Goal: Navigation & Orientation: Find specific page/section

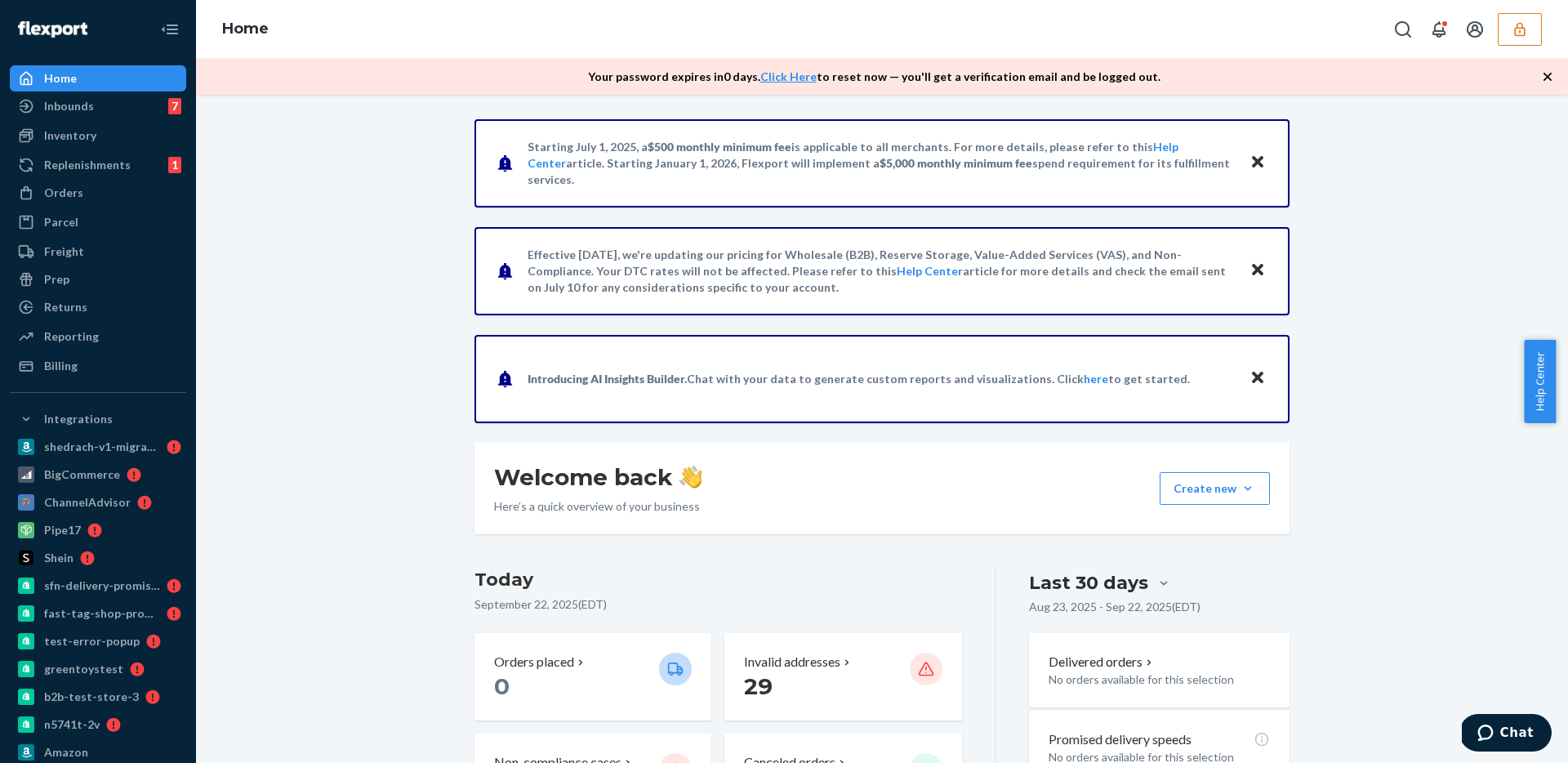
click at [1518, 29] on icon "button" at bounding box center [1518, 29] width 16 height 16
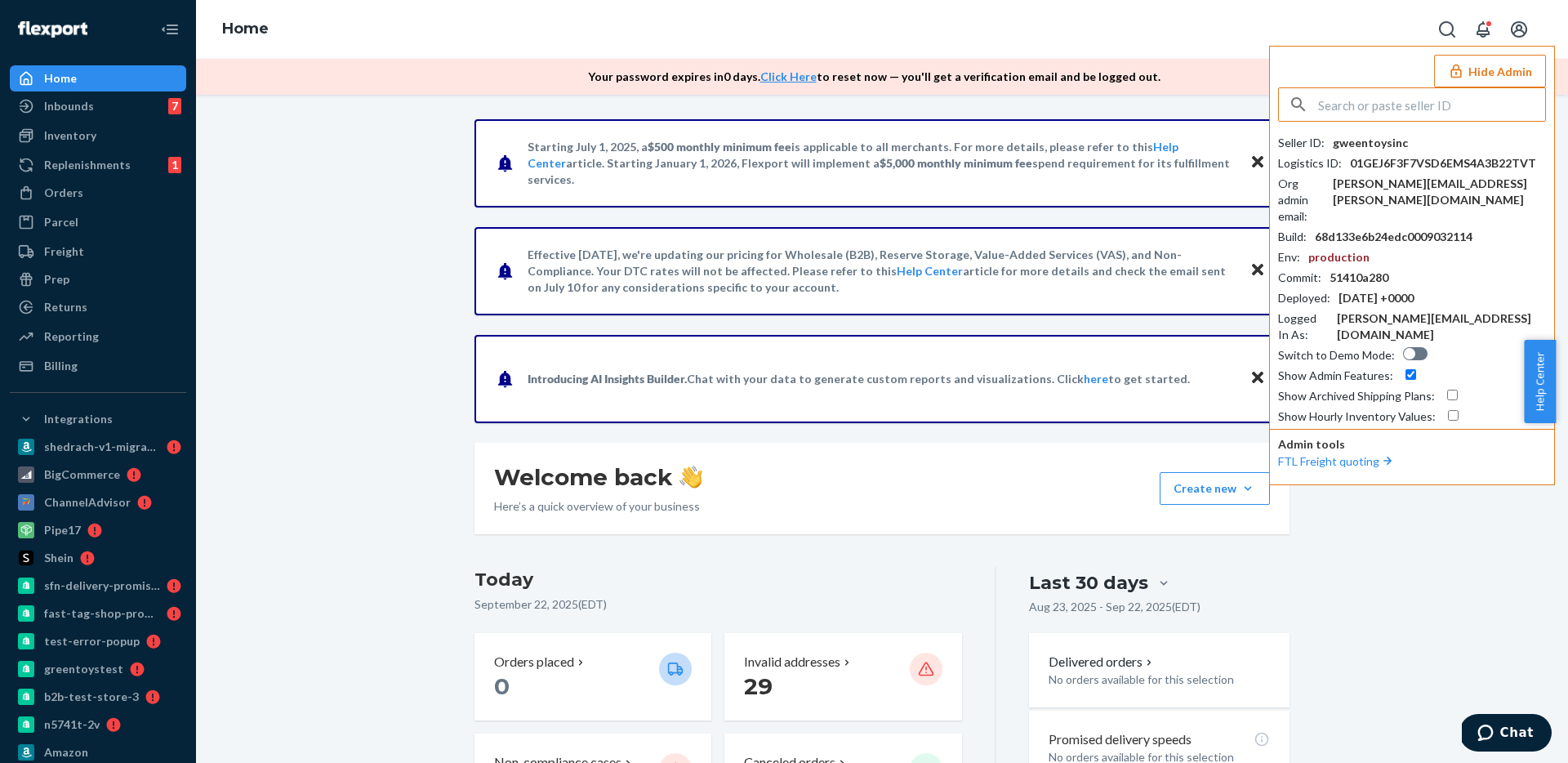
click at [1419, 108] on input "text" at bounding box center [1431, 105] width 227 height 32
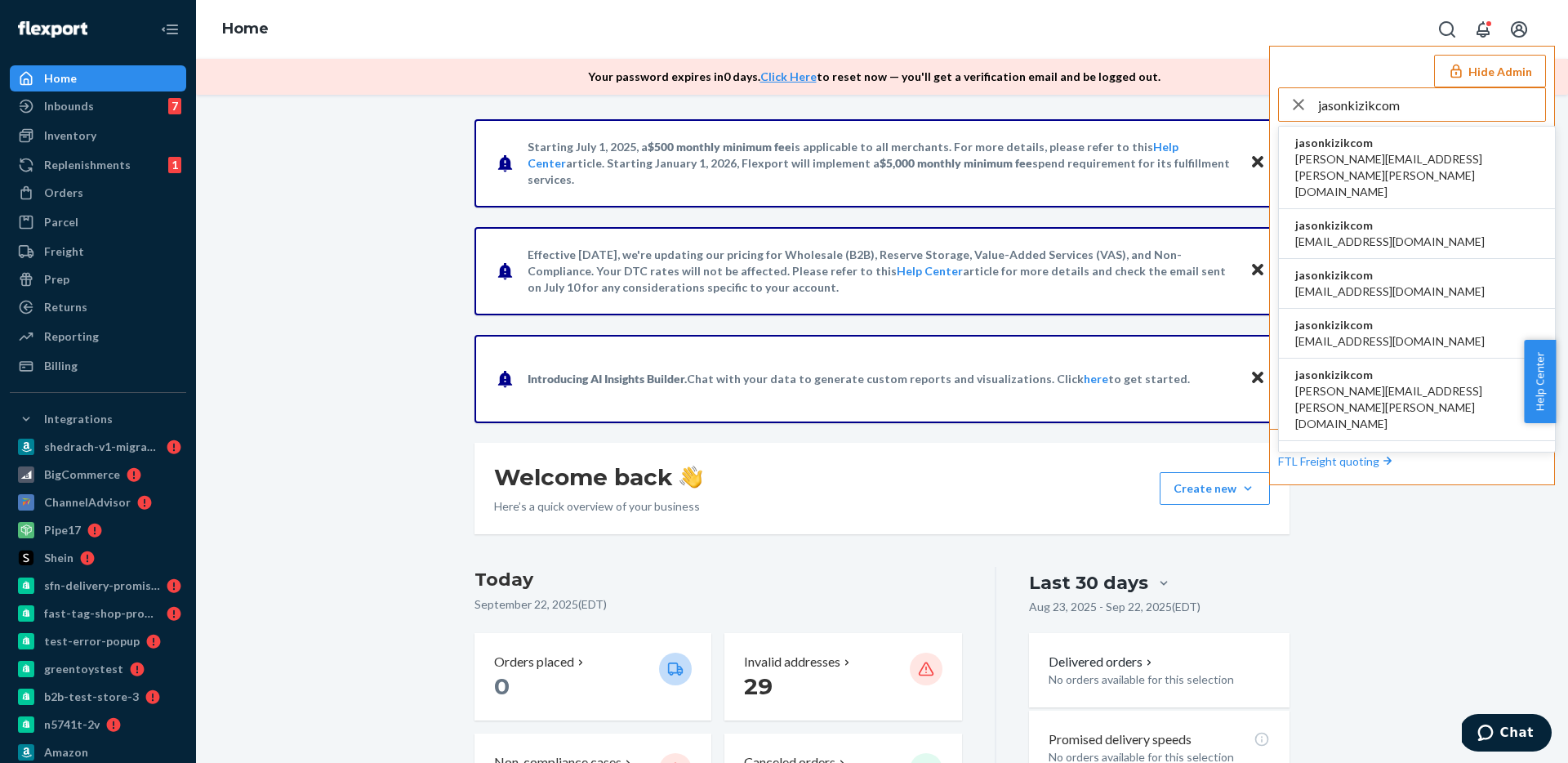
type input "jasonkizikcom"
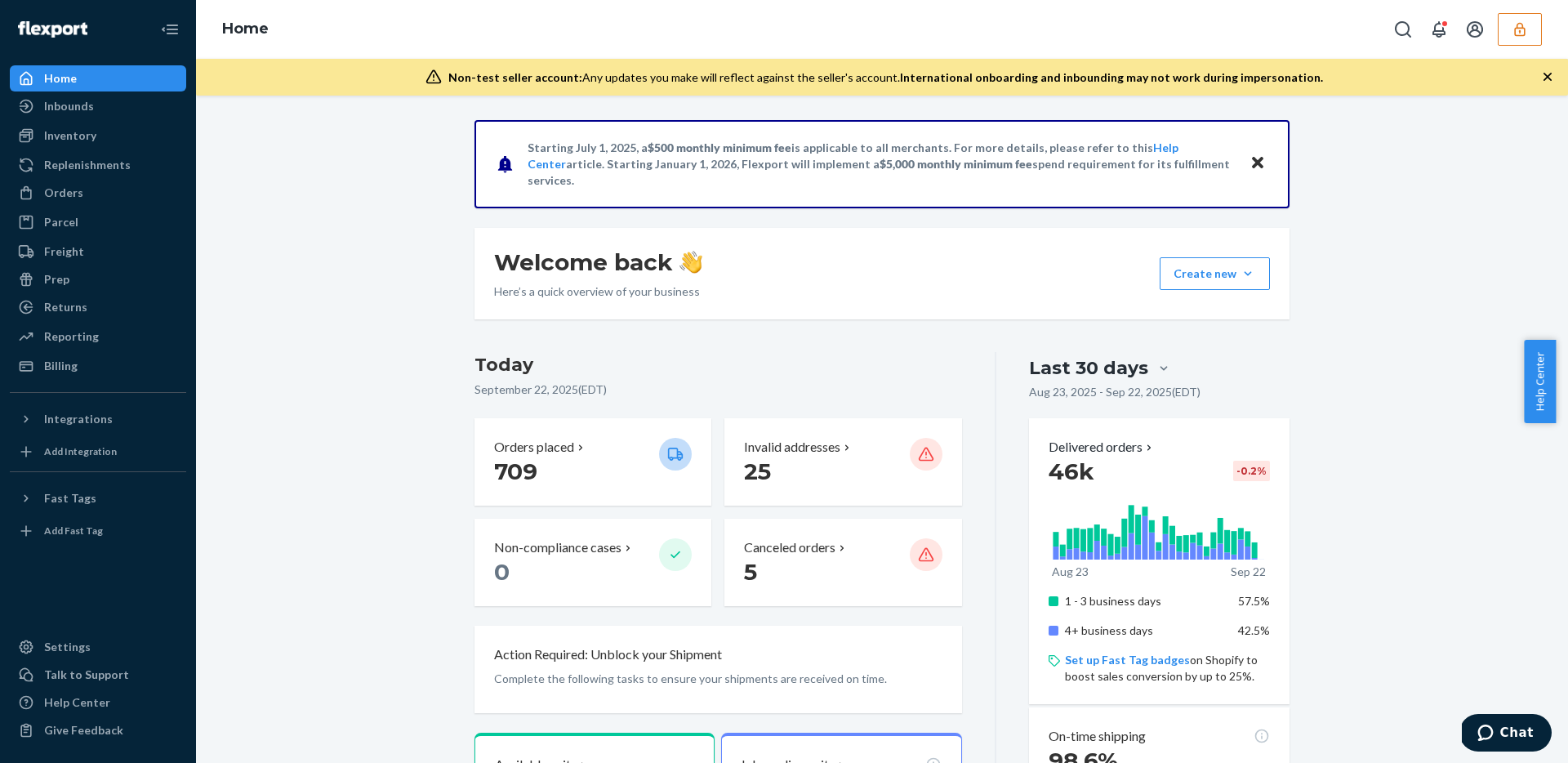
click at [1519, 32] on icon "button" at bounding box center [1518, 29] width 16 height 16
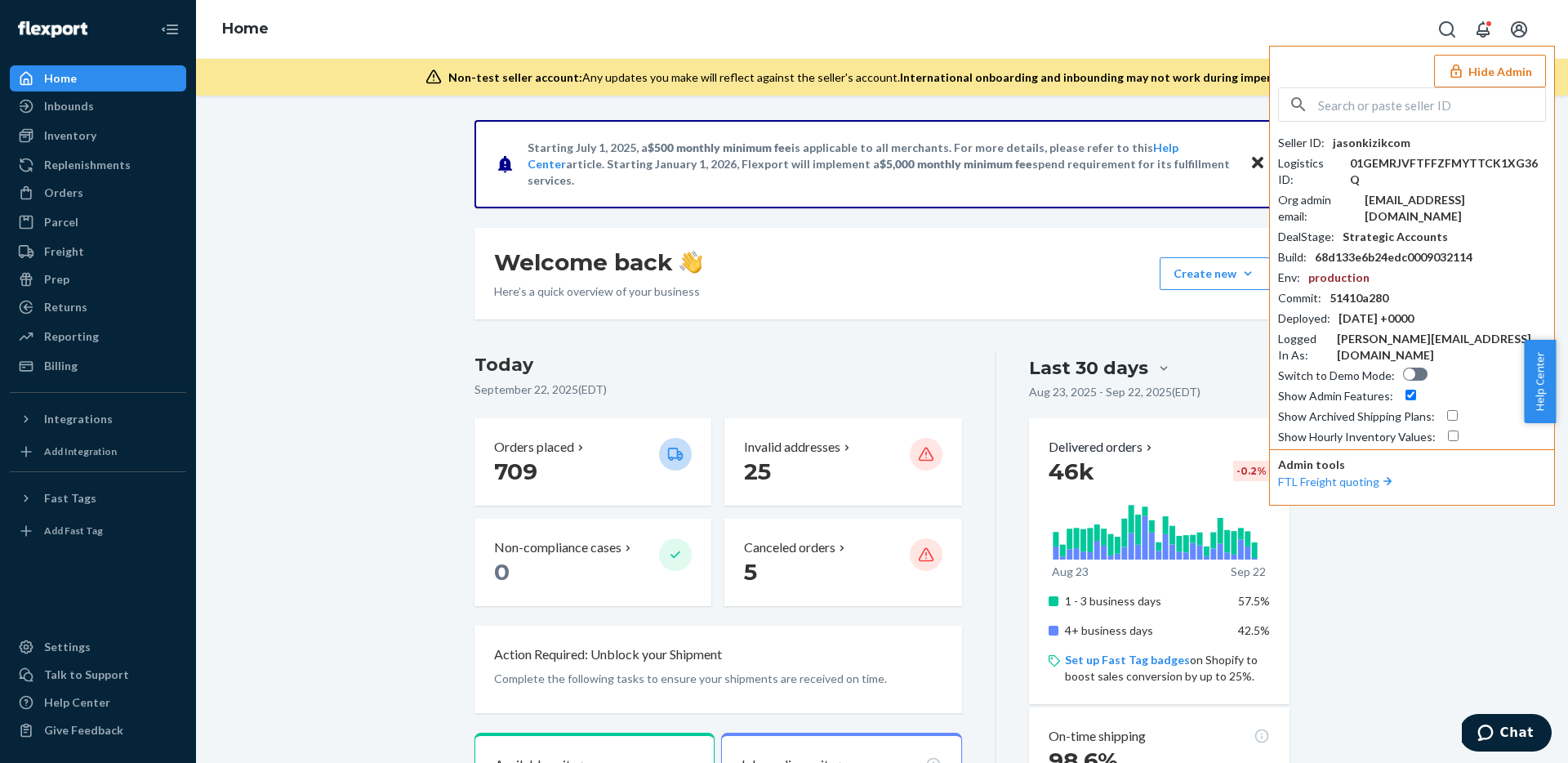
click at [1508, 73] on button "Hide Admin" at bounding box center [1489, 70] width 111 height 32
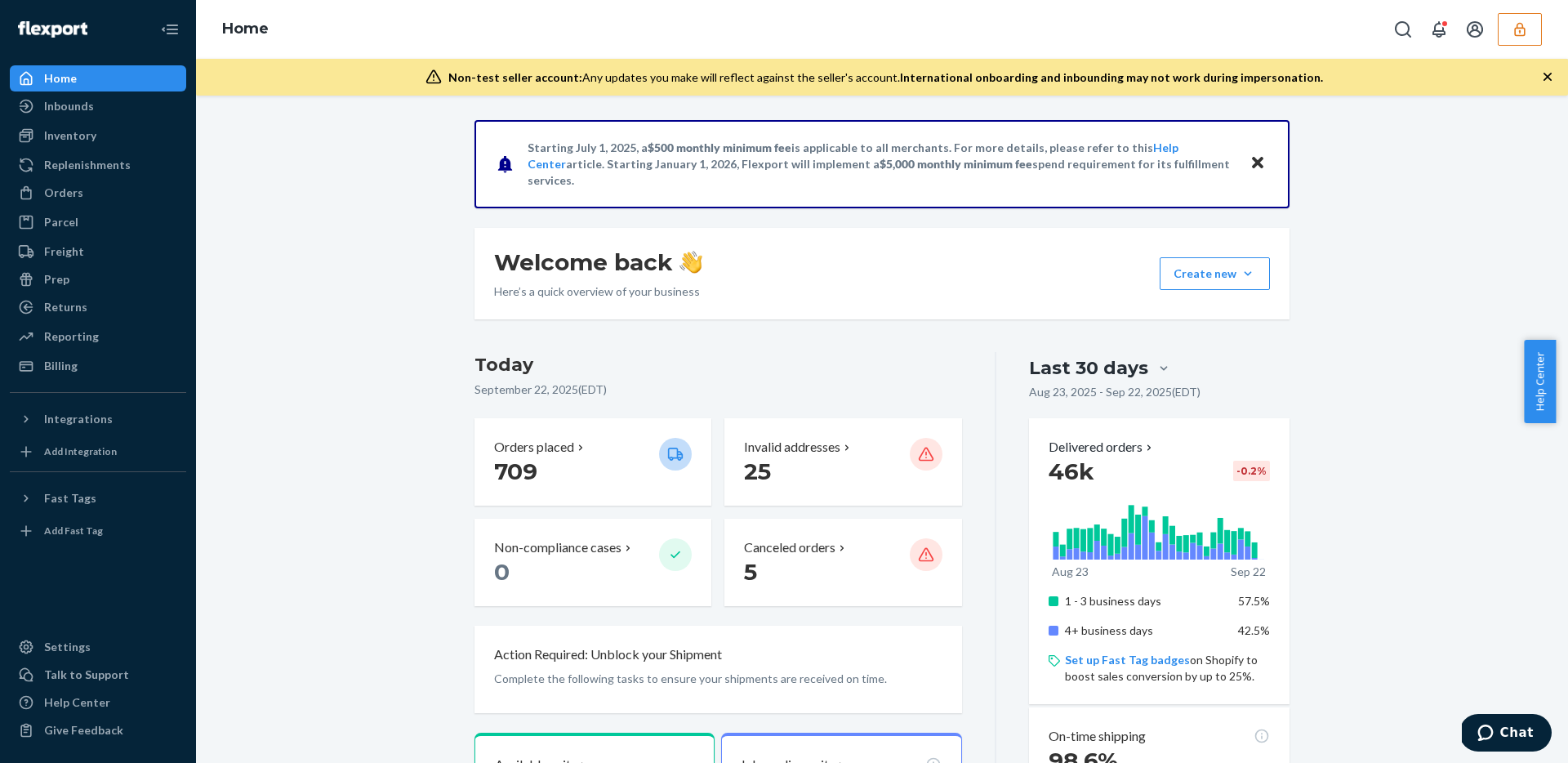
click at [1518, 28] on icon "button" at bounding box center [1518, 29] width 10 height 14
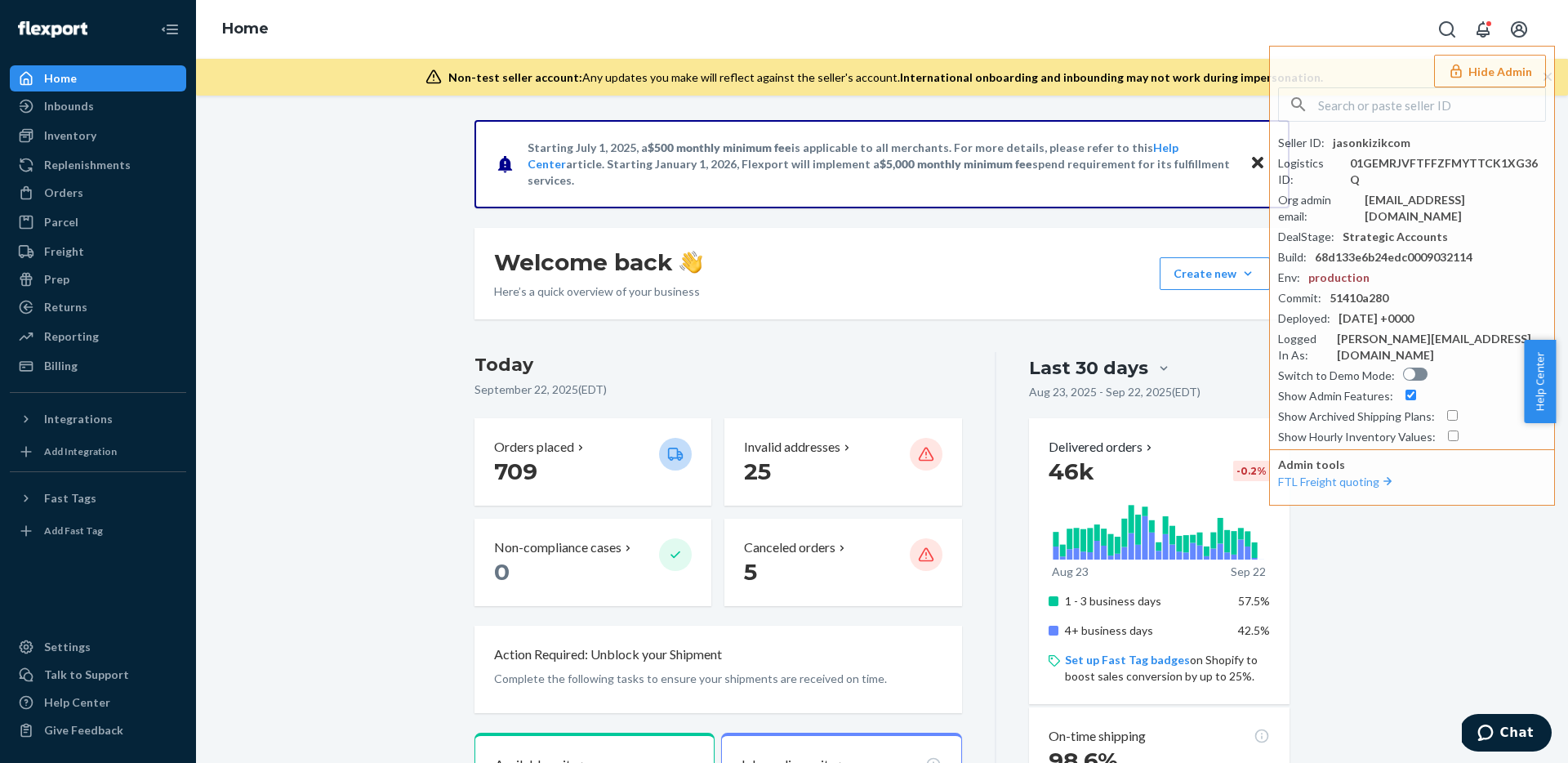
click at [1523, 28] on icon "Open account menu" at bounding box center [1518, 30] width 20 height 20
click at [1529, 81] on button "Hide Admin" at bounding box center [1489, 70] width 111 height 32
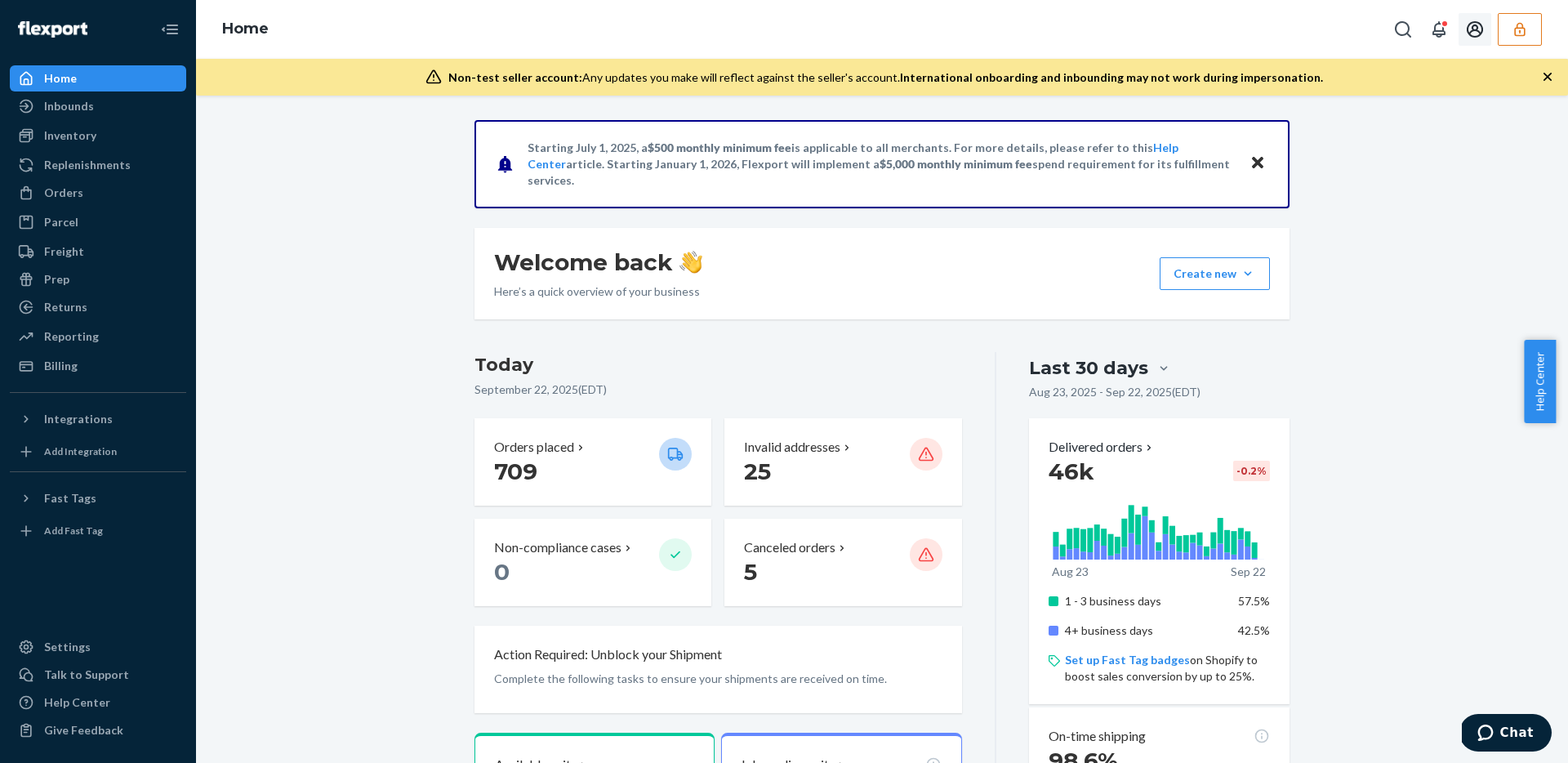
click at [101, 195] on div "Orders" at bounding box center [98, 192] width 173 height 23
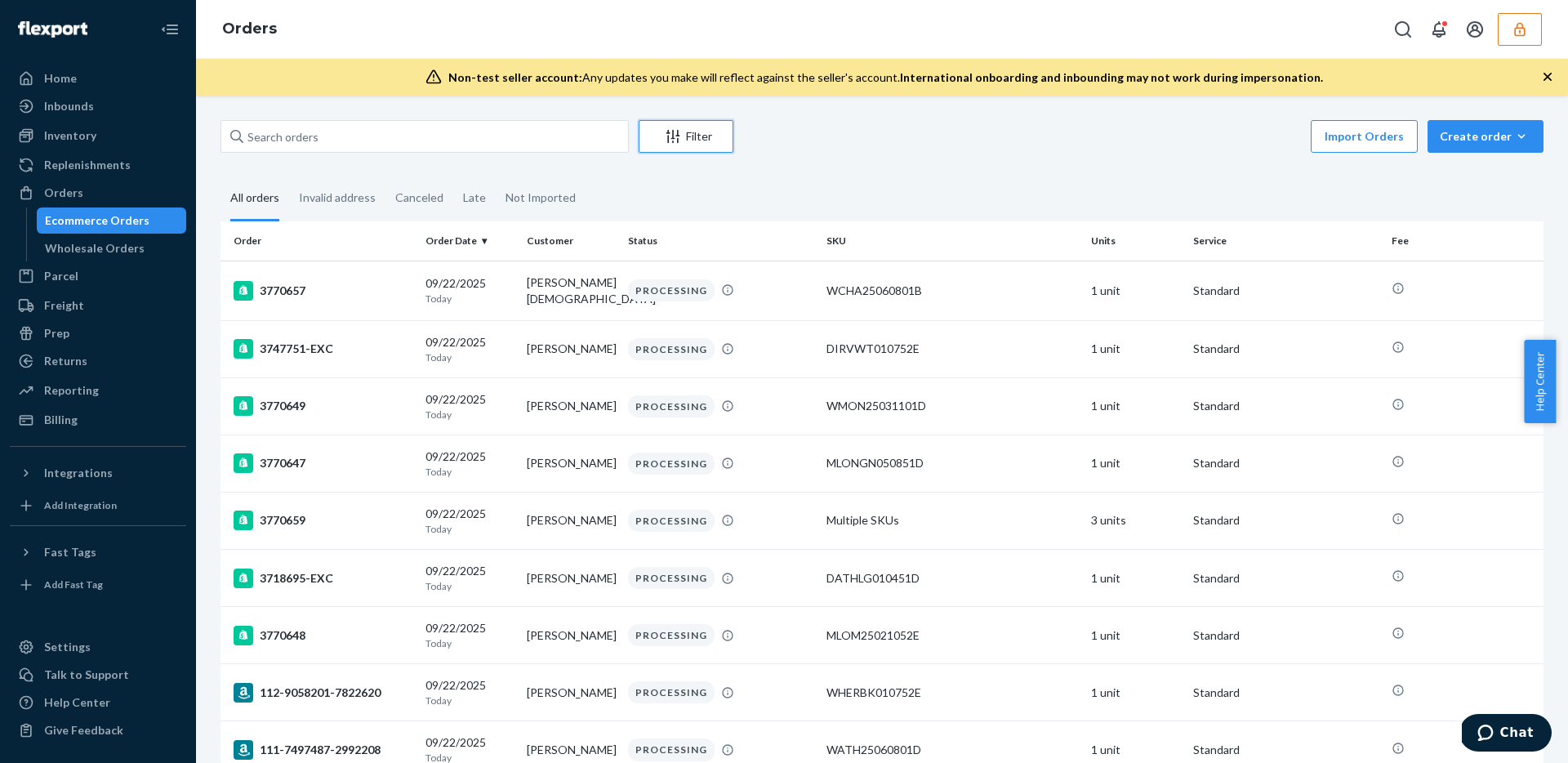
click at [668, 137] on icon "Filter" at bounding box center [672, 136] width 16 height 16
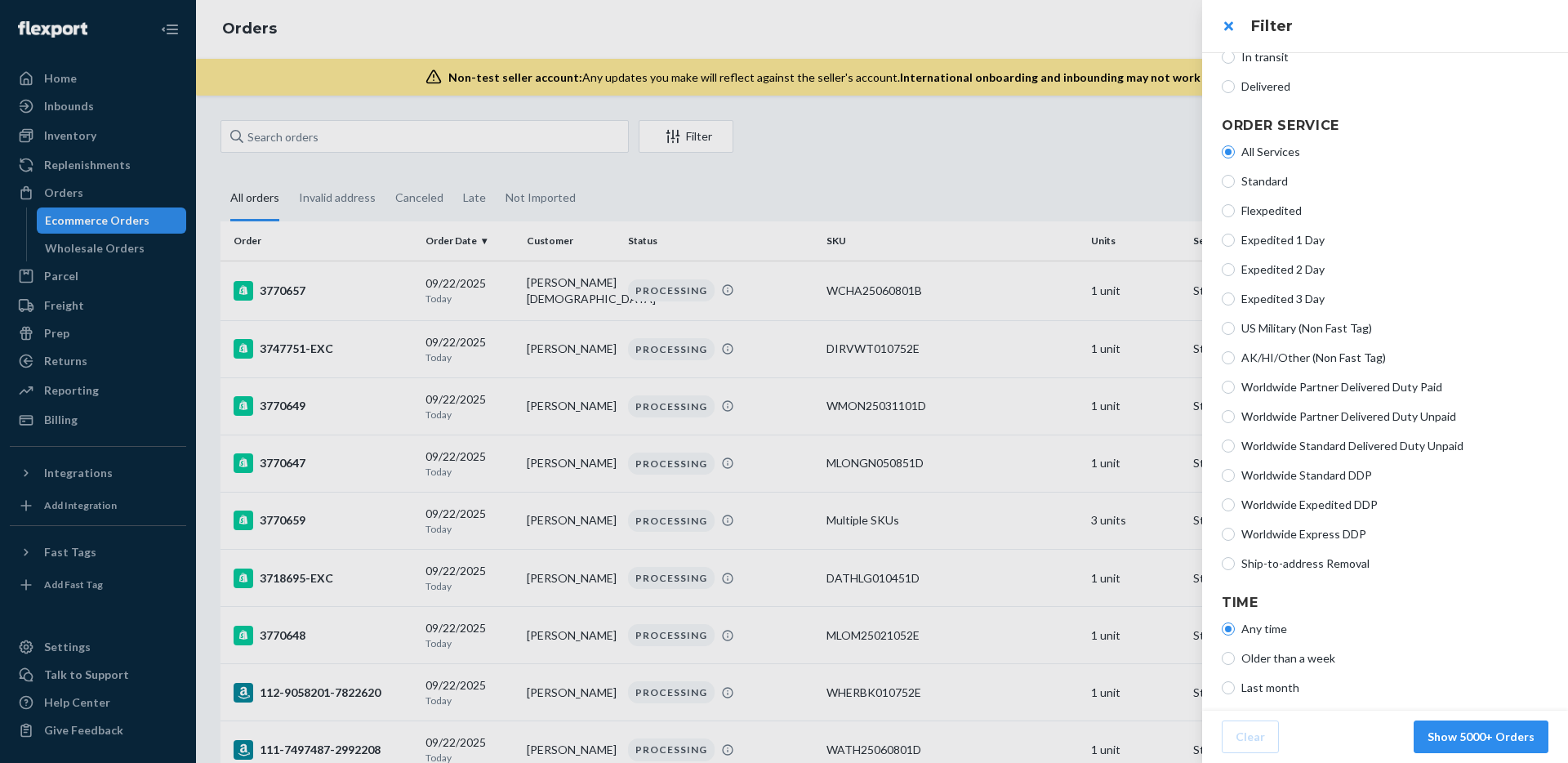
scroll to position [270, 0]
click at [1222, 30] on button "close" at bounding box center [1228, 26] width 32 height 32
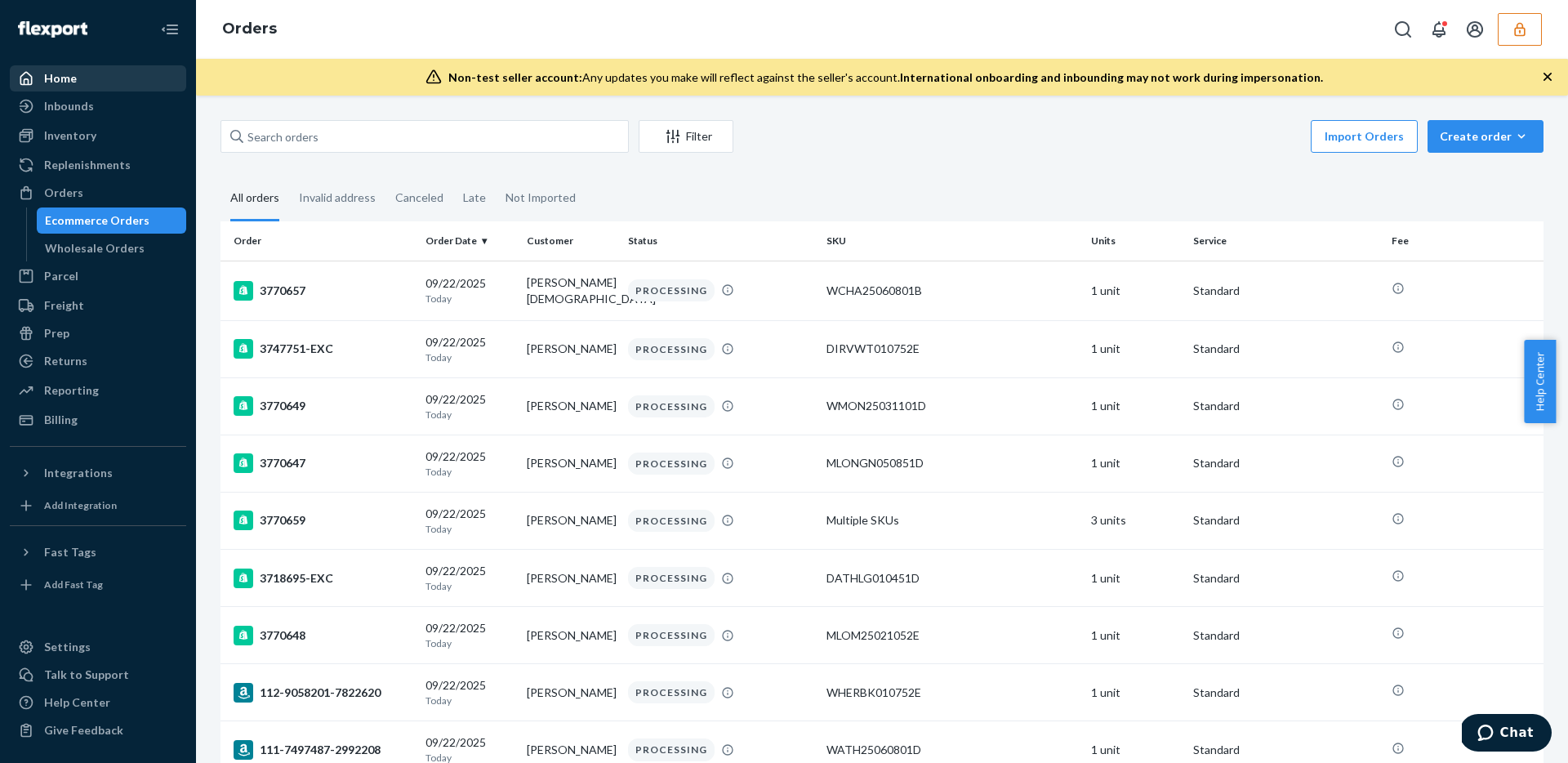
click at [60, 81] on div "Home" at bounding box center [60, 78] width 32 height 16
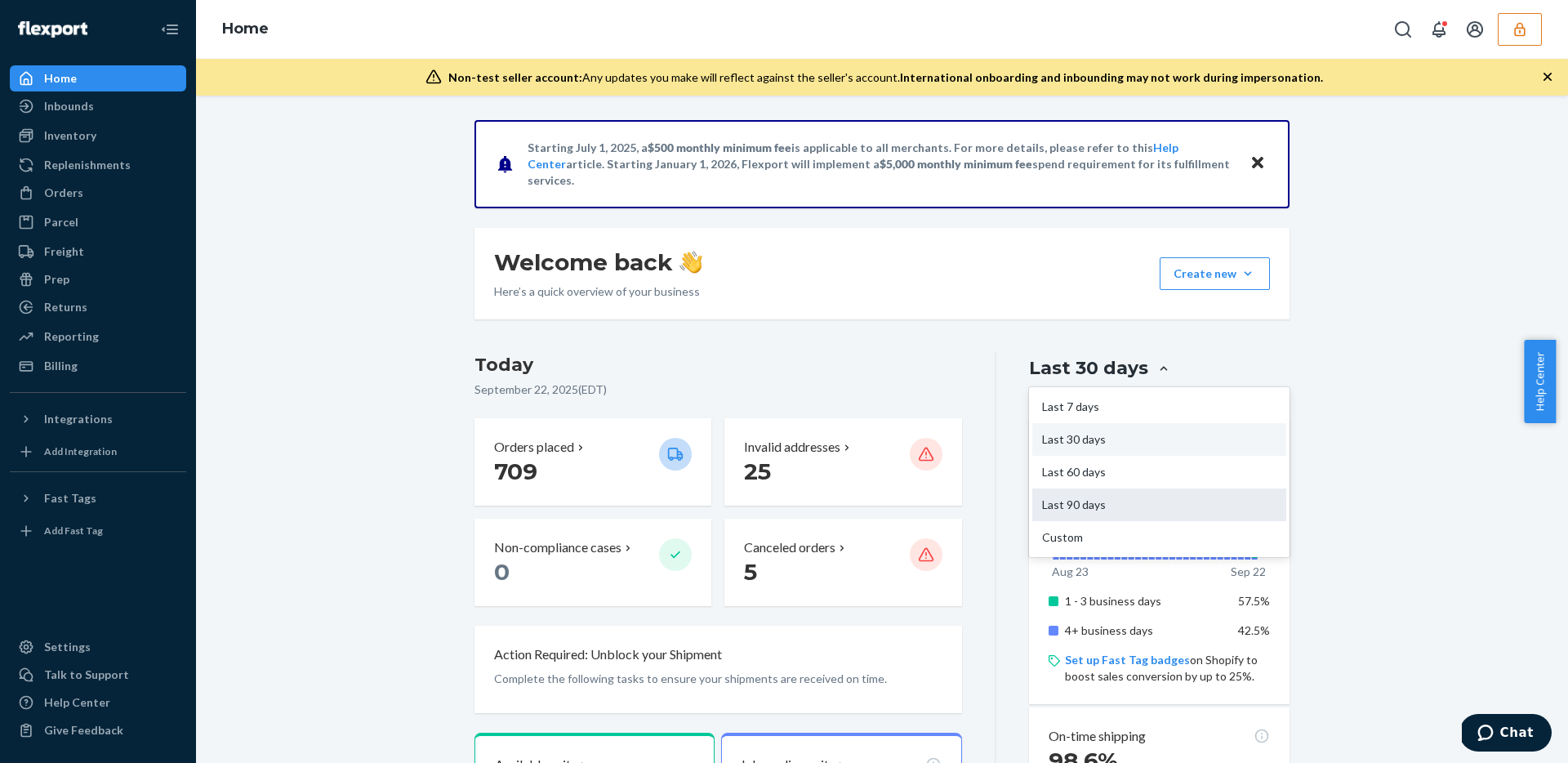
click at [1090, 499] on div "Last 90 days" at bounding box center [1159, 505] width 254 height 32
click at [1066, 369] on input "option Last 90 days focused, 4 of 5. 5 results available. Use Up and Down to ch…" at bounding box center [1066, 369] width 0 height 0
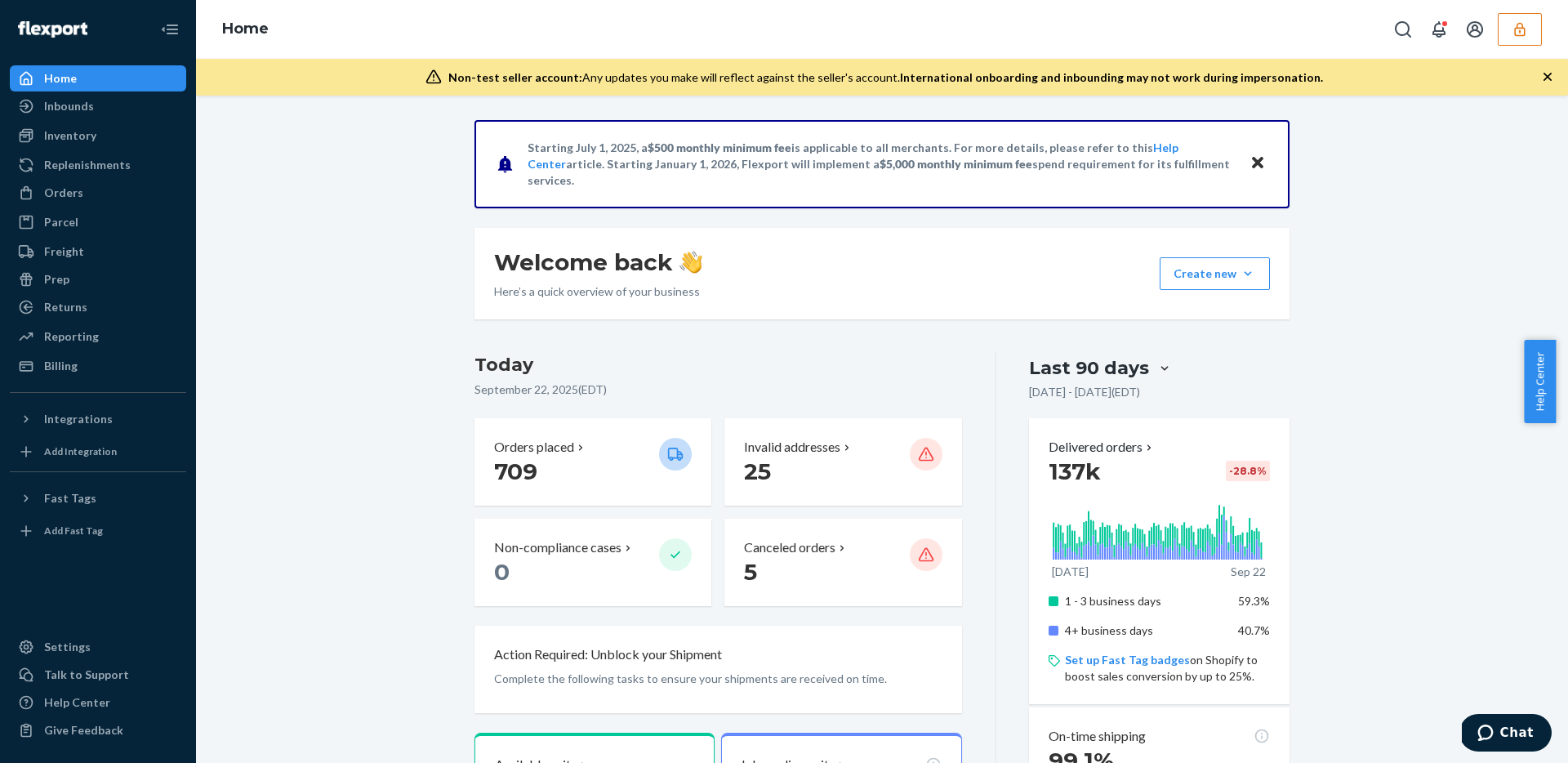
click at [1092, 365] on div "Last 90 days" at bounding box center [1089, 368] width 120 height 26
click at [1067, 369] on input "option Last 90 days, selected. 0 results available. Select is focused , press D…" at bounding box center [1067, 369] width 0 height 0
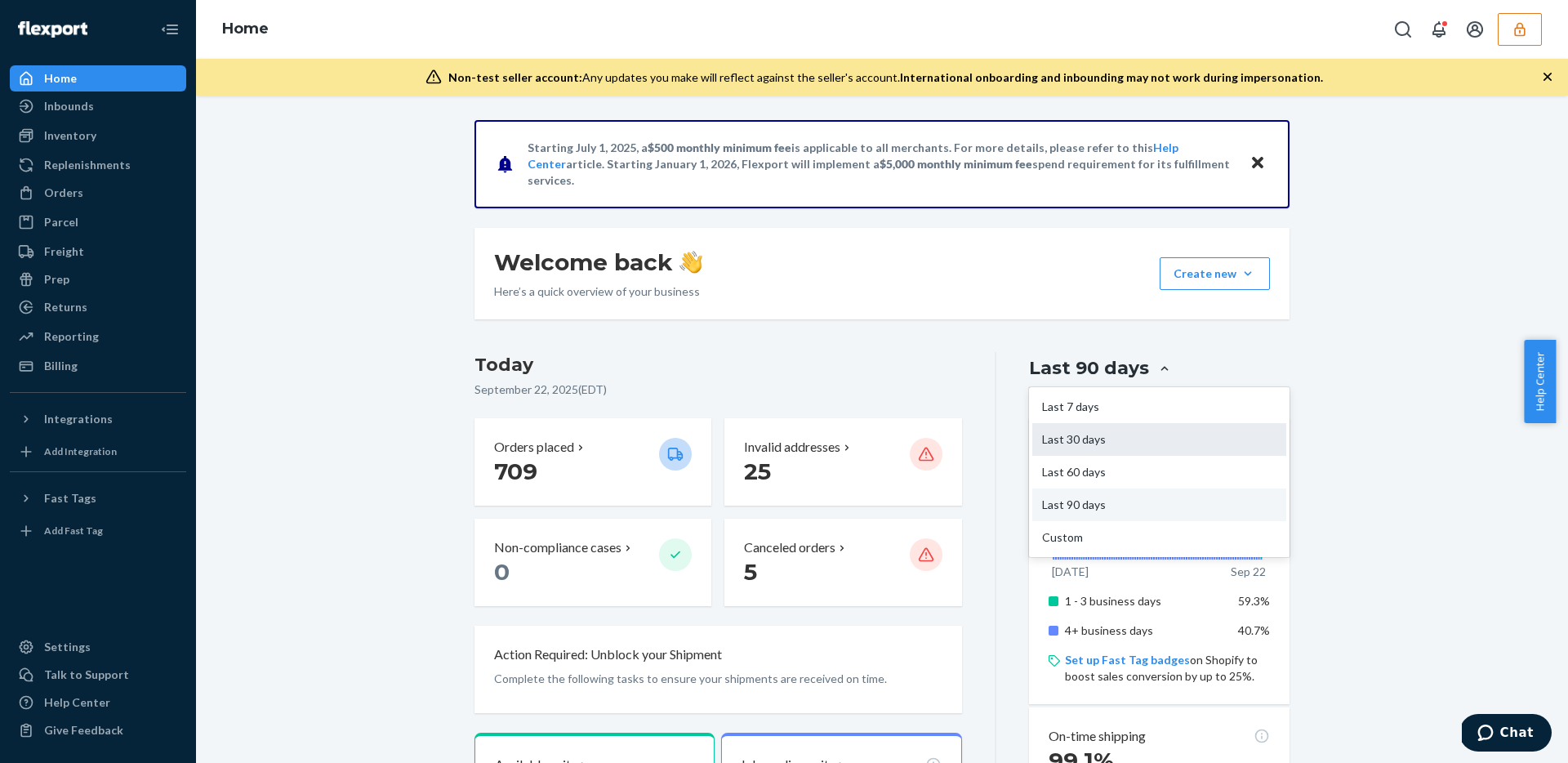
click at [1078, 445] on div "Last 30 days" at bounding box center [1159, 439] width 254 height 32
click at [1067, 369] on input "option Last 90 days, selected. option Last 30 days focused, 2 of 5. 5 results a…" at bounding box center [1067, 369] width 0 height 0
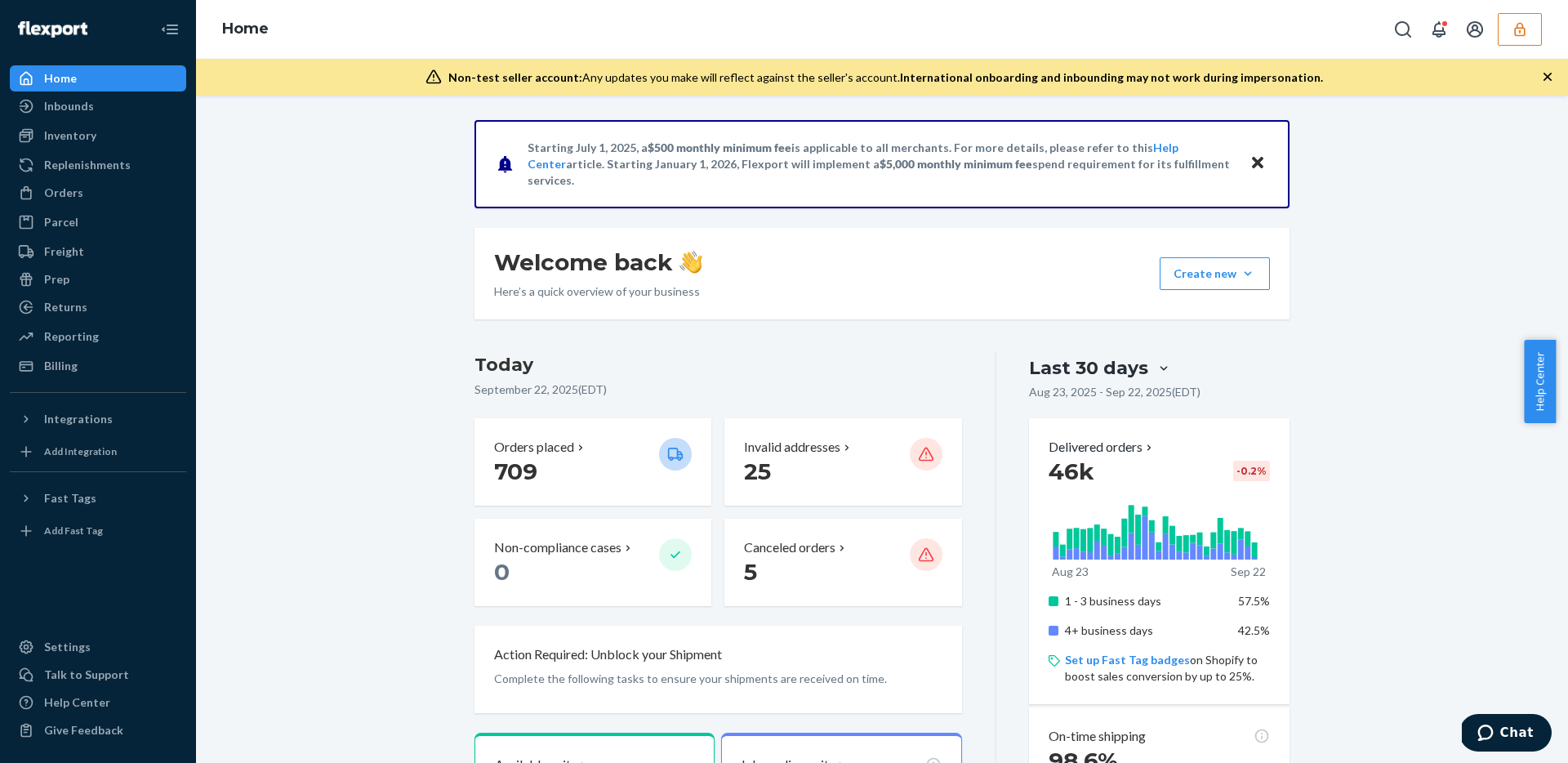
click at [1104, 365] on div "Last 30 days" at bounding box center [1088, 368] width 119 height 26
click at [1066, 369] on input "option Last 30 days, selected. 0 results available. Select is focused , press D…" at bounding box center [1066, 369] width 0 height 0
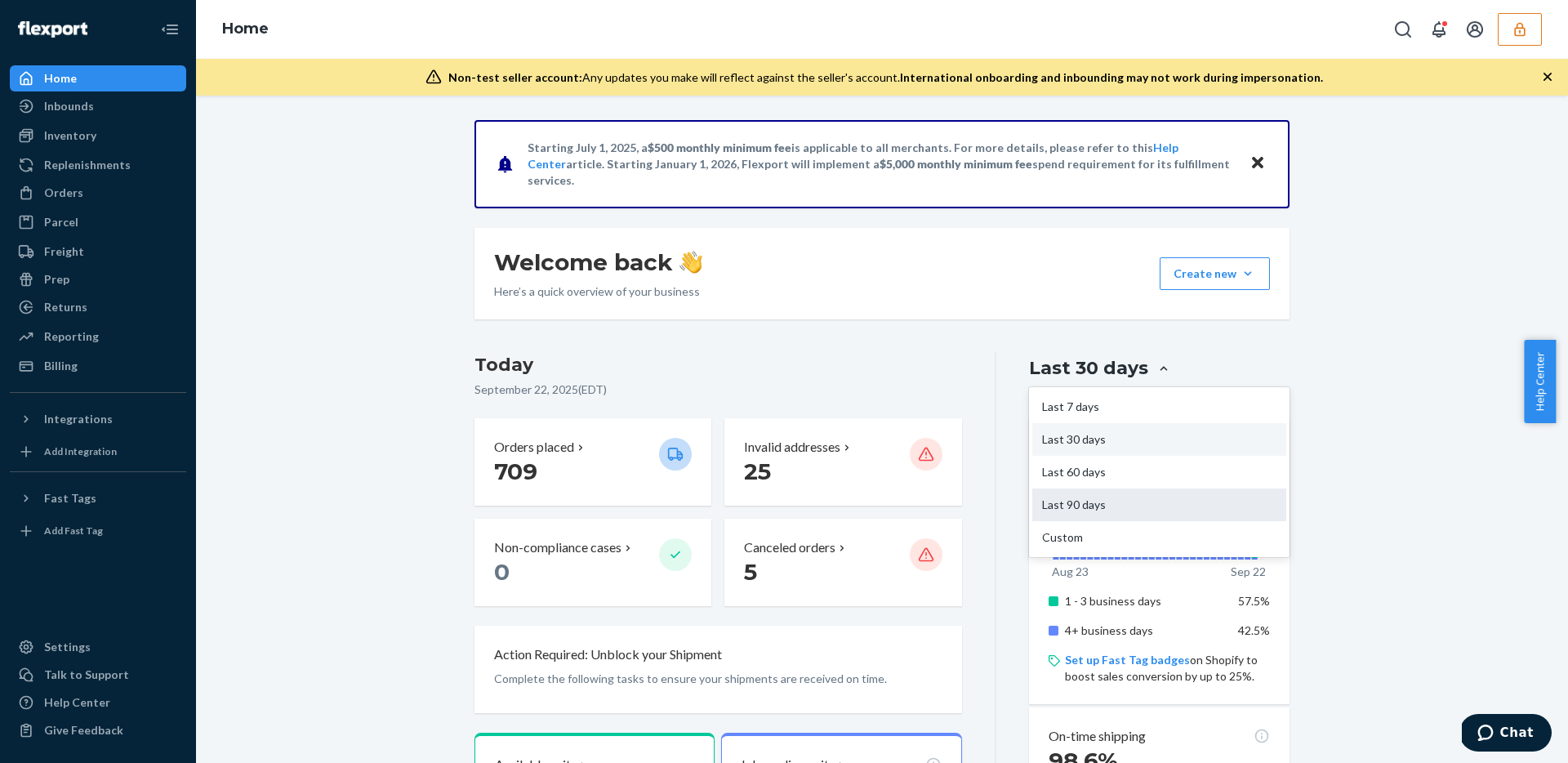
click at [1095, 504] on div "Last 90 days" at bounding box center [1159, 505] width 254 height 32
click at [1066, 369] on input "option Last 30 days, selected. option Last 90 days focused, 4 of 5. 5 results a…" at bounding box center [1066, 369] width 0 height 0
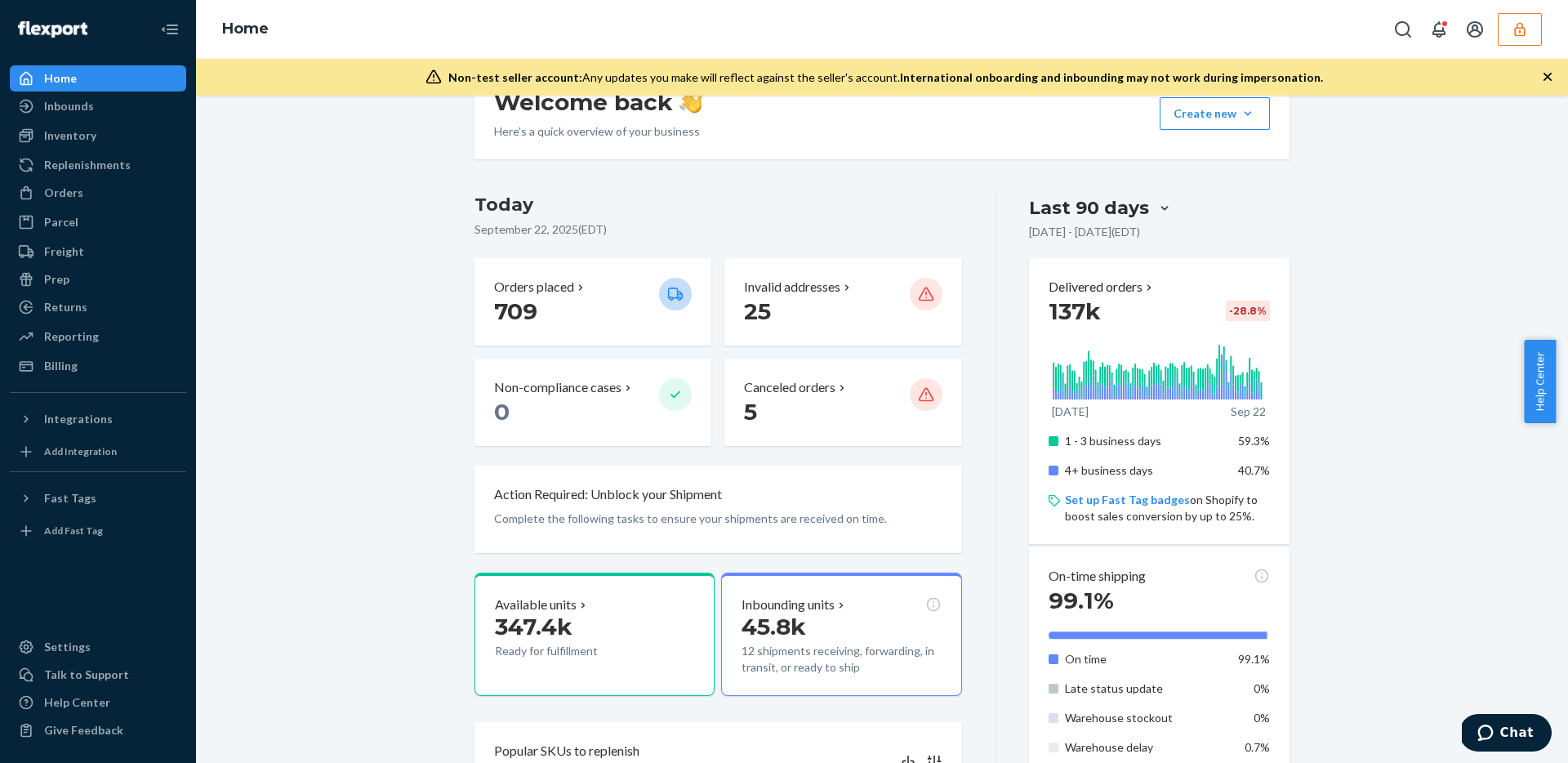
scroll to position [175, 0]
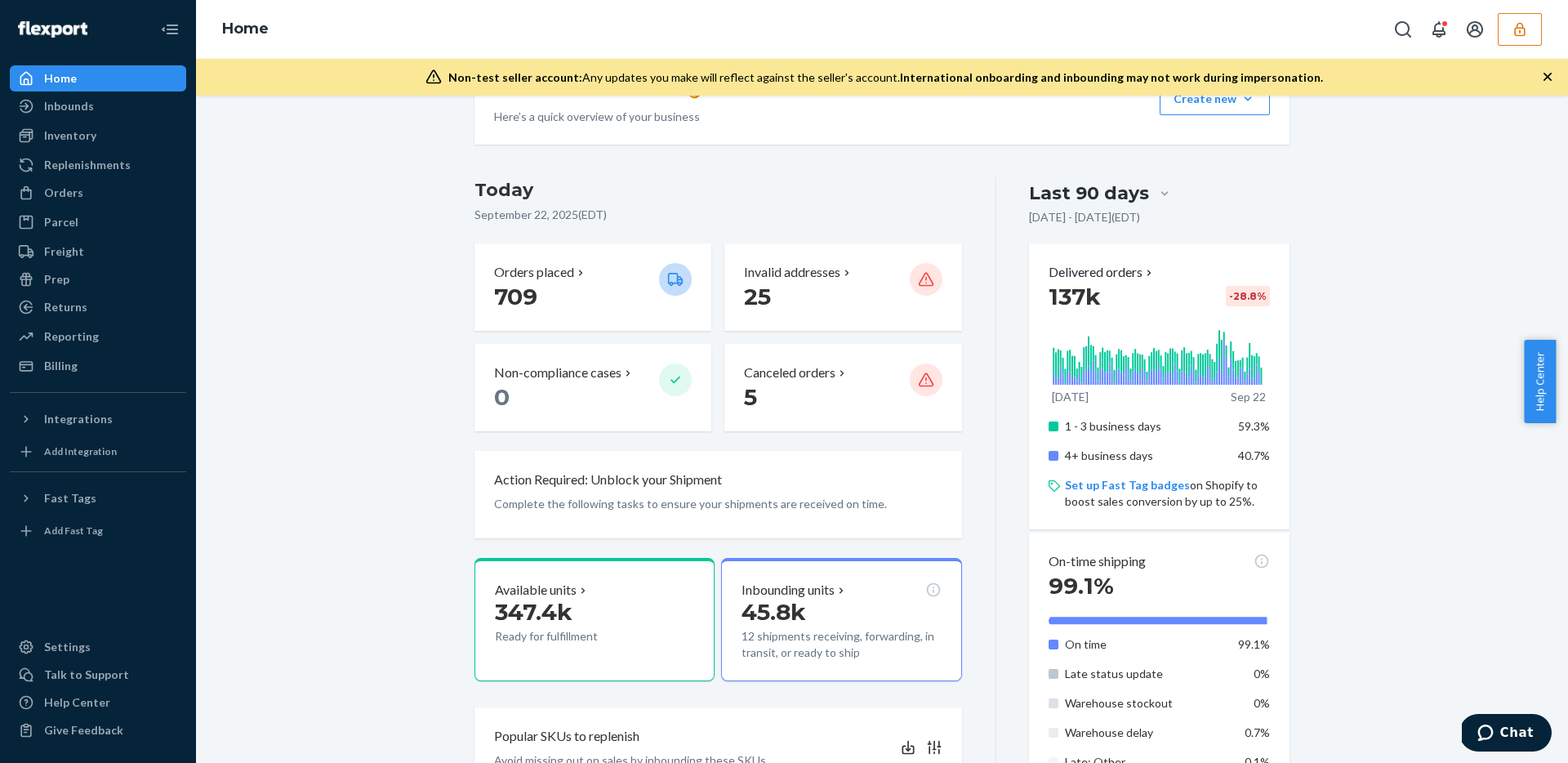
click at [91, 151] on ul "Home Inbounds Shipping Plans Problems Inventory Products Replenishments Orders …" at bounding box center [97, 222] width 176 height 313
click at [92, 139] on div "Inventory" at bounding box center [69, 135] width 52 height 16
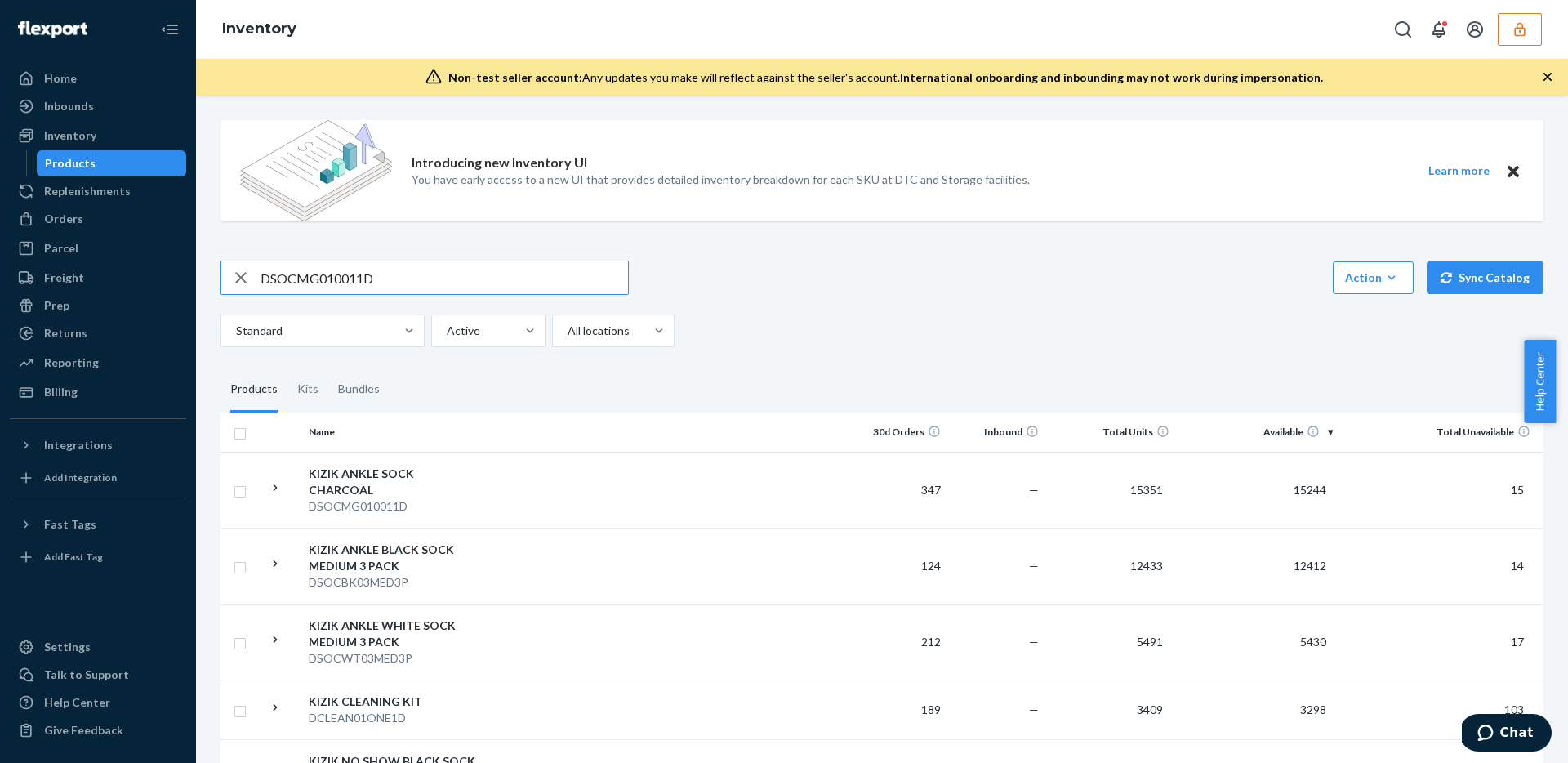
type input "DSOCMG010011D"
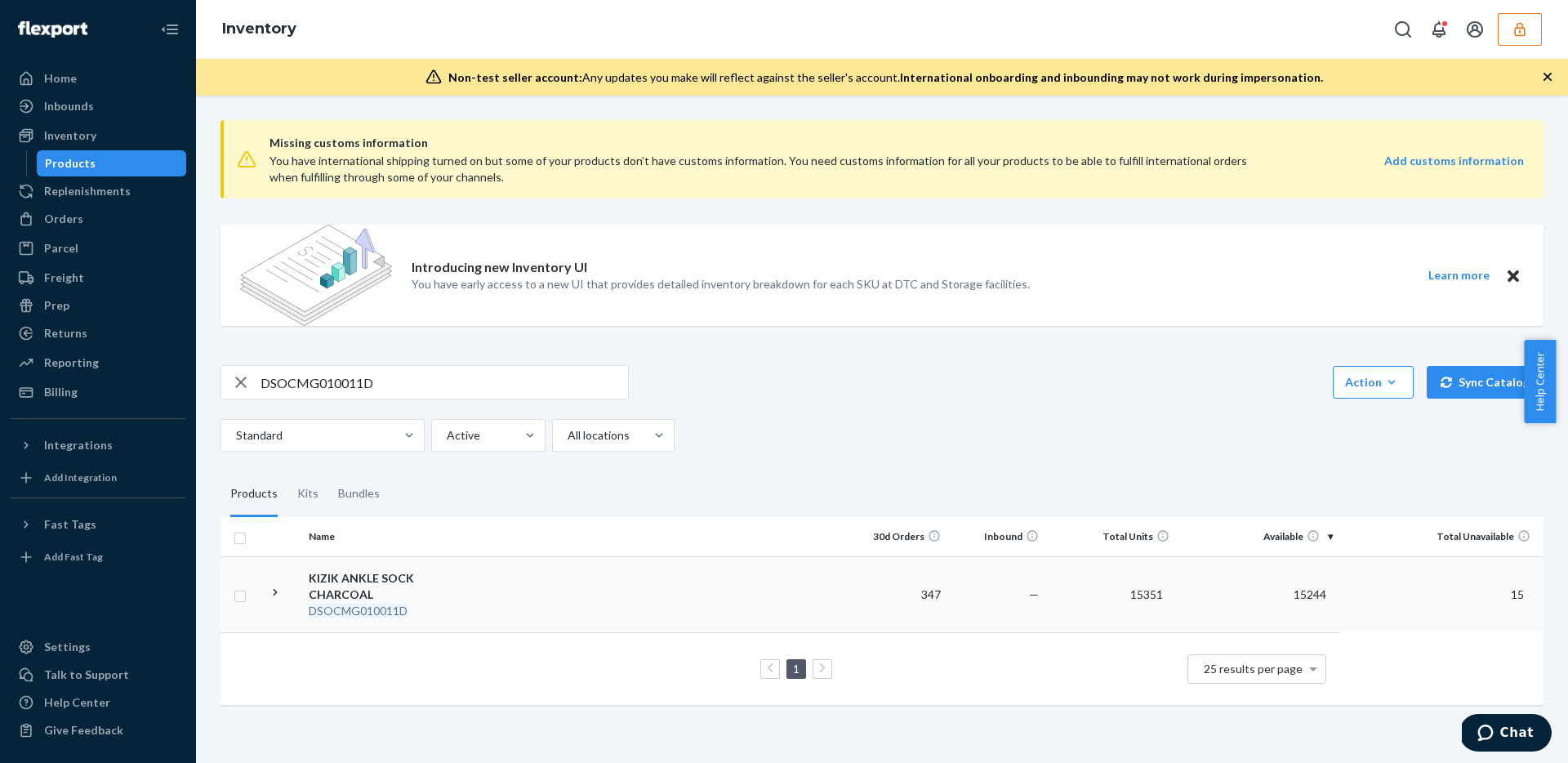
click at [714, 582] on td at bounding box center [667, 594] width 364 height 76
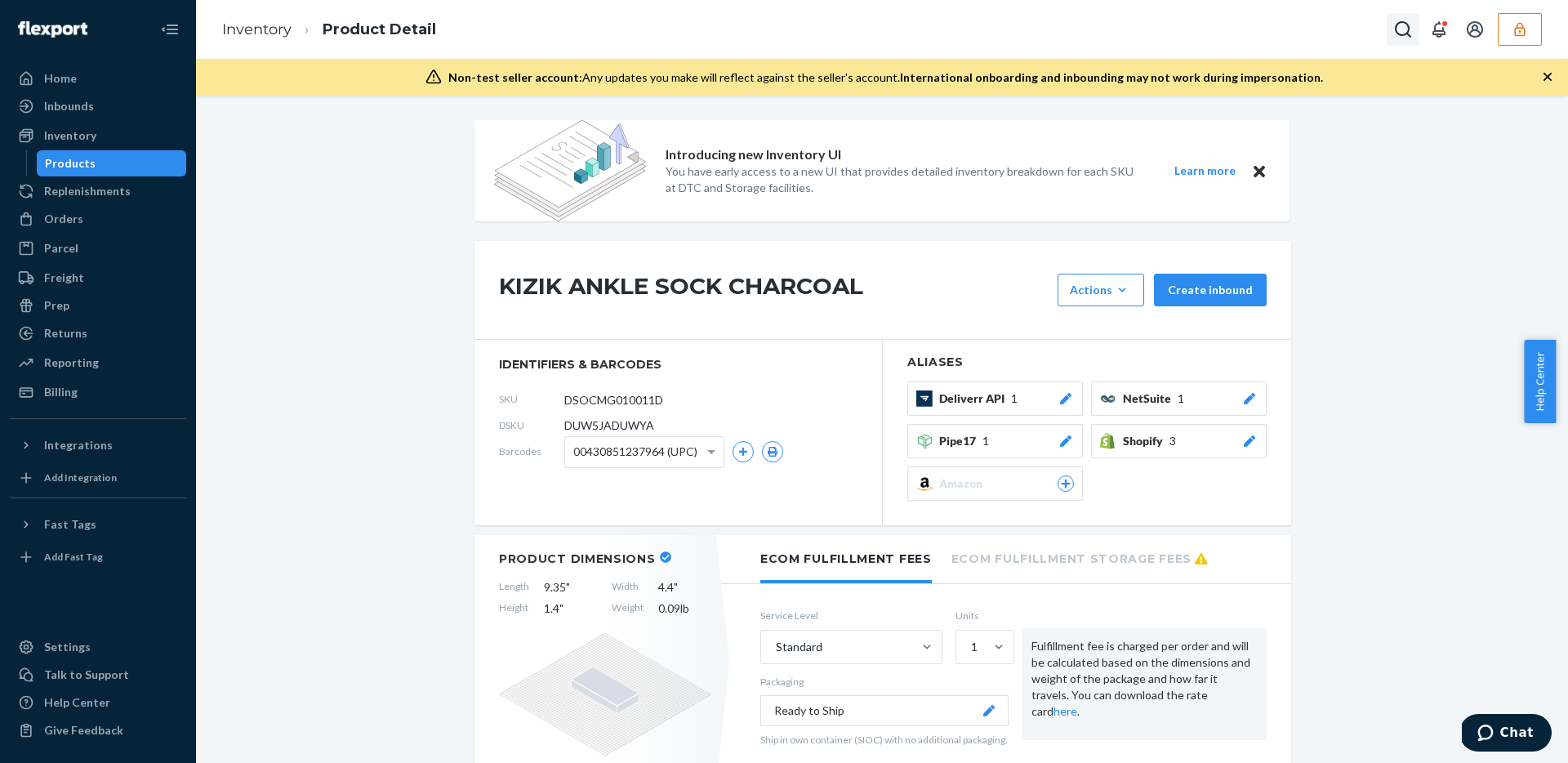
click at [1397, 32] on icon "Open Search Box" at bounding box center [1402, 29] width 16 height 16
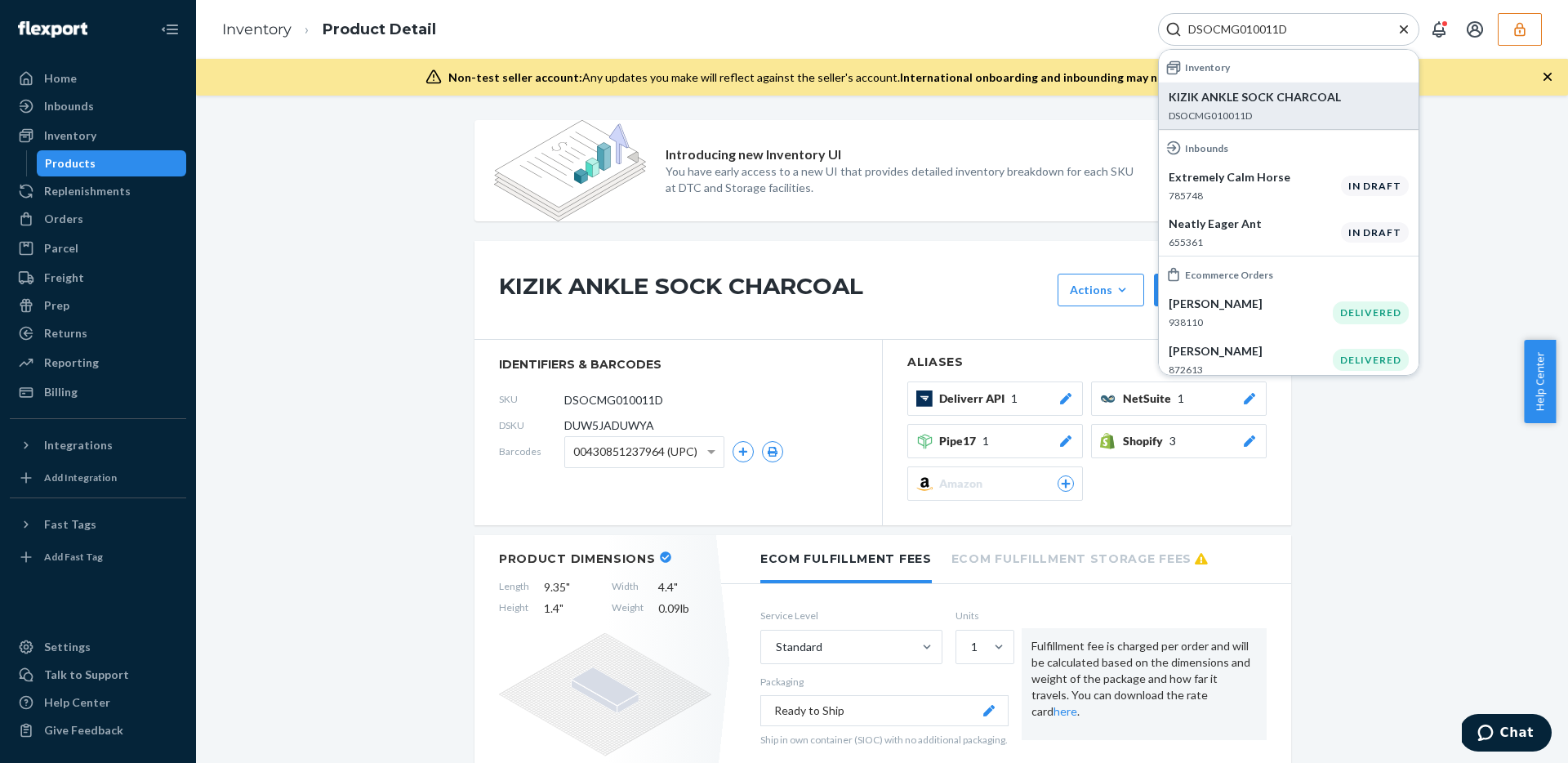
type input "DSOCMG010011D"
click at [1224, 106] on div "KIZIK ANKLE SOCK CHARCOAL DSOCMG010011D" at bounding box center [1288, 105] width 240 height 33
click at [1230, 100] on p "KIZIK ANKLE SOCK CHARCOAL" at bounding box center [1288, 96] width 240 height 16
click at [1401, 28] on icon "Close Search" at bounding box center [1403, 29] width 9 height 9
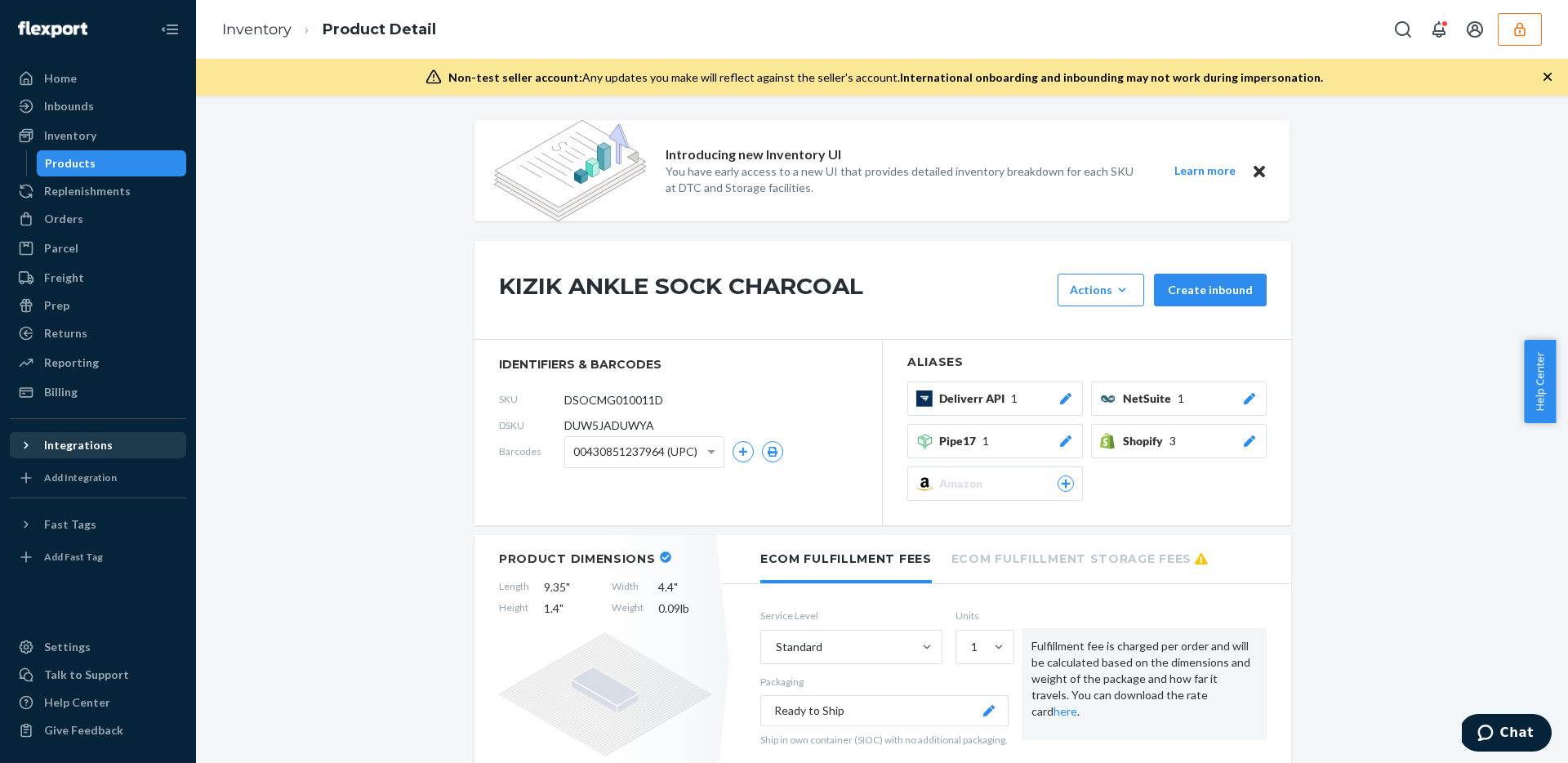
click at [21, 441] on icon at bounding box center [26, 445] width 16 height 16
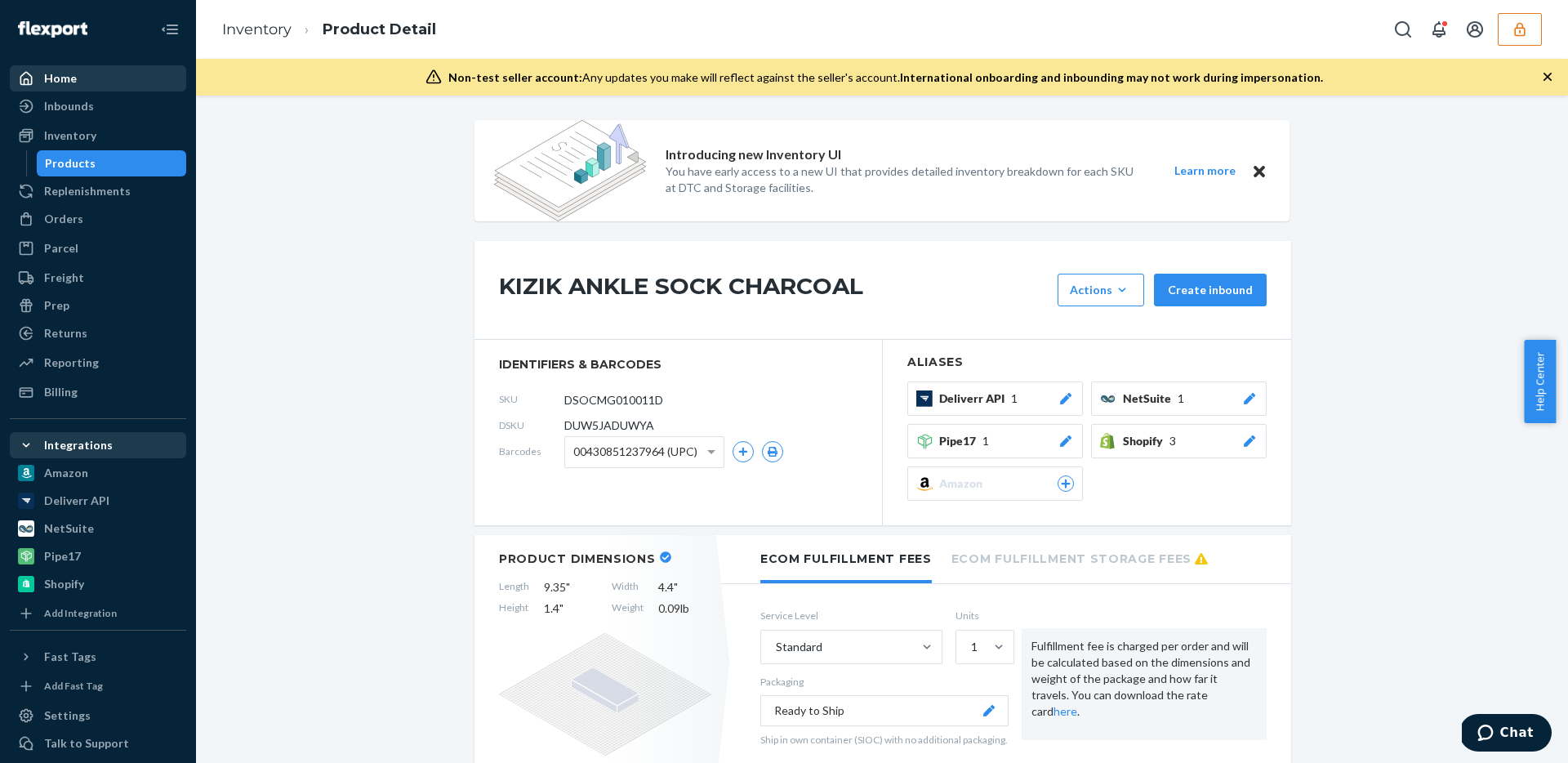
click at [91, 81] on div "Home" at bounding box center [98, 78] width 173 height 23
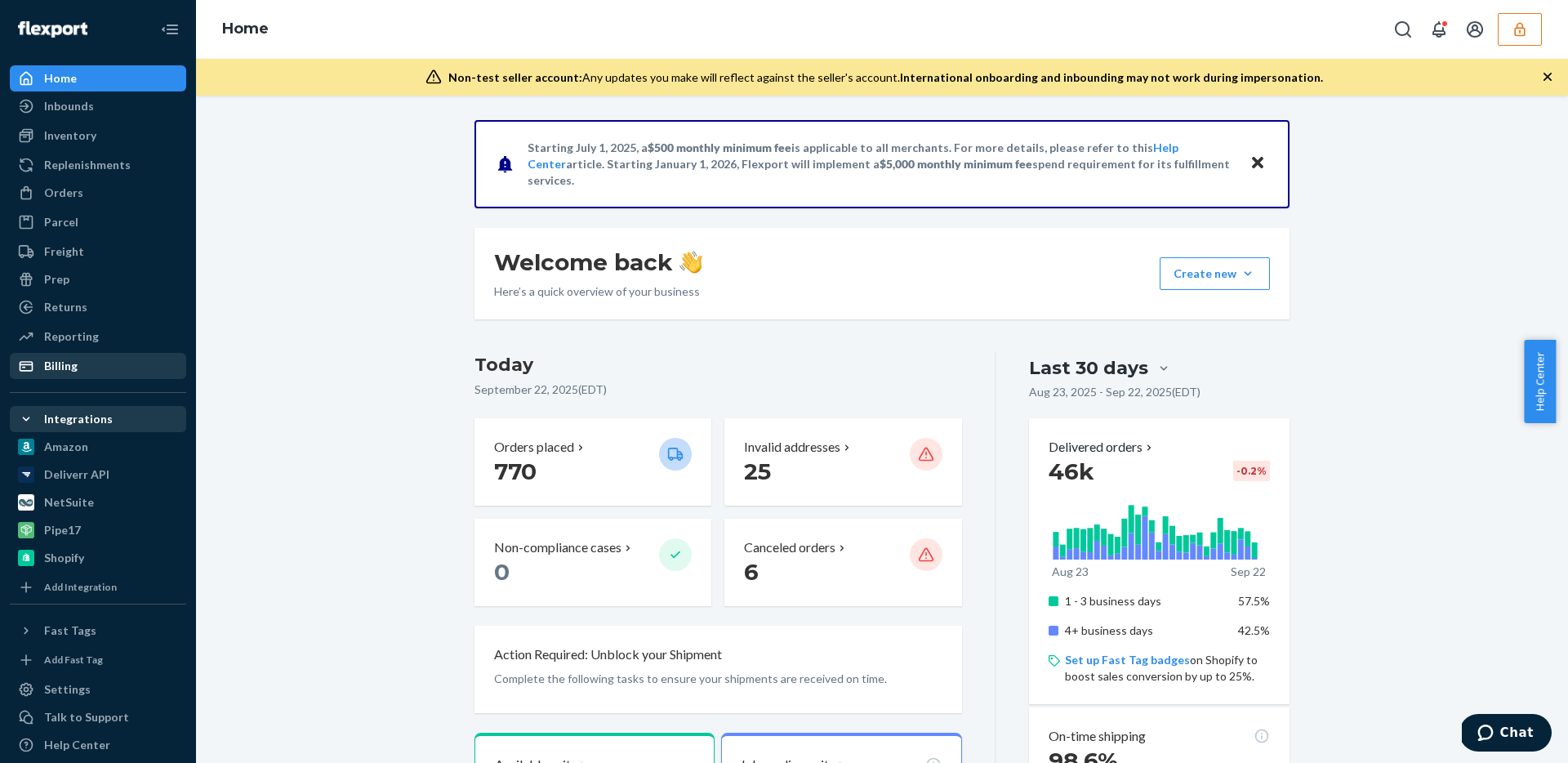
click at [88, 366] on div "Billing" at bounding box center [98, 366] width 173 height 23
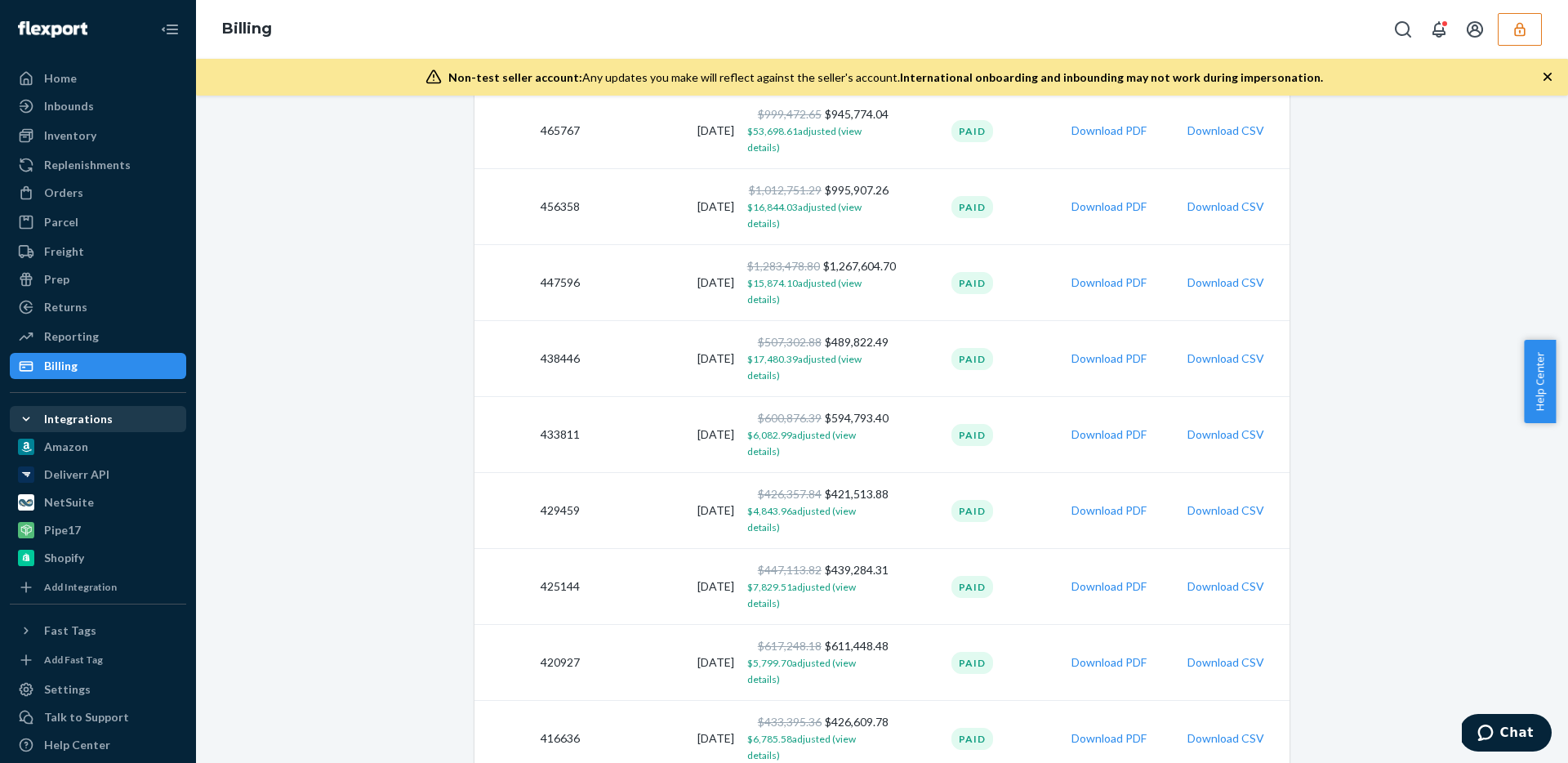
scroll to position [1565, 0]
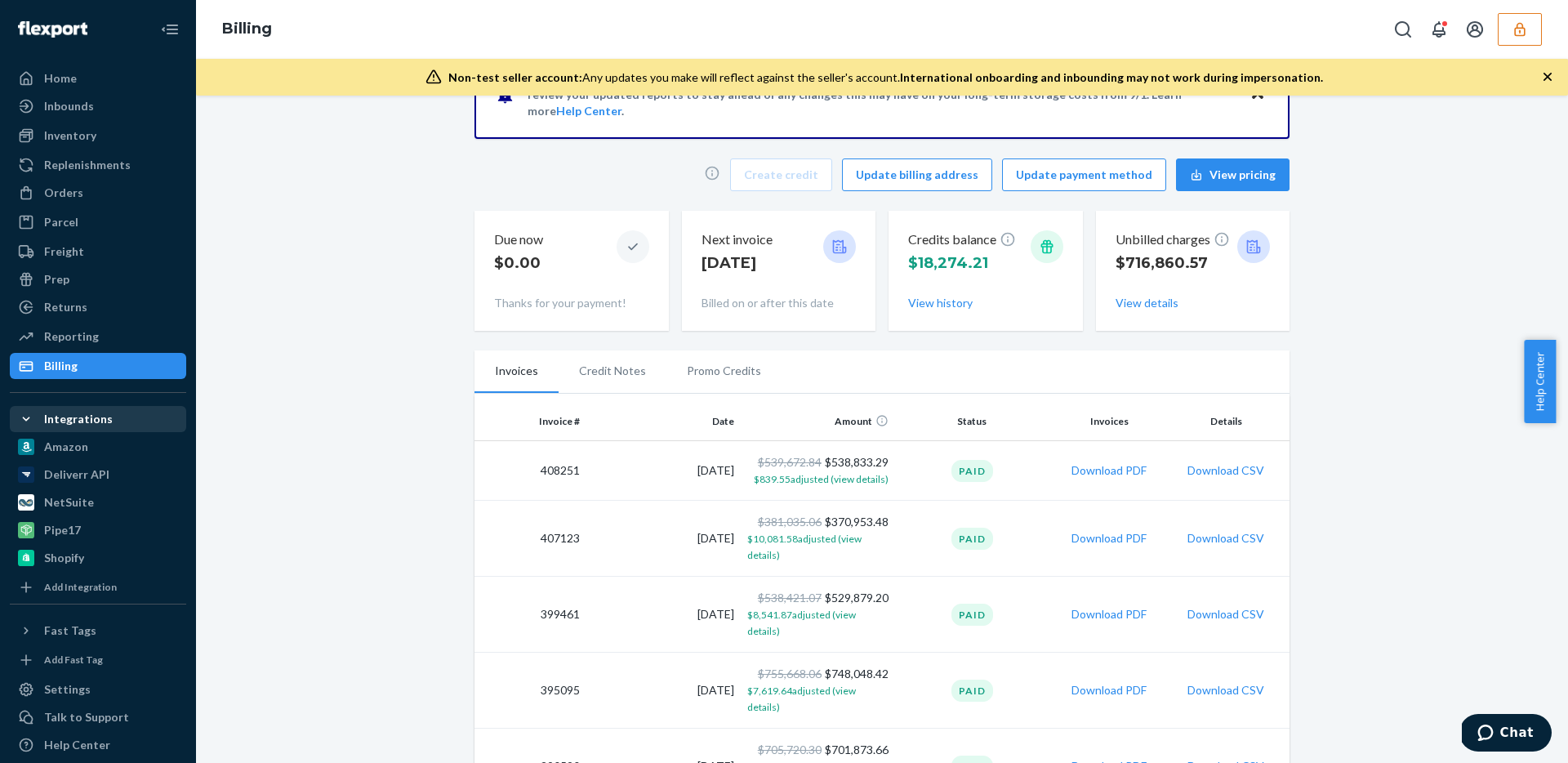
scroll to position [167, 0]
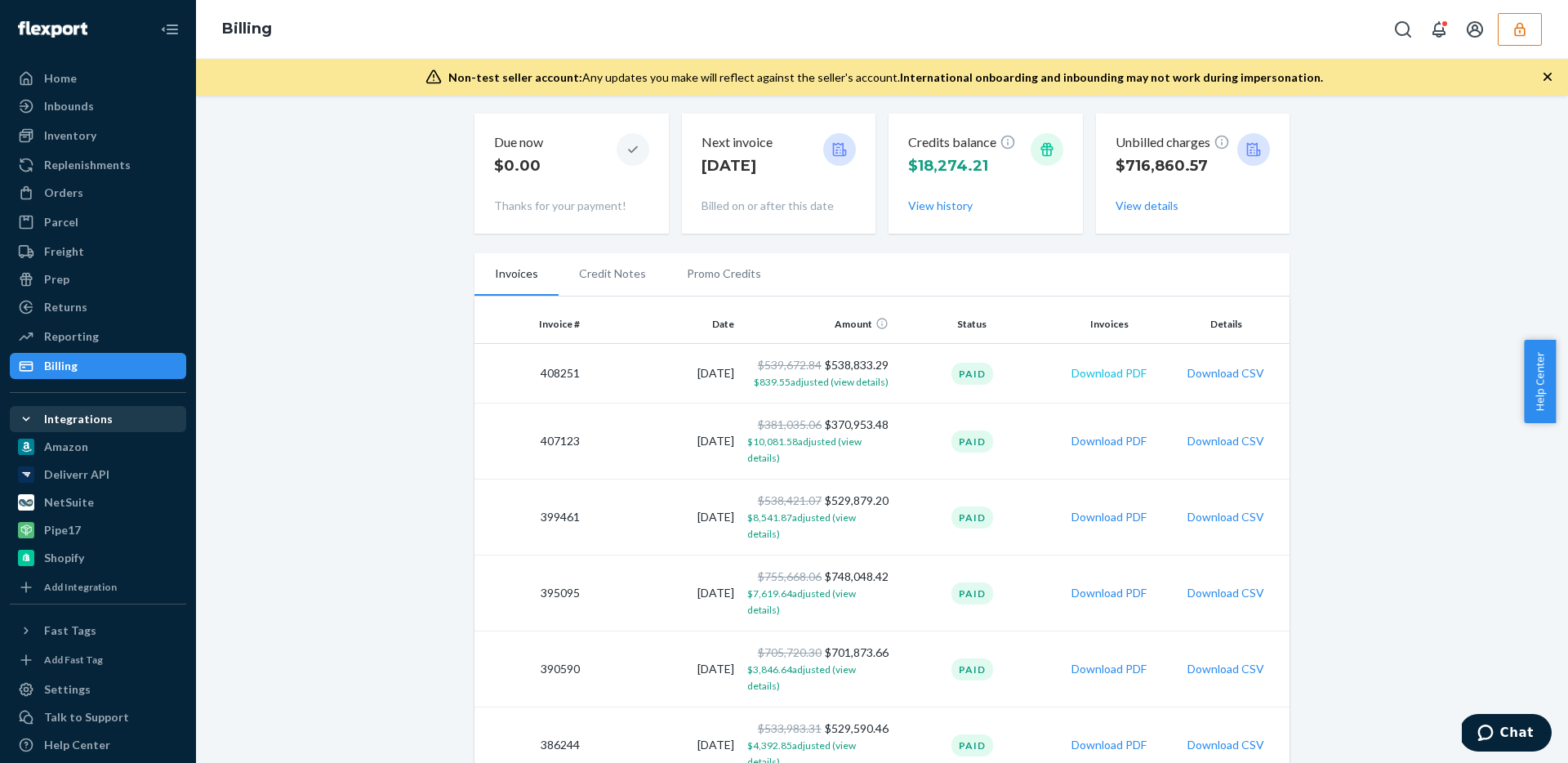
click at [1098, 372] on button "Download PDF" at bounding box center [1108, 372] width 75 height 16
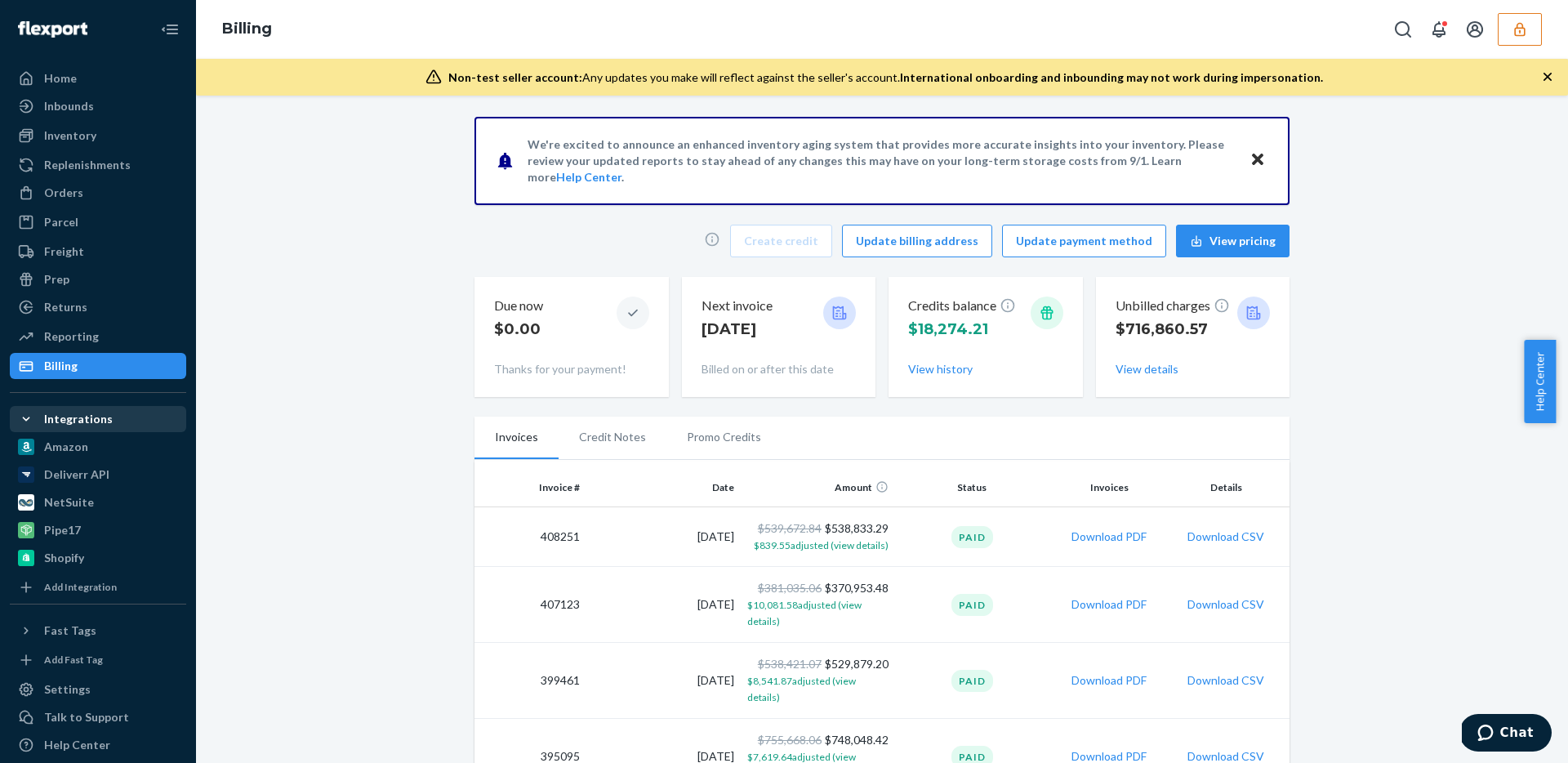
scroll to position [0, 0]
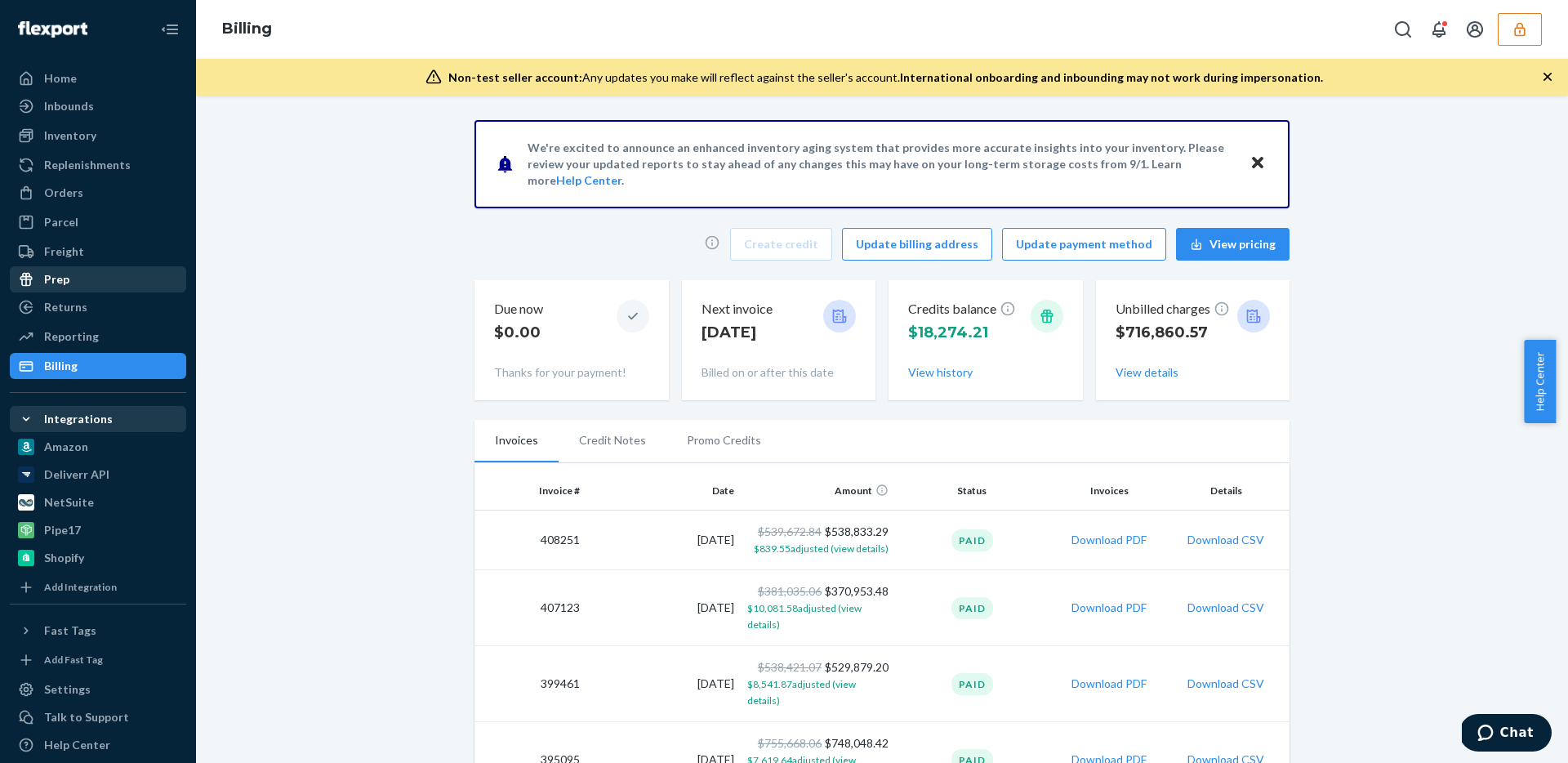
click at [84, 282] on div "Prep" at bounding box center [98, 279] width 173 height 23
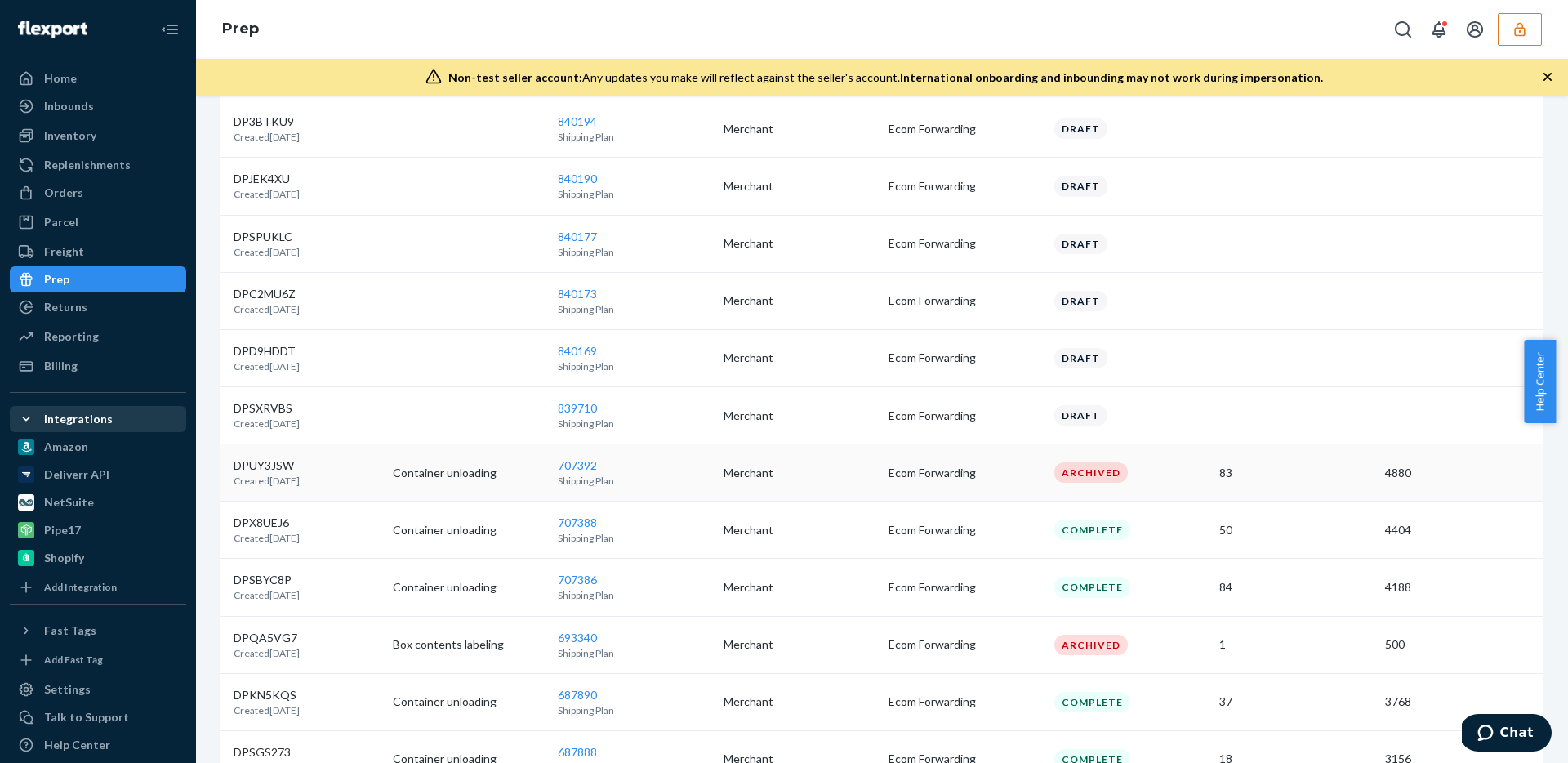
scroll to position [524, 0]
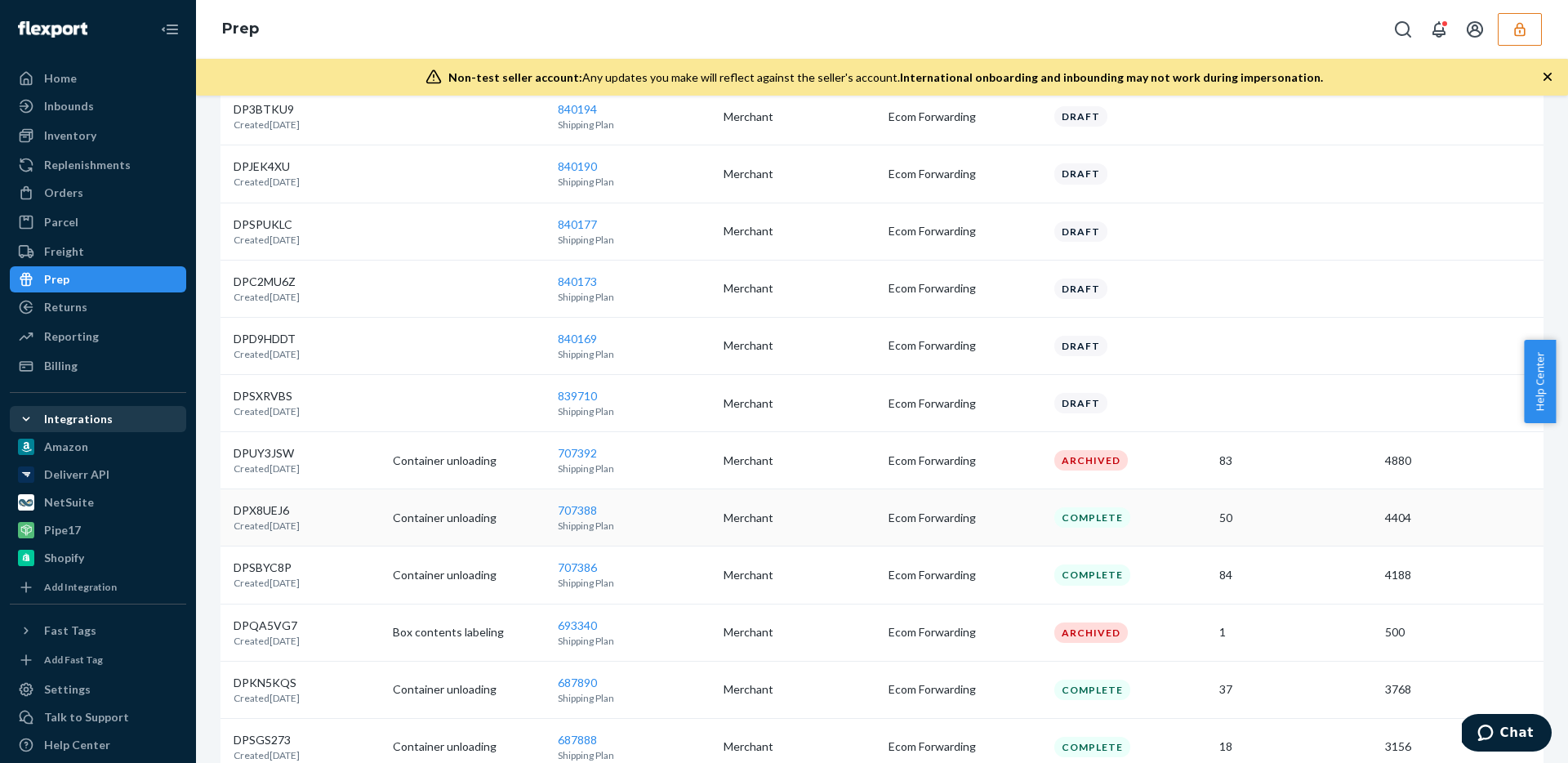
click at [679, 517] on td "707388 Shipping Plan" at bounding box center [634, 518] width 166 height 57
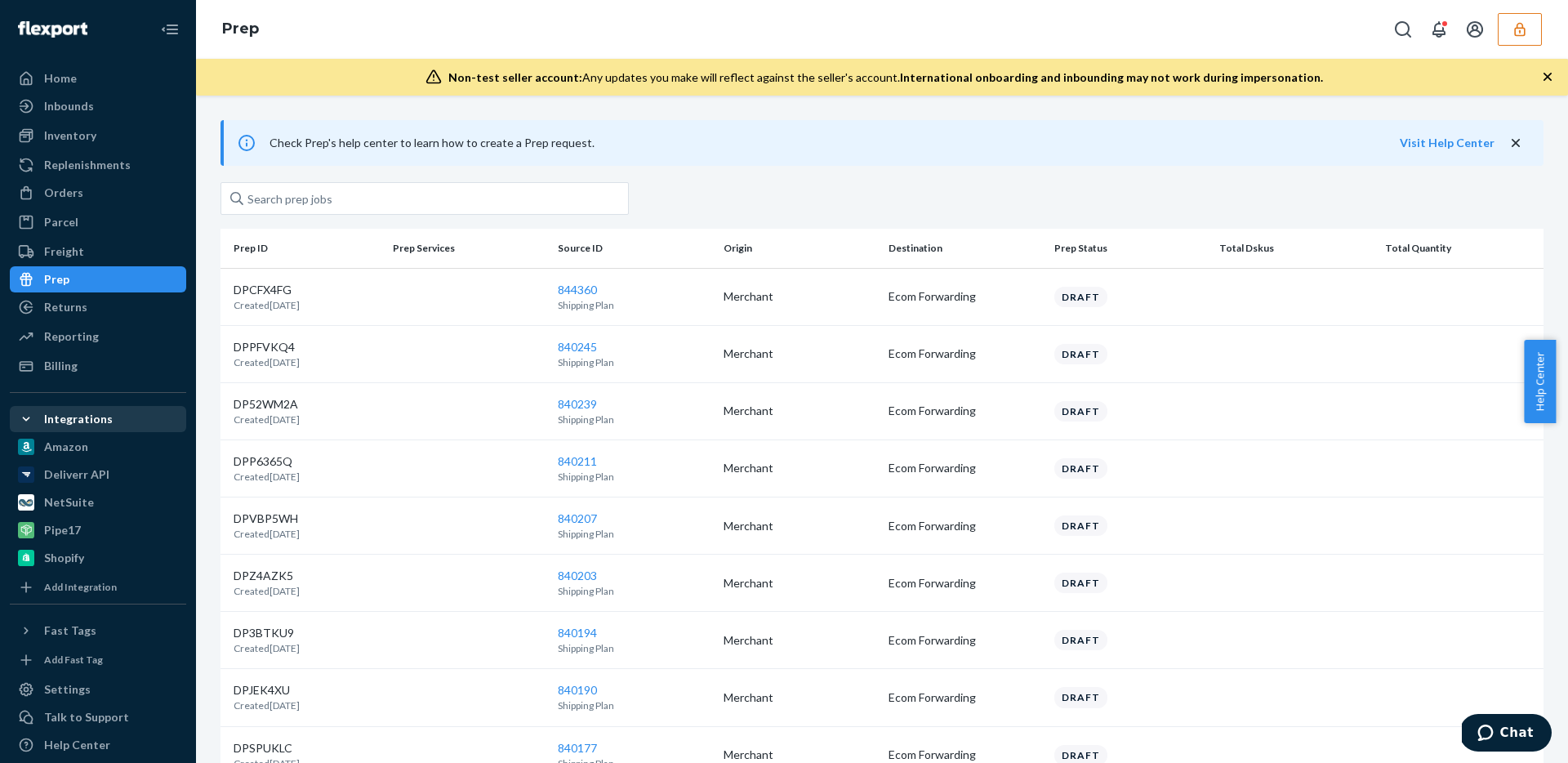
click at [1066, 250] on th "Prep Status" at bounding box center [1130, 248] width 166 height 39
click at [1067, 245] on th "Prep Status" at bounding box center [1130, 248] width 166 height 39
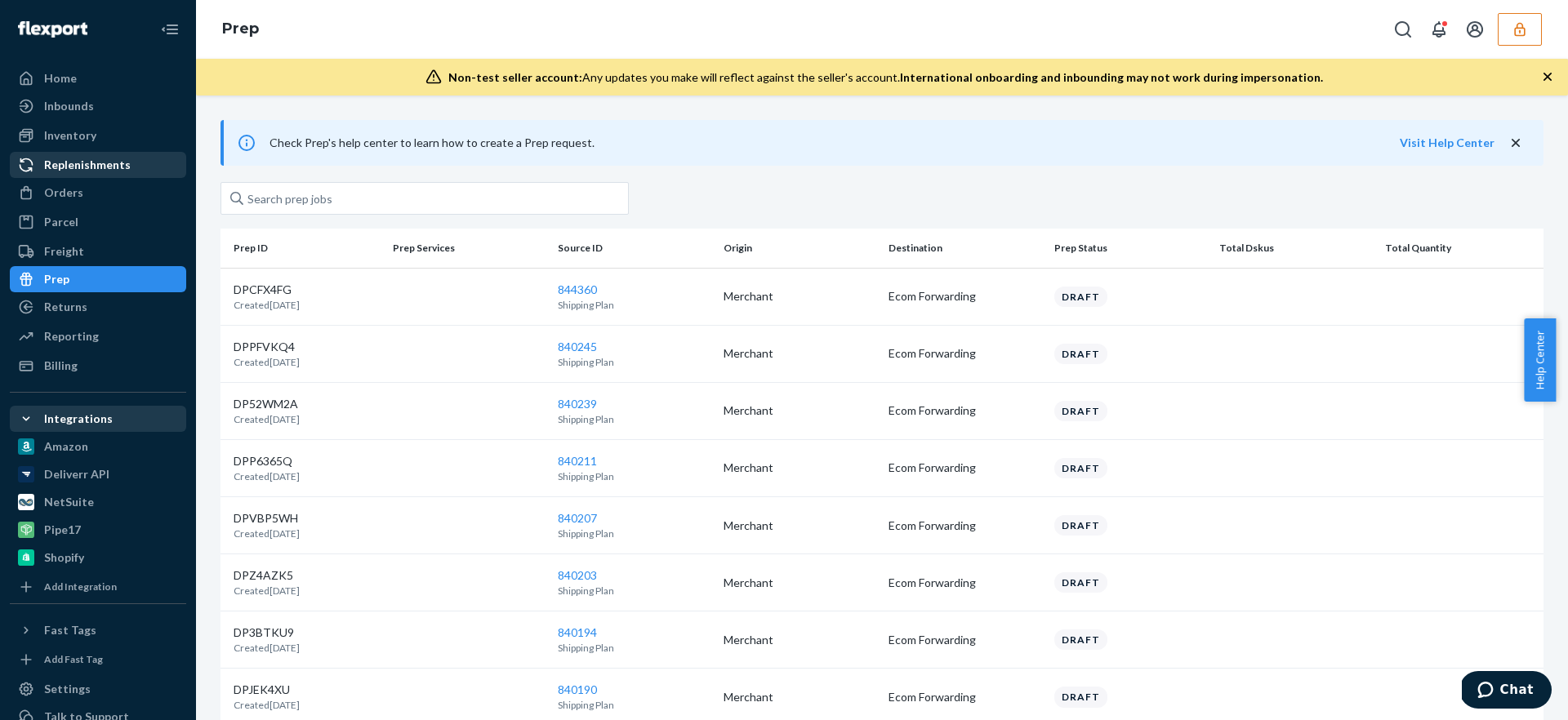
click at [91, 170] on div "Replenishments" at bounding box center [87, 165] width 87 height 16
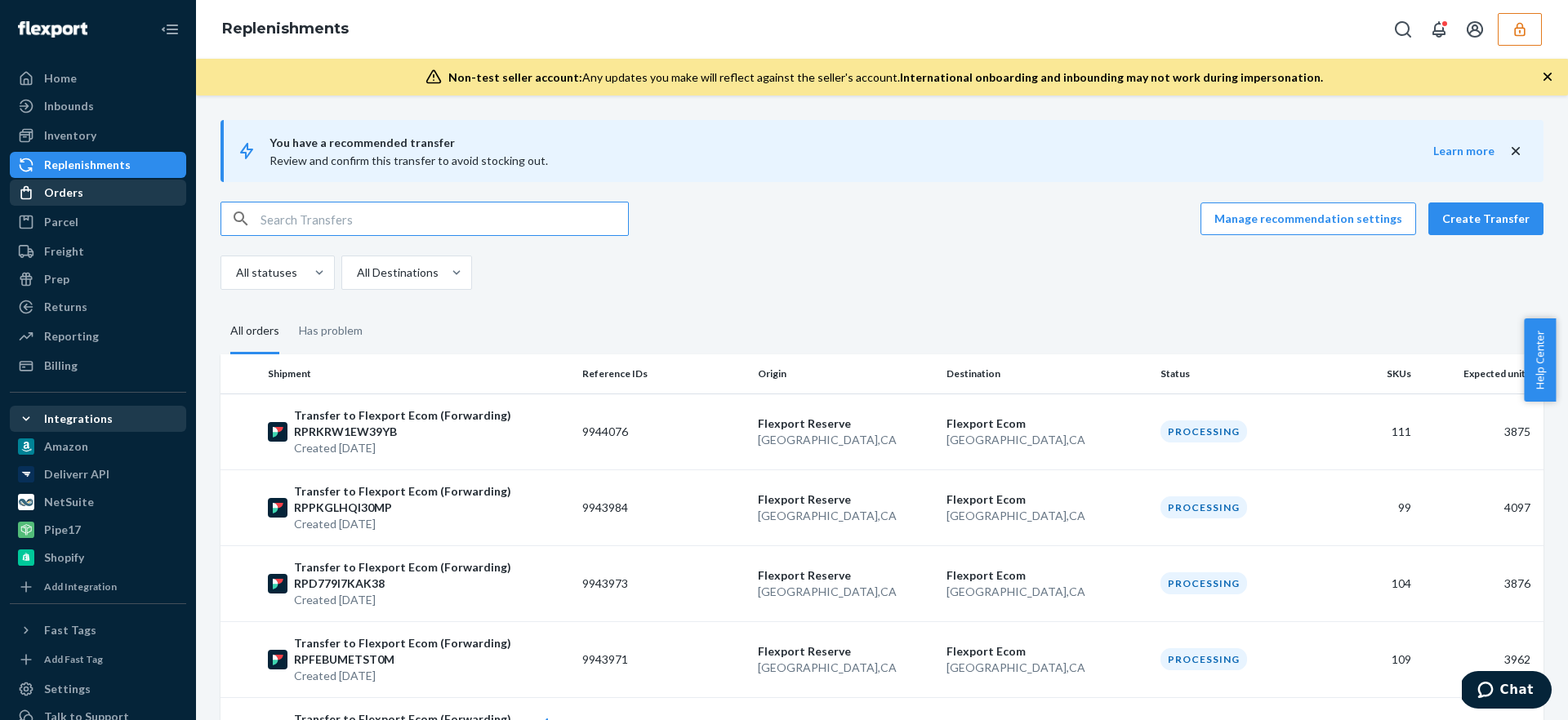
click at [132, 197] on div "Orders" at bounding box center [98, 192] width 173 height 23
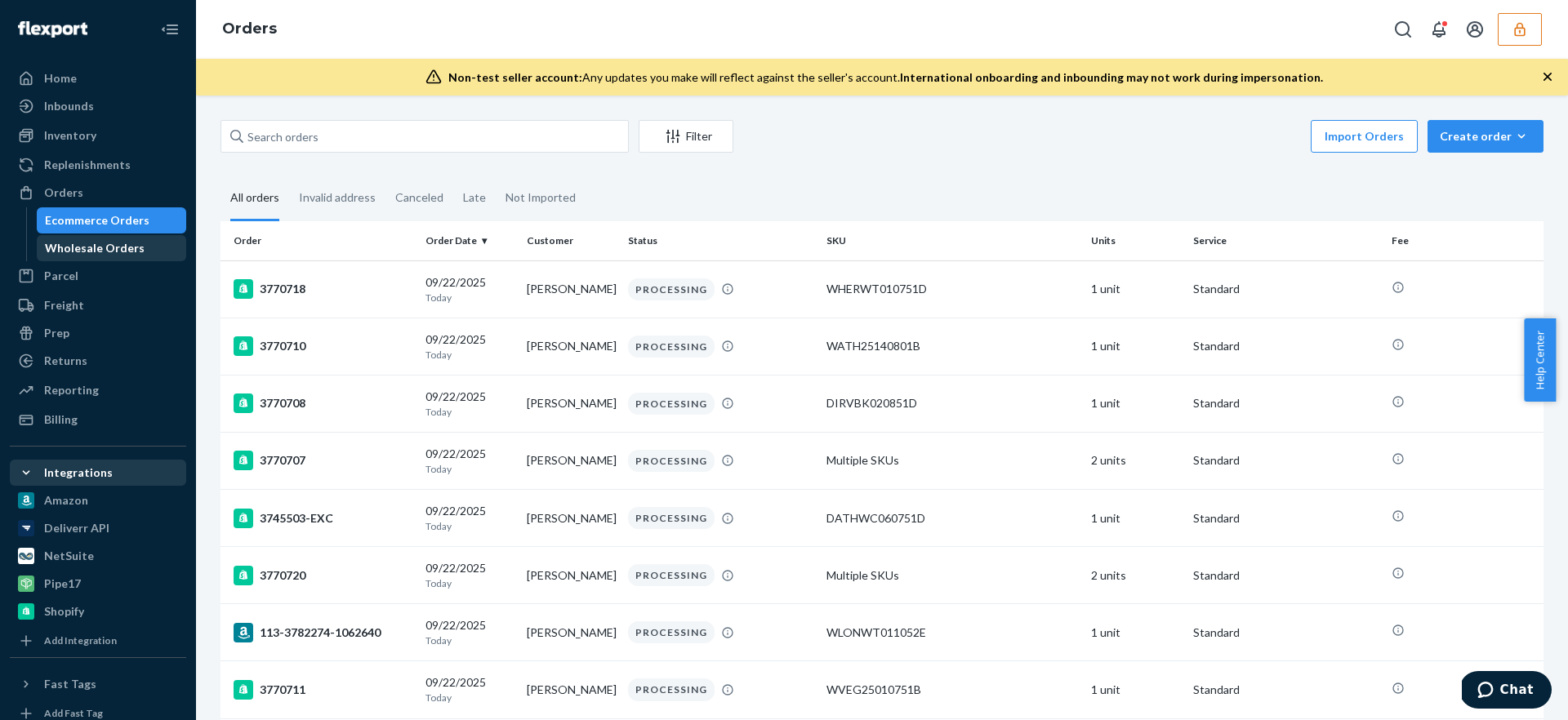
click at [145, 251] on div "Wholesale Orders" at bounding box center [111, 249] width 147 height 23
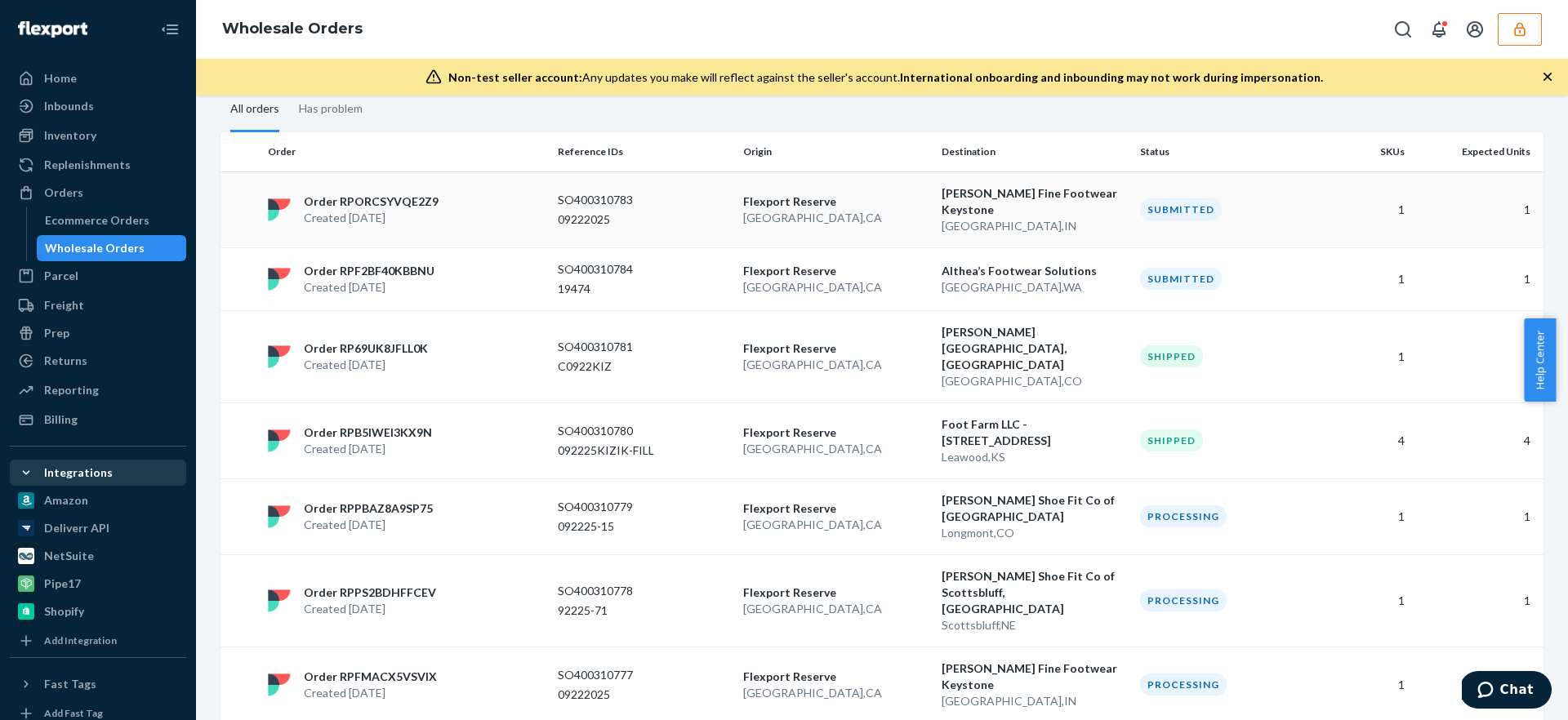
scroll to position [140, 0]
click at [85, 130] on div "Inventory" at bounding box center [69, 135] width 52 height 16
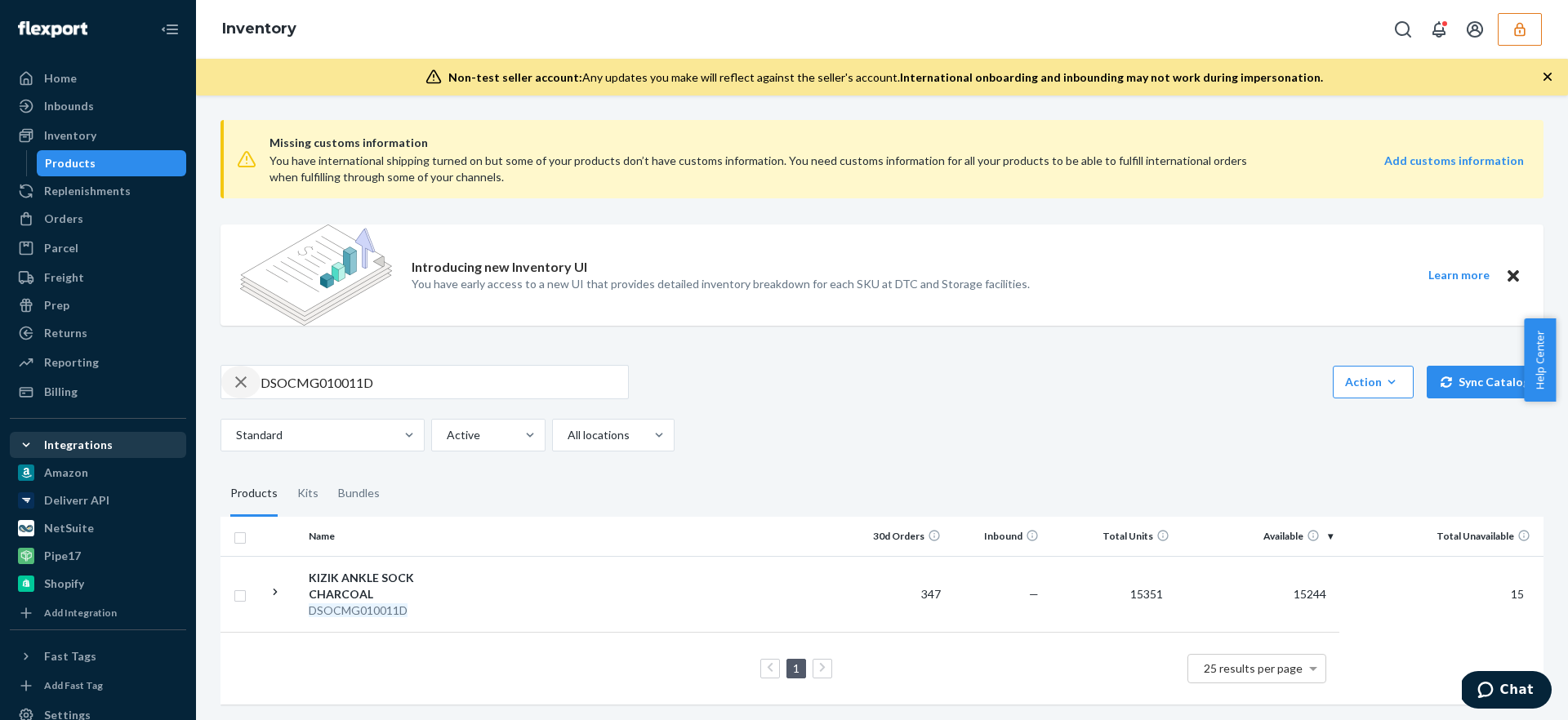
click at [241, 381] on icon "button" at bounding box center [241, 382] width 11 height 11
click at [509, 576] on td at bounding box center [667, 594] width 364 height 76
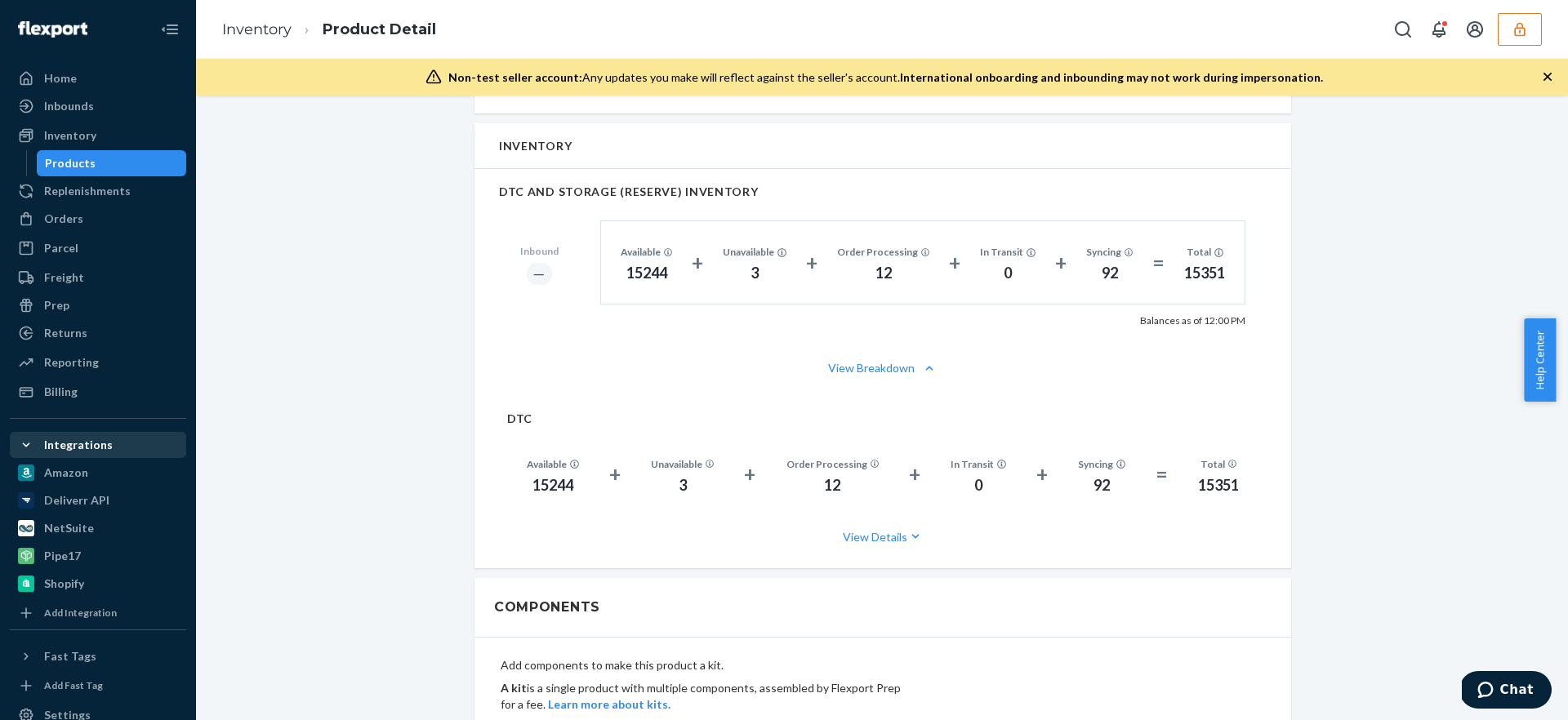
scroll to position [1047, 0]
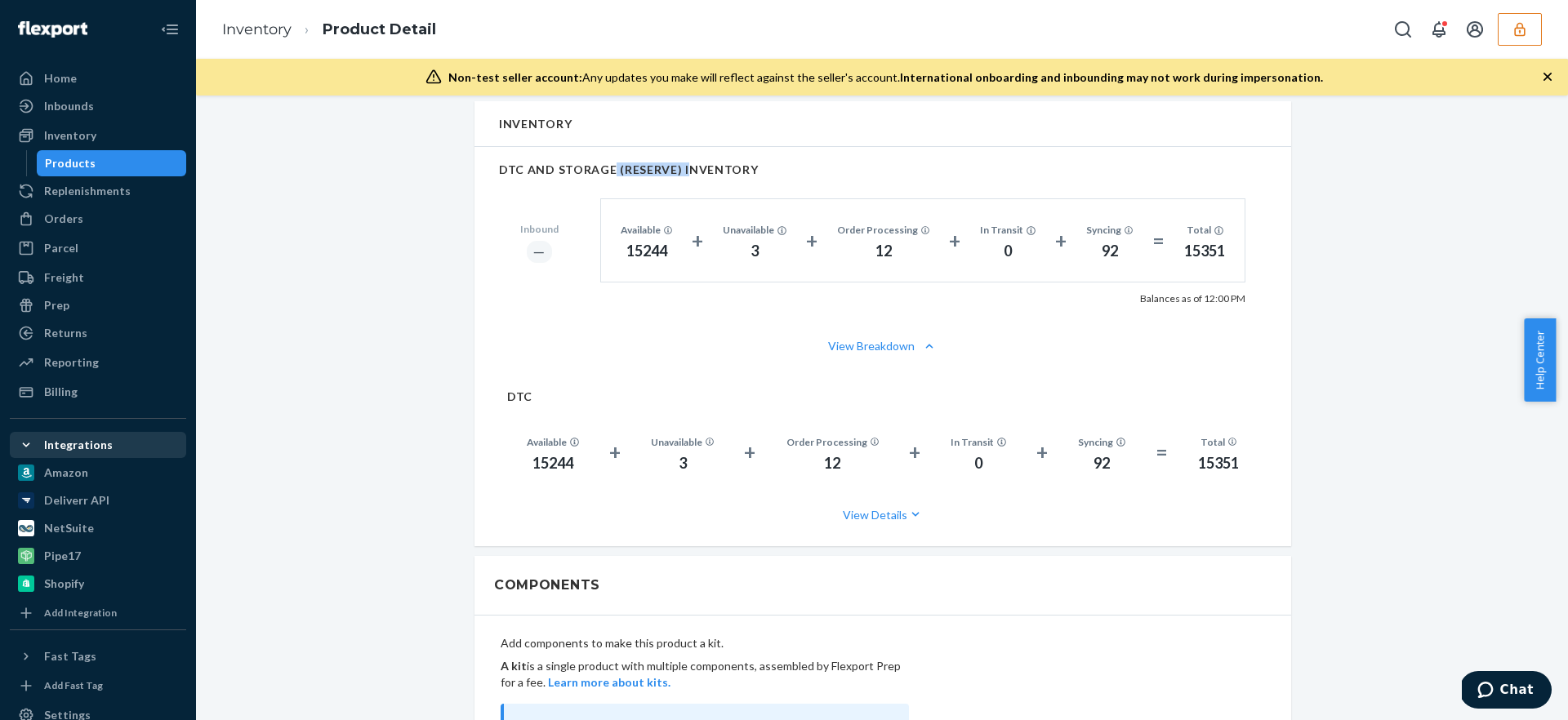
drag, startPoint x: 605, startPoint y: 161, endPoint x: 673, endPoint y: 164, distance: 68.1
click at [673, 164] on h2 "DTC AND STORAGE (RESERVE) INVENTORY" at bounding box center [883, 170] width 767 height 12
click at [674, 164] on h2 "DTC AND STORAGE (RESERVE) INVENTORY" at bounding box center [883, 170] width 767 height 12
click at [883, 347] on button "View Breakdown" at bounding box center [883, 343] width 767 height 16
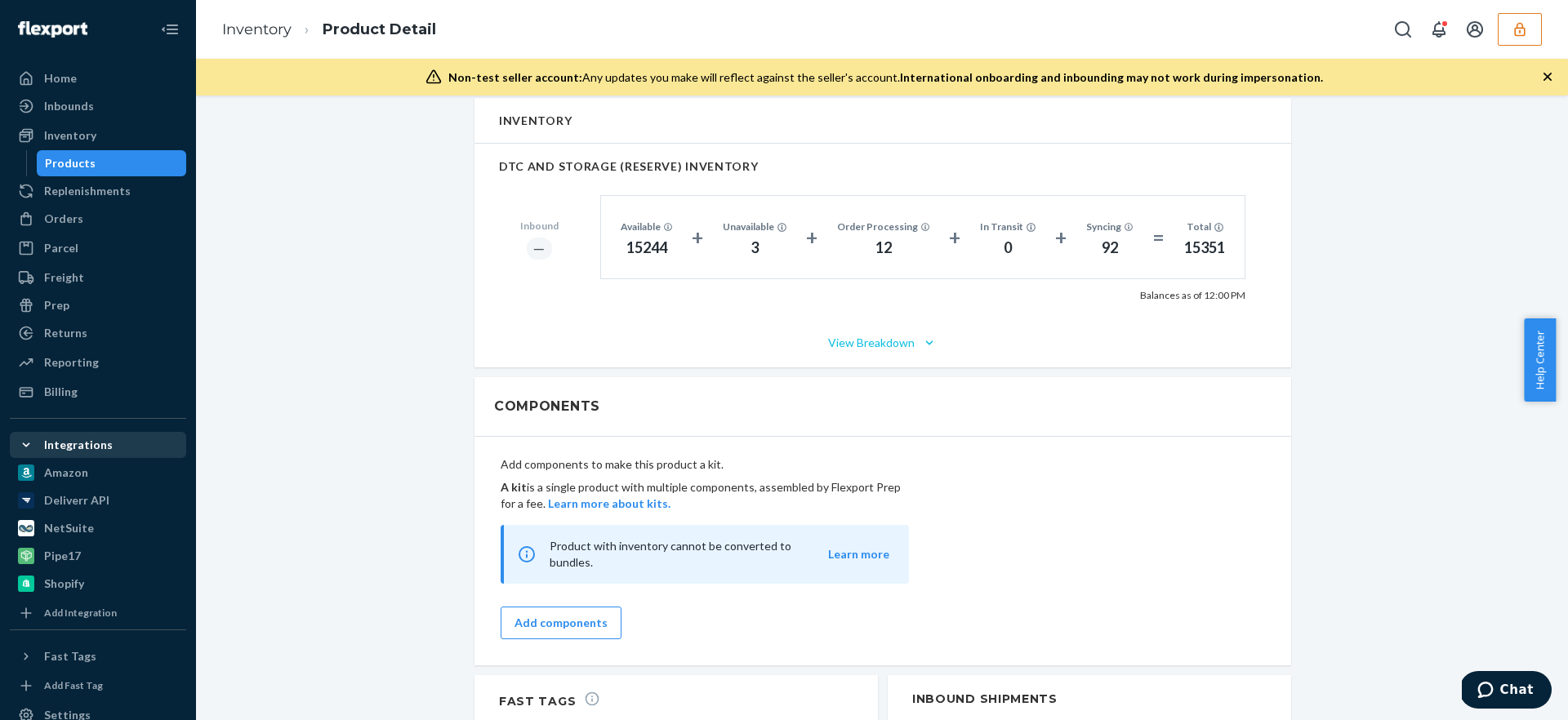
click at [880, 344] on button "View Breakdown" at bounding box center [883, 343] width 767 height 16
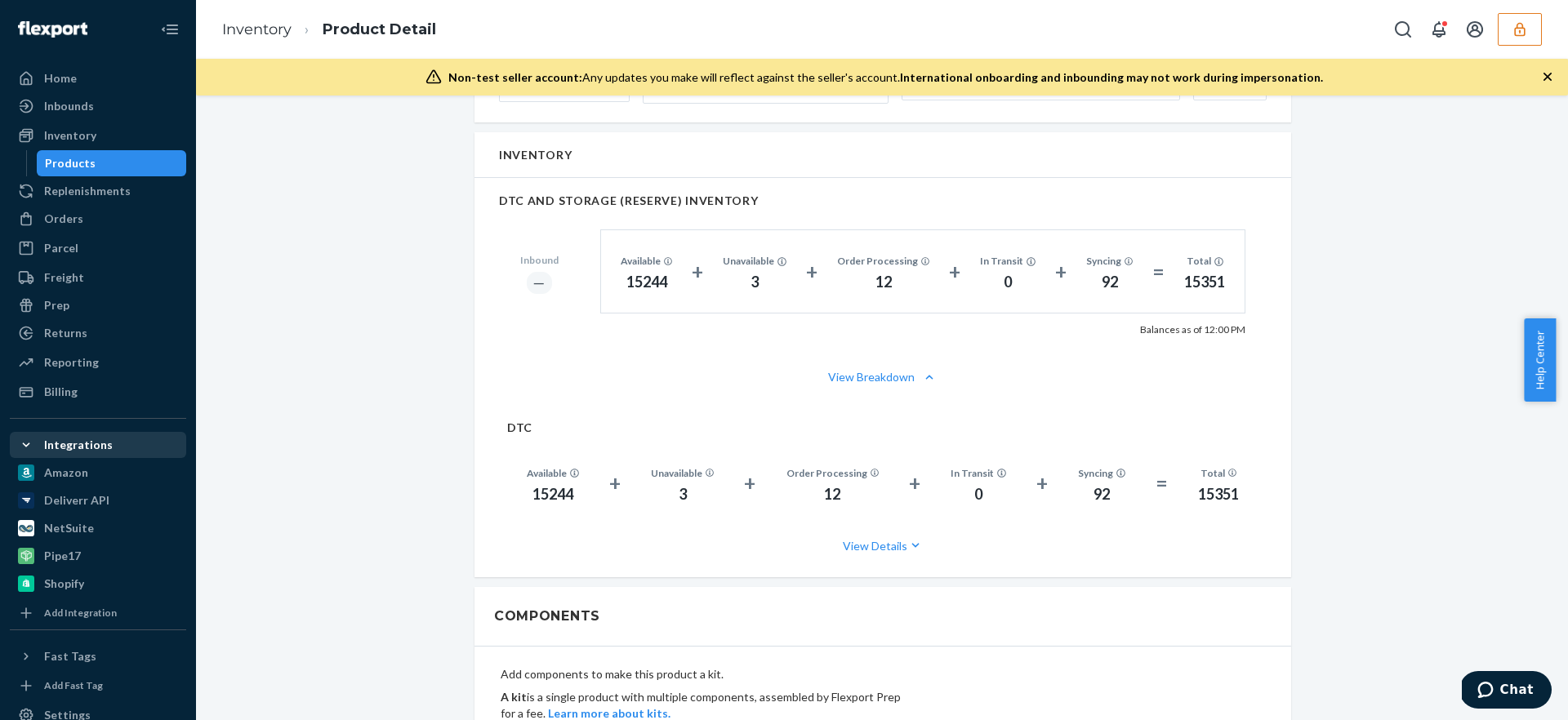
scroll to position [1012, 0]
click at [66, 133] on div "Inventory" at bounding box center [69, 135] width 52 height 16
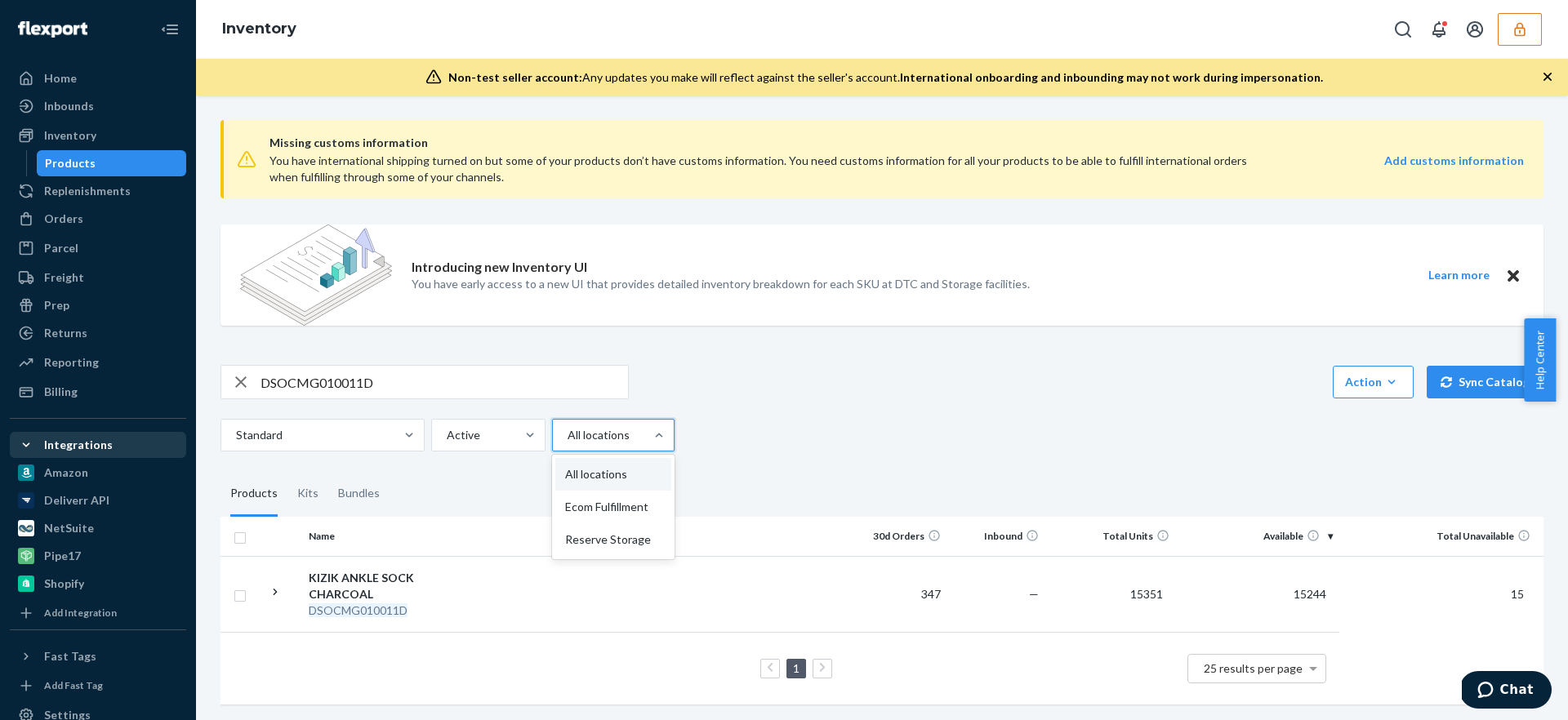
click at [618, 439] on div at bounding box center [611, 435] width 91 height 20
click at [567, 439] on input "option All locations focused, 1 of 3. 3 results available. Use Up and Down to c…" at bounding box center [566, 435] width 2 height 16
click at [617, 543] on div "Reserve Storage" at bounding box center [613, 540] width 116 height 32
click at [567, 444] on input "option Reserve Storage focused, 3 of 3. 3 results available. Use Up and Down to…" at bounding box center [566, 435] width 2 height 16
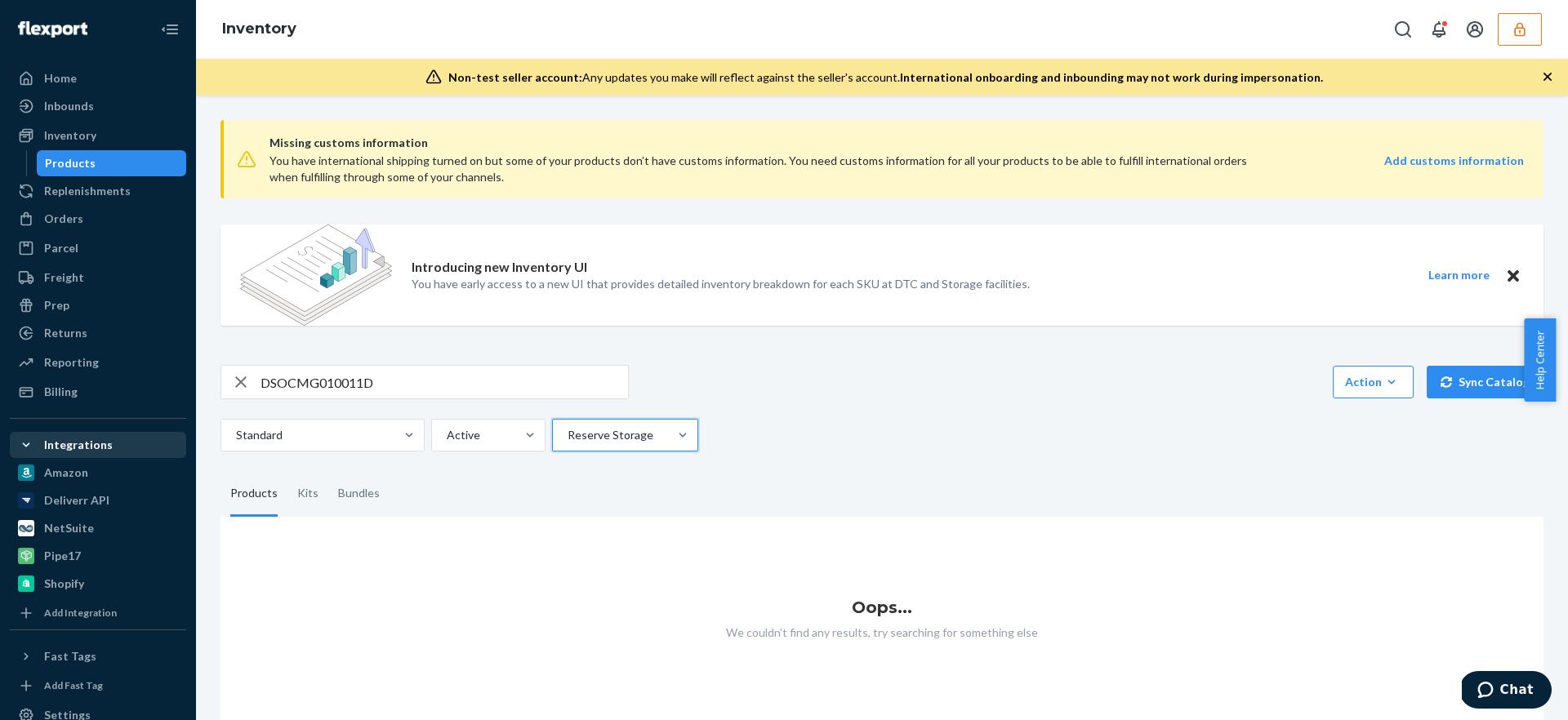
click at [239, 382] on icon "button" at bounding box center [241, 382] width 11 height 11
drag, startPoint x: 895, startPoint y: 379, endPoint x: 804, endPoint y: 420, distance: 99.8
click at [895, 379] on div "Action Create product Create kit or bundle Bulk create products Bulk update pro…" at bounding box center [882, 382] width 1322 height 34
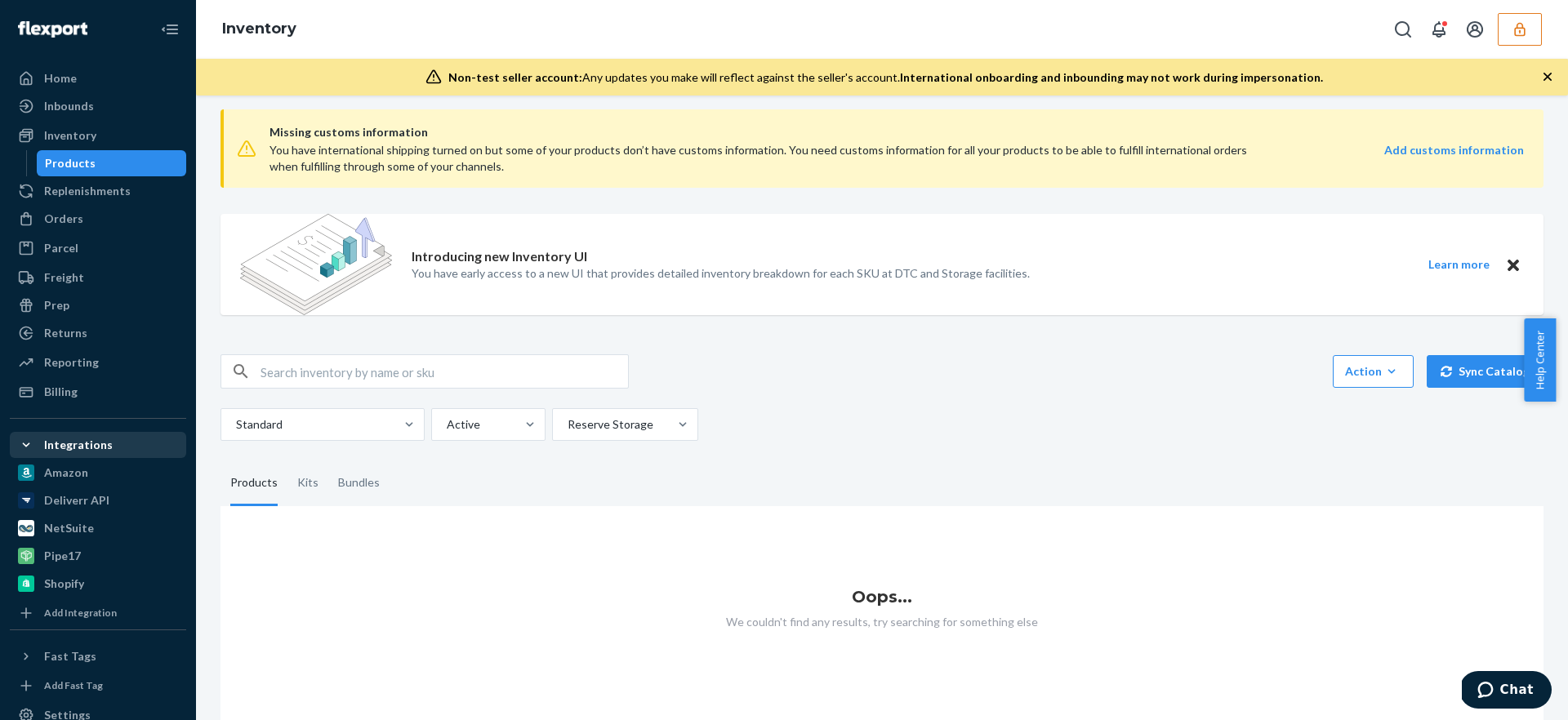
scroll to position [22, 0]
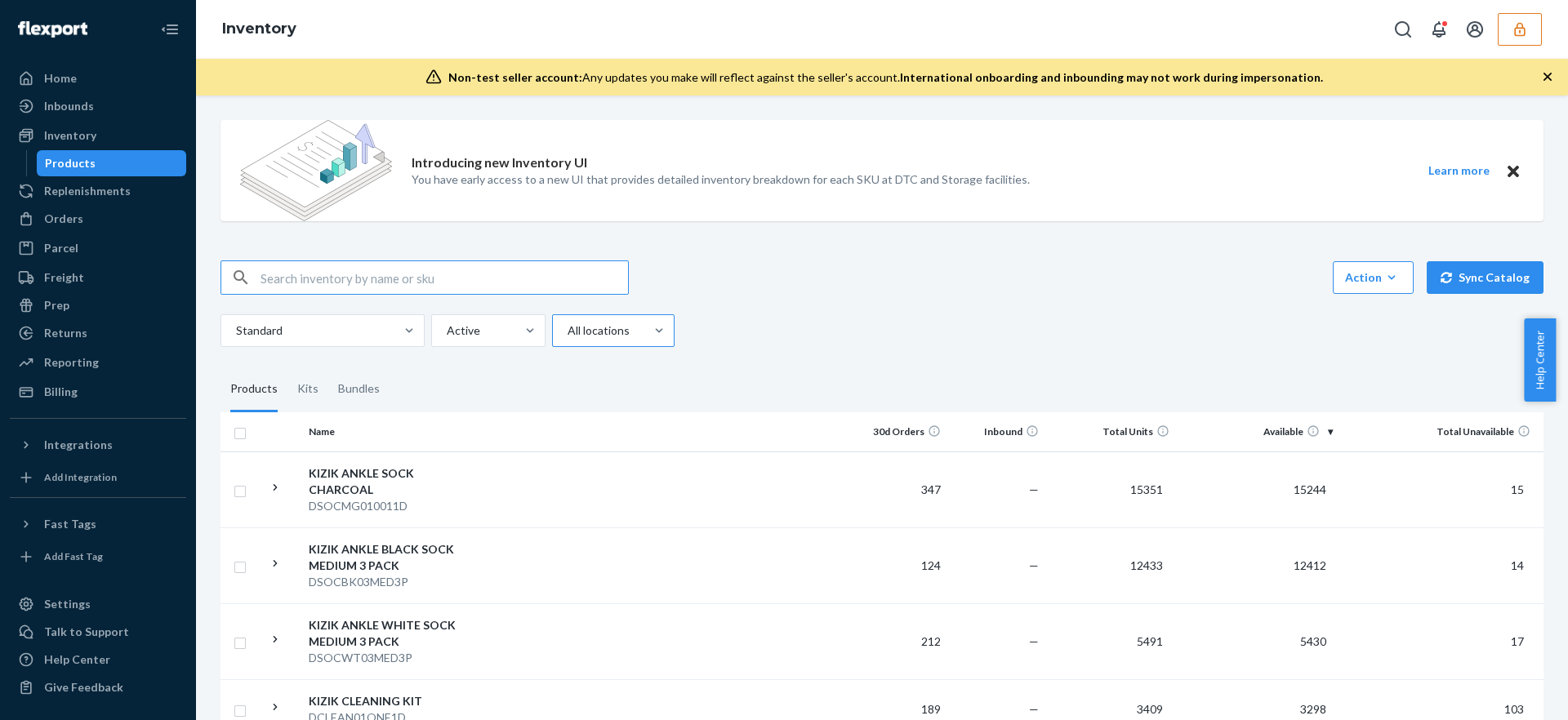
click at [609, 328] on div at bounding box center [611, 330] width 91 height 20
click at [567, 328] on input "All locations" at bounding box center [566, 330] width 2 height 16
click at [609, 438] on div "Reserve Storage" at bounding box center [613, 435] width 116 height 32
click at [567, 339] on input "option Reserve Storage focused, 3 of 3. 3 results available. Use Up and Down to…" at bounding box center [566, 330] width 2 height 16
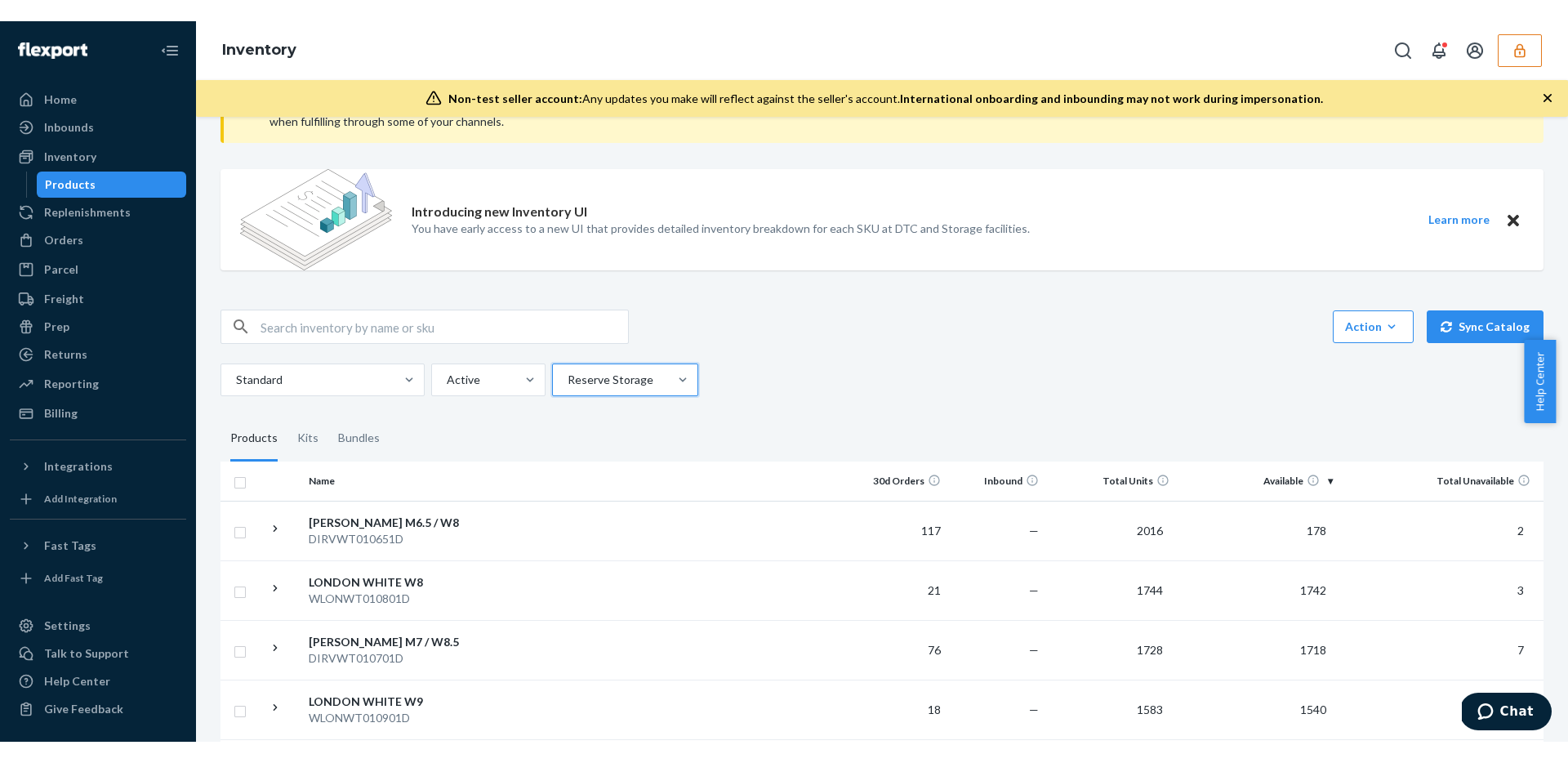
scroll to position [177, 0]
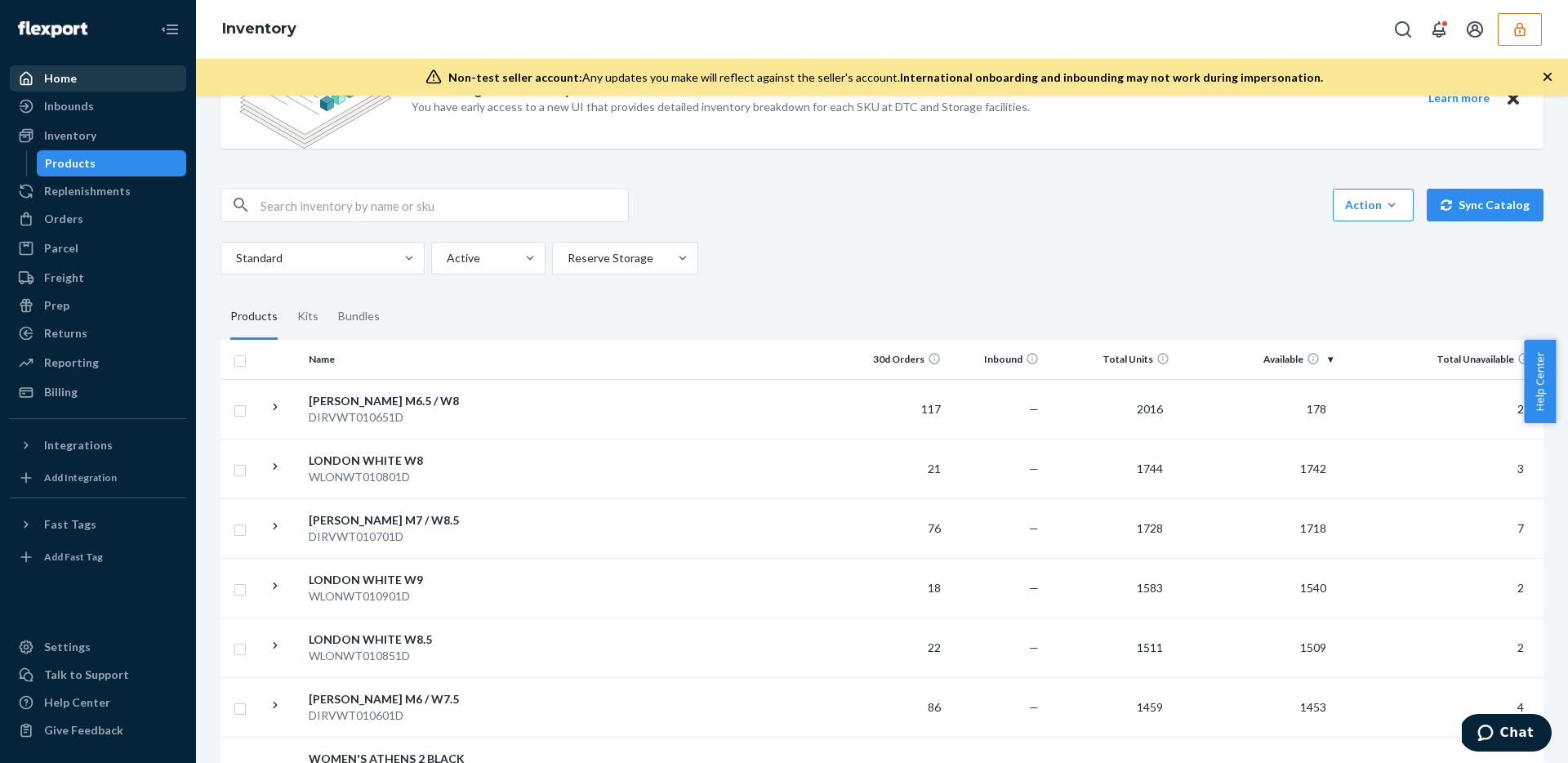
click at [59, 82] on div "Home" at bounding box center [60, 78] width 32 height 16
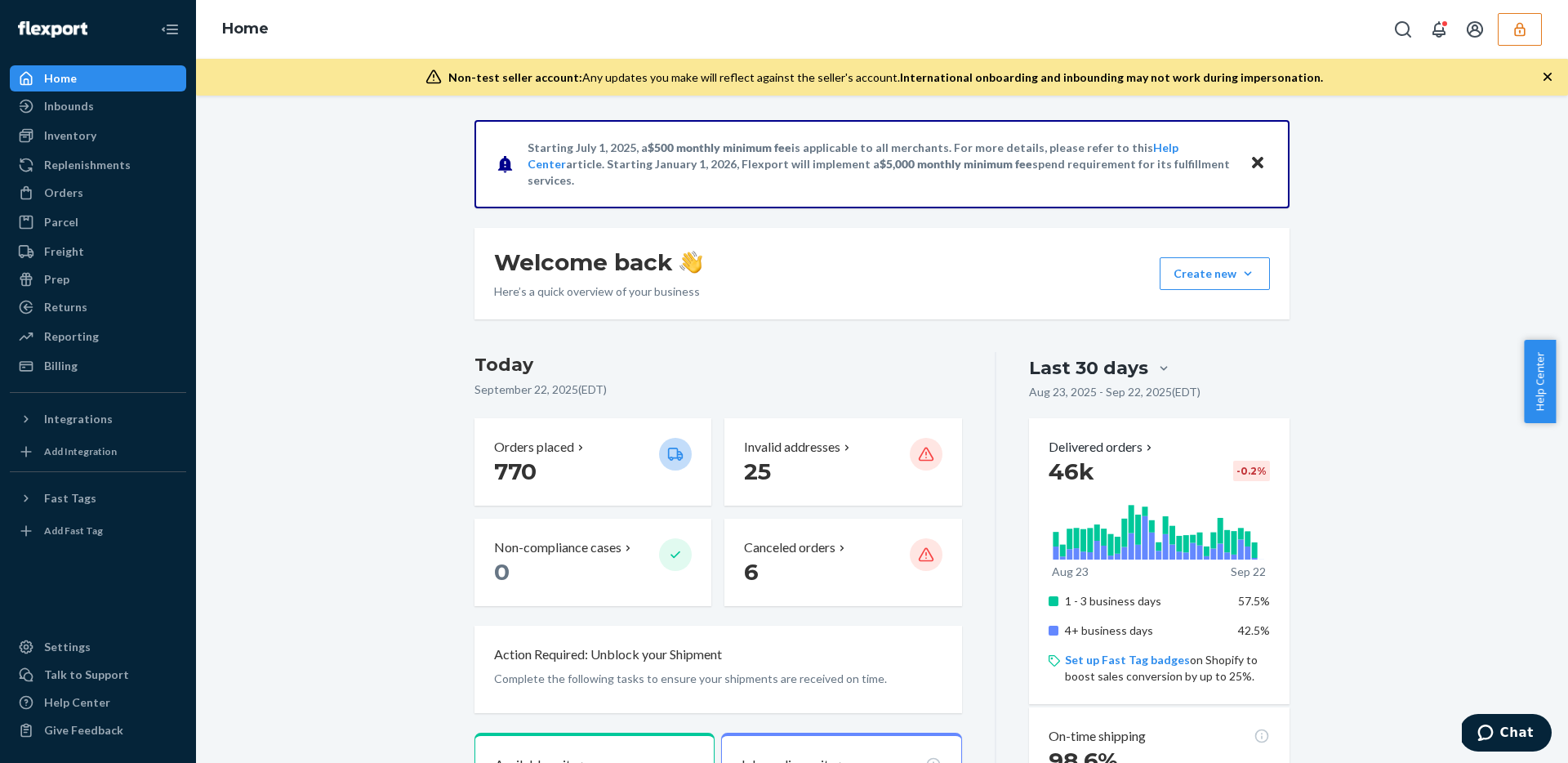
click at [101, 304] on div "Returns" at bounding box center [98, 307] width 173 height 23
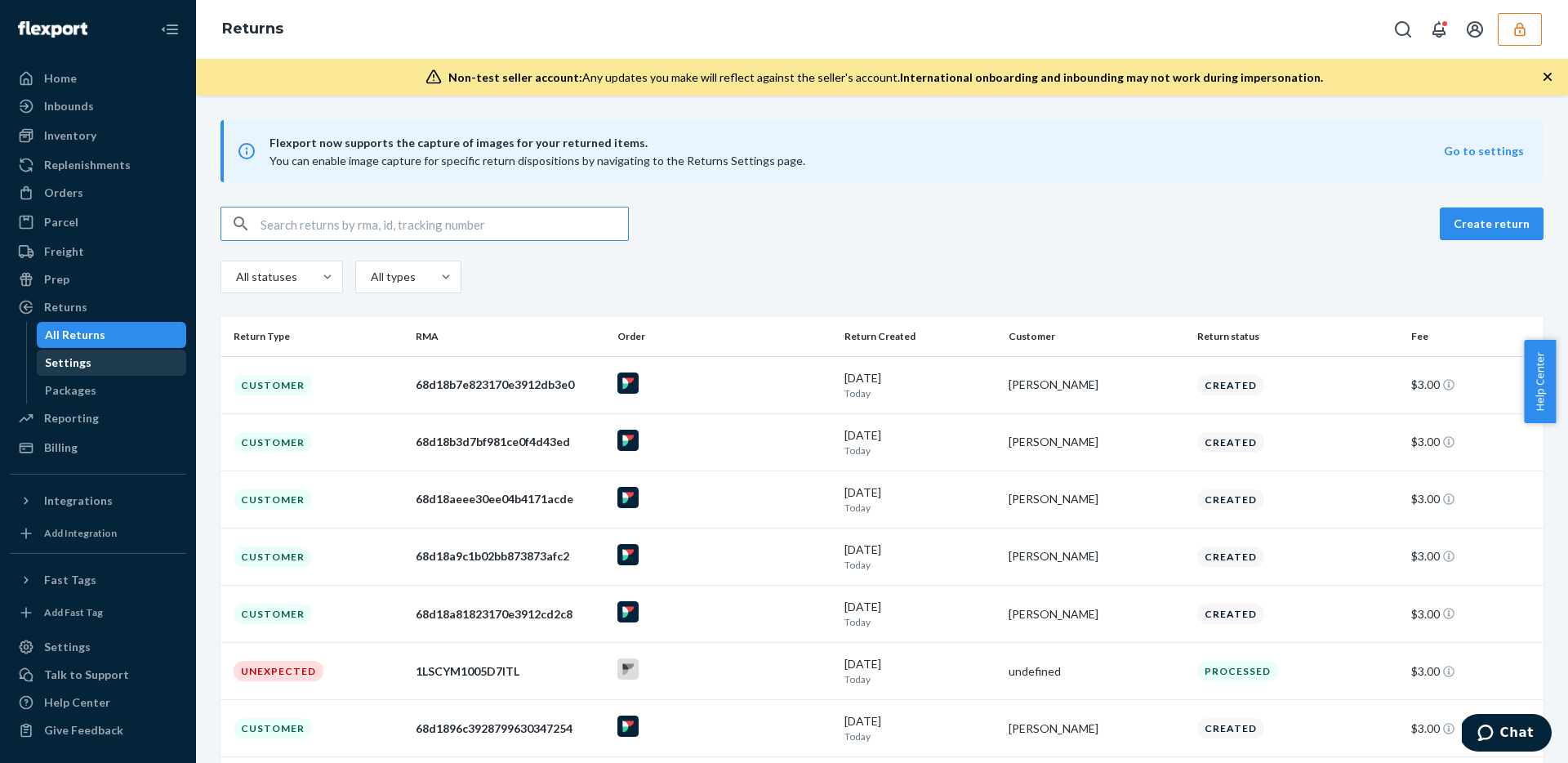
click at [86, 357] on div "Settings" at bounding box center [111, 363] width 147 height 23
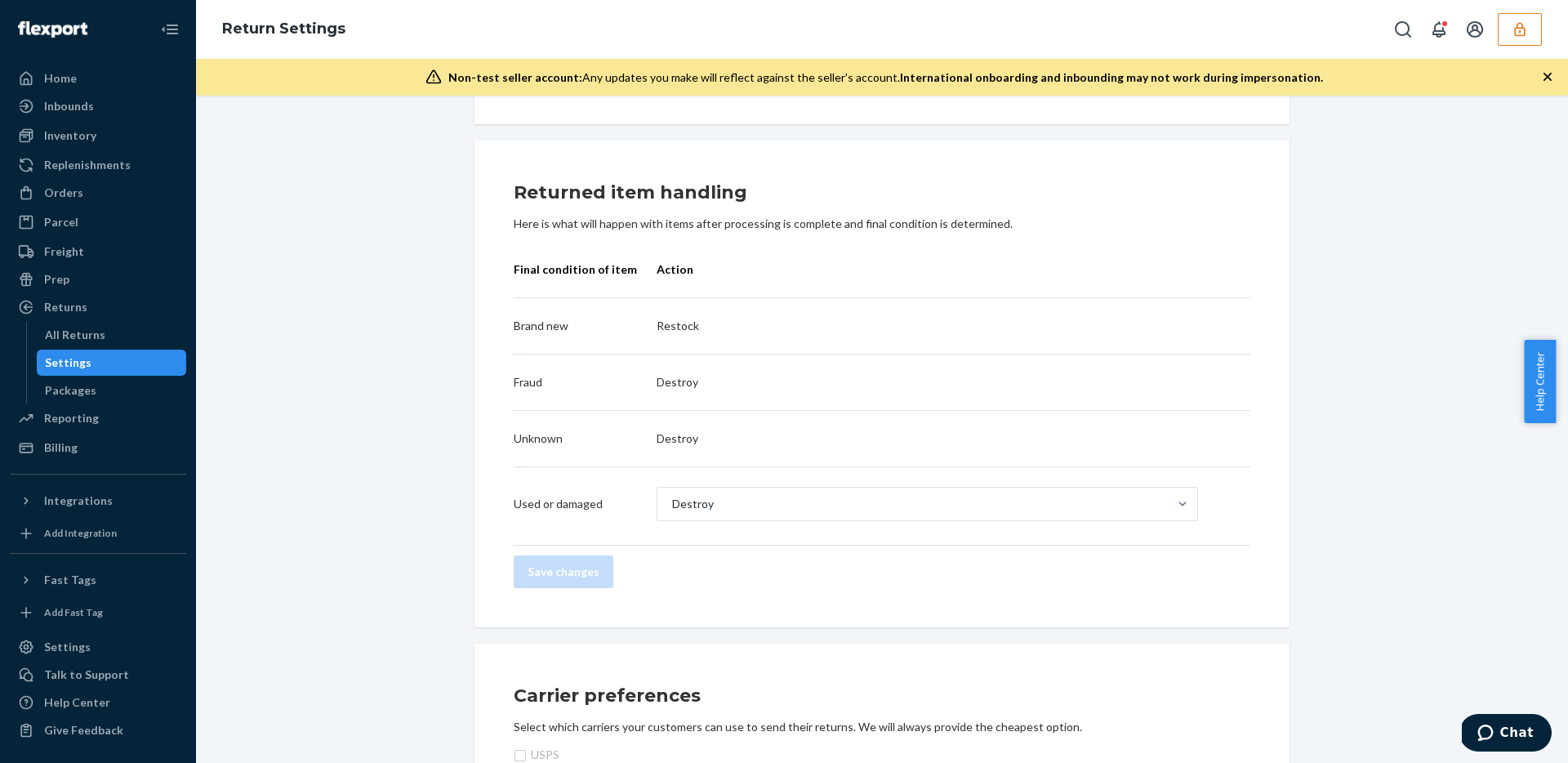
scroll to position [476, 0]
click at [852, 497] on div "Destroy" at bounding box center [912, 504] width 510 height 32
click at [672, 497] on input "Destroy" at bounding box center [671, 504] width 2 height 16
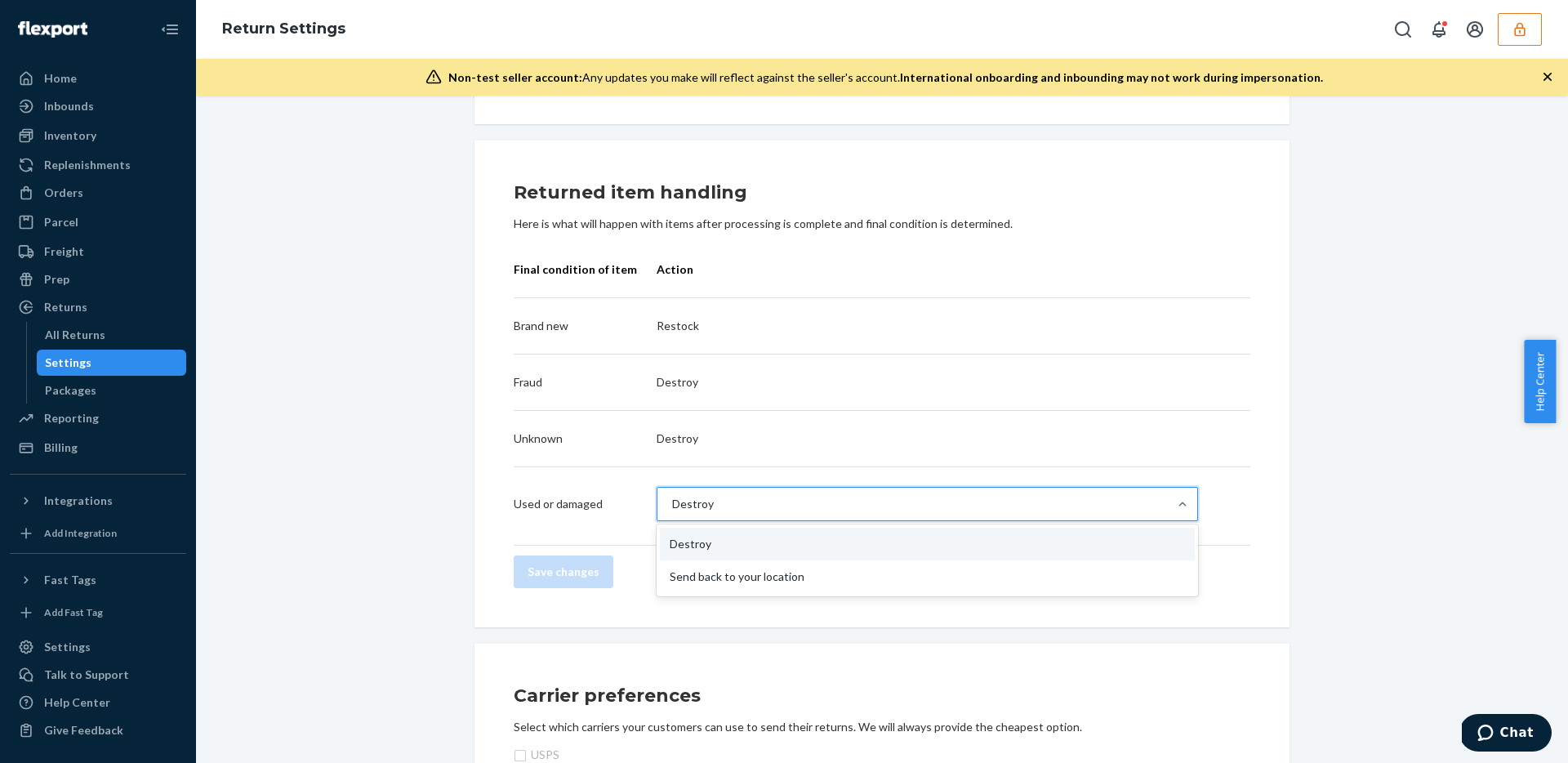
click at [399, 462] on div "Return destinations Return to Flexport ENABLED We'll inspect and process your i…" at bounding box center [882, 480] width 1347 height 1673
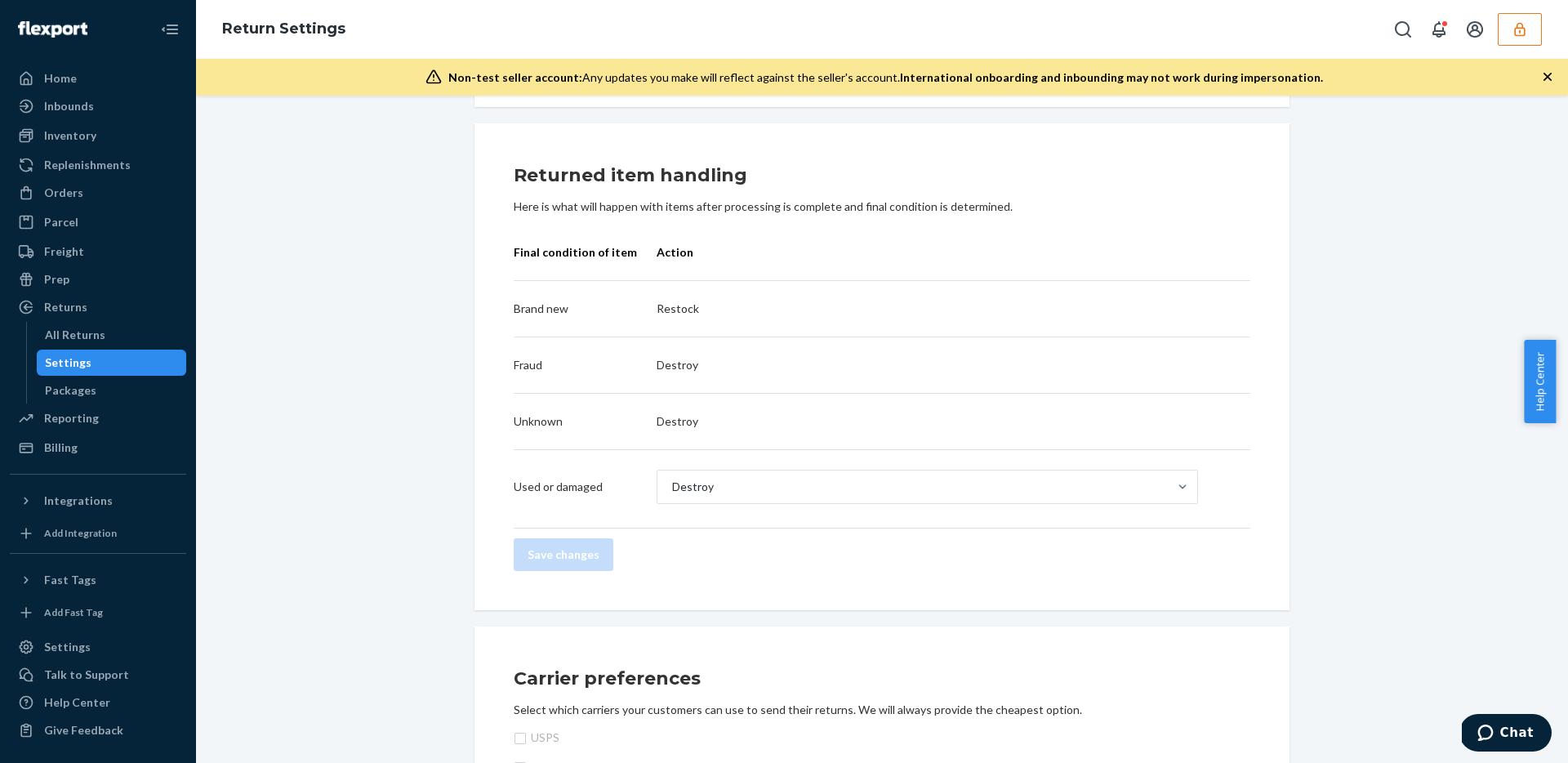
scroll to position [494, 0]
click at [111, 444] on div "Billing" at bounding box center [98, 448] width 173 height 23
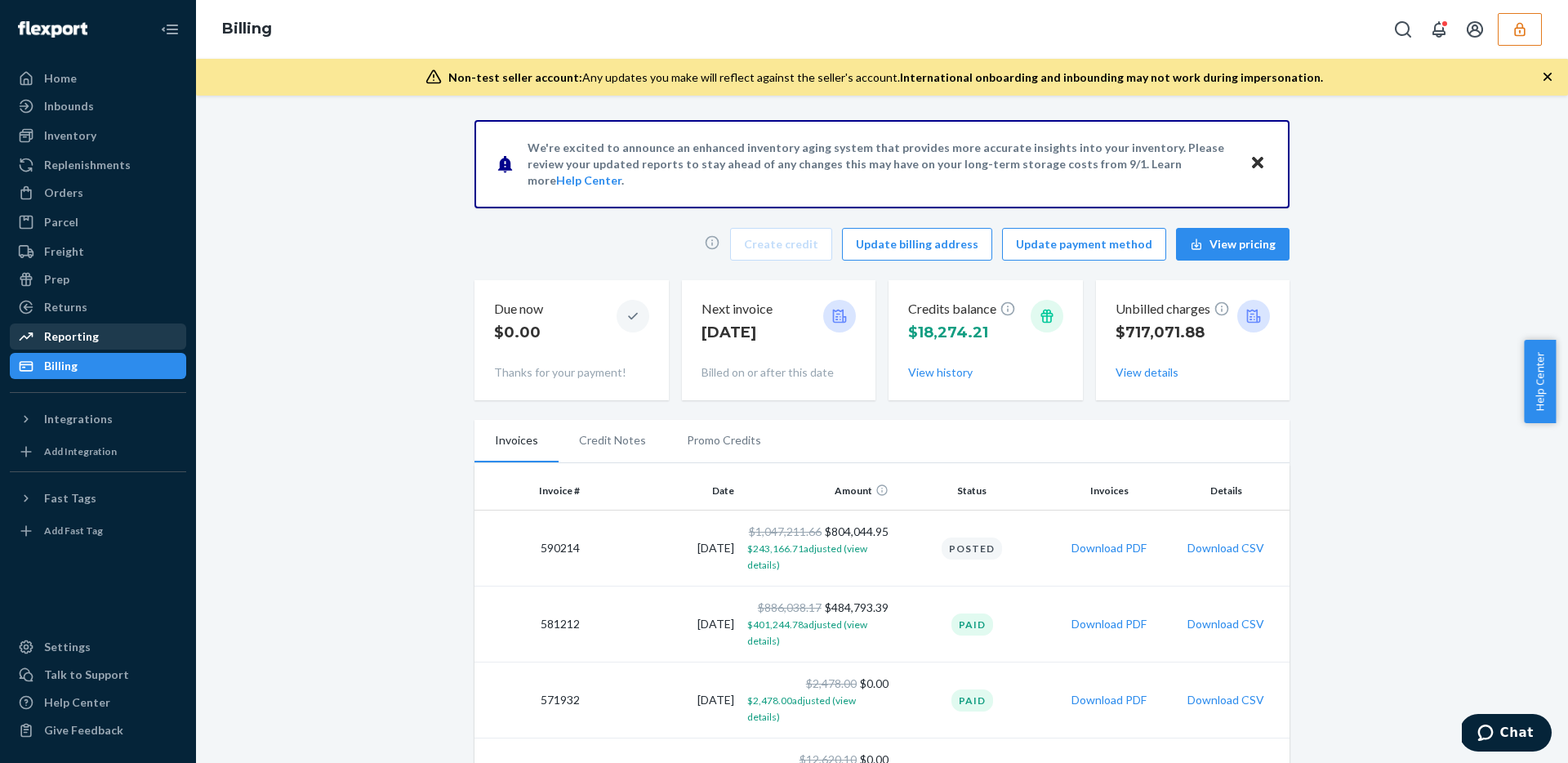
click at [127, 342] on div "Reporting" at bounding box center [98, 336] width 173 height 23
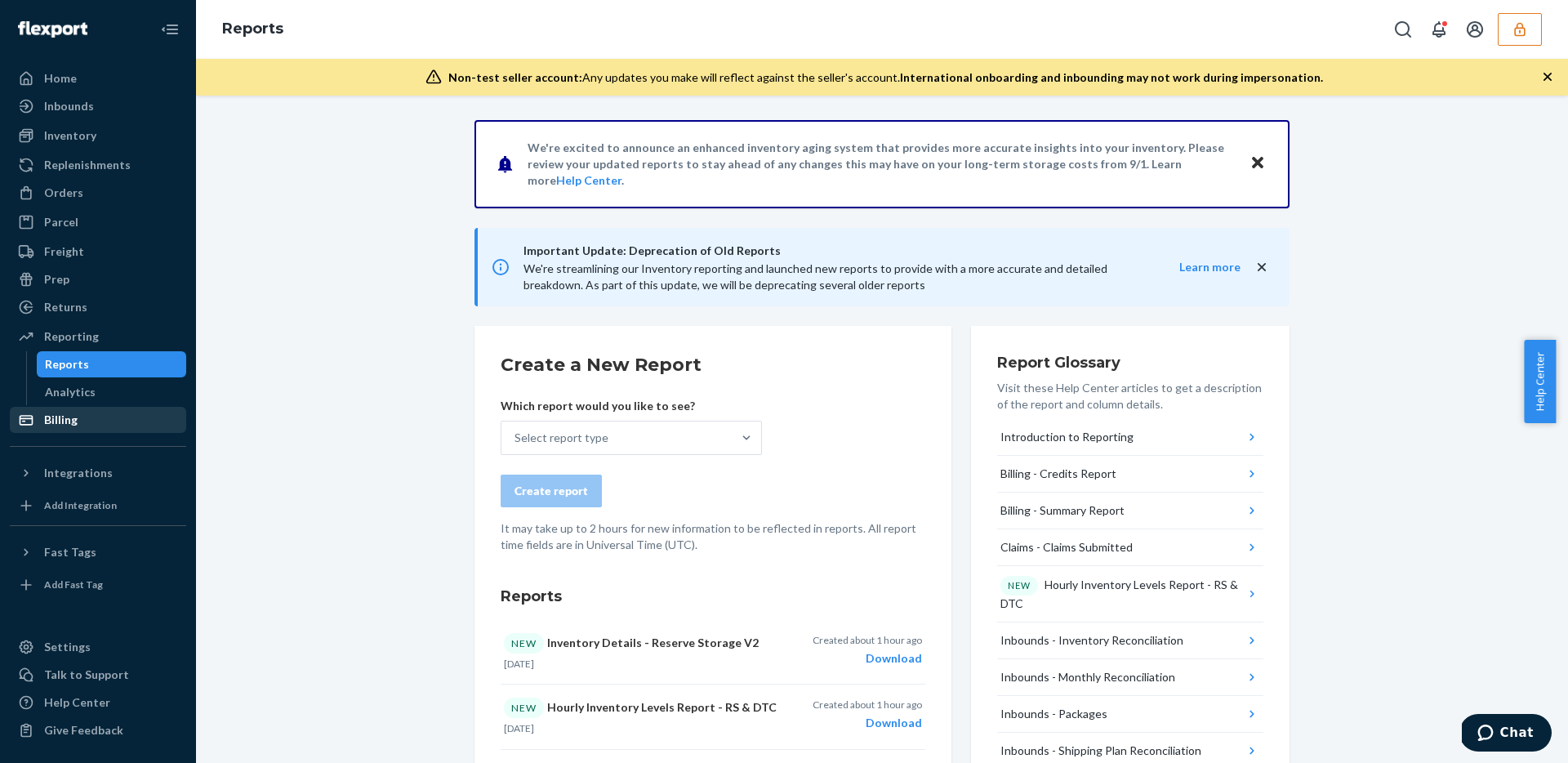
click at [66, 416] on div "Billing" at bounding box center [60, 419] width 33 height 16
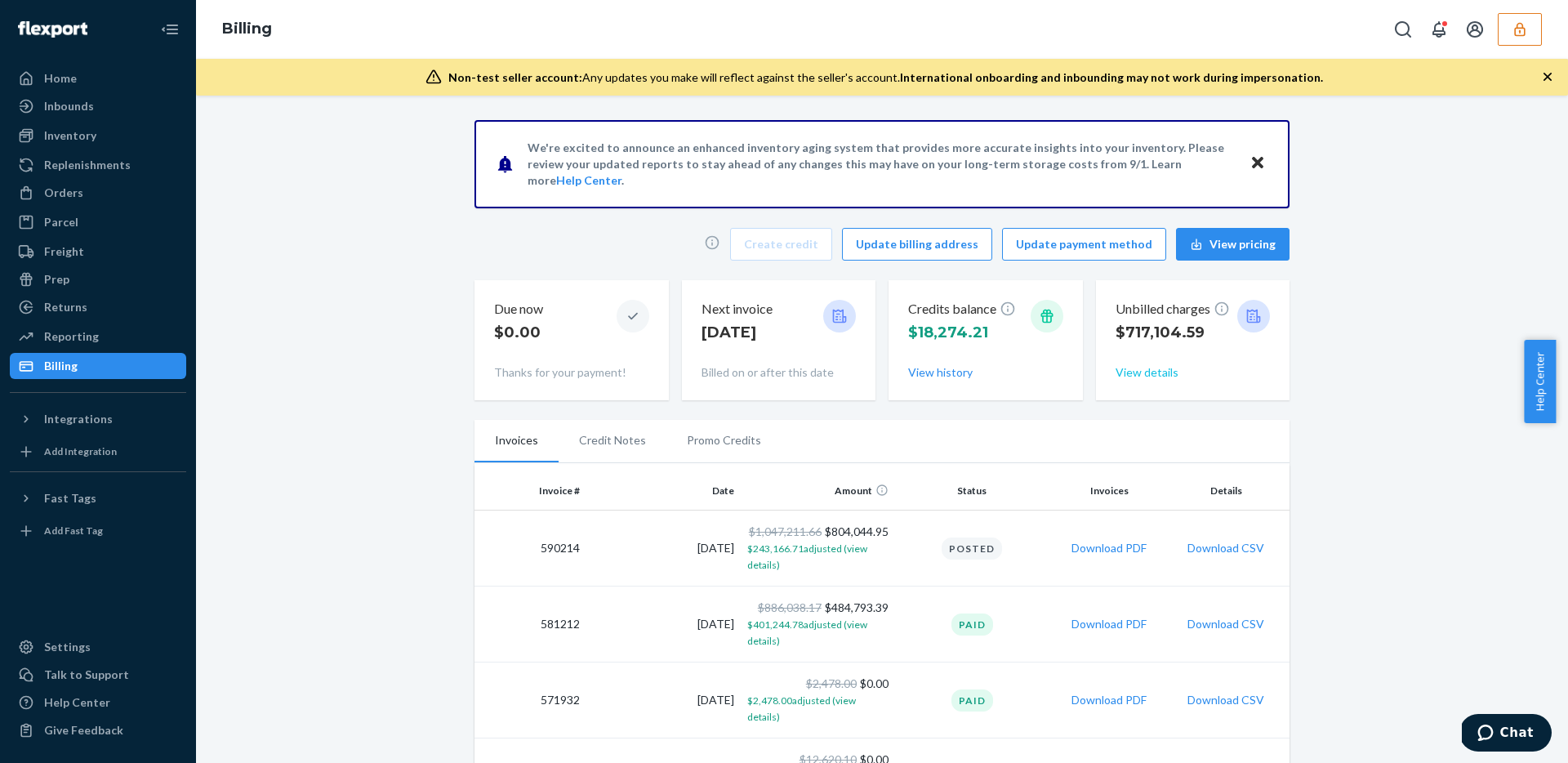
click at [1119, 370] on button "View details" at bounding box center [1146, 371] width 63 height 16
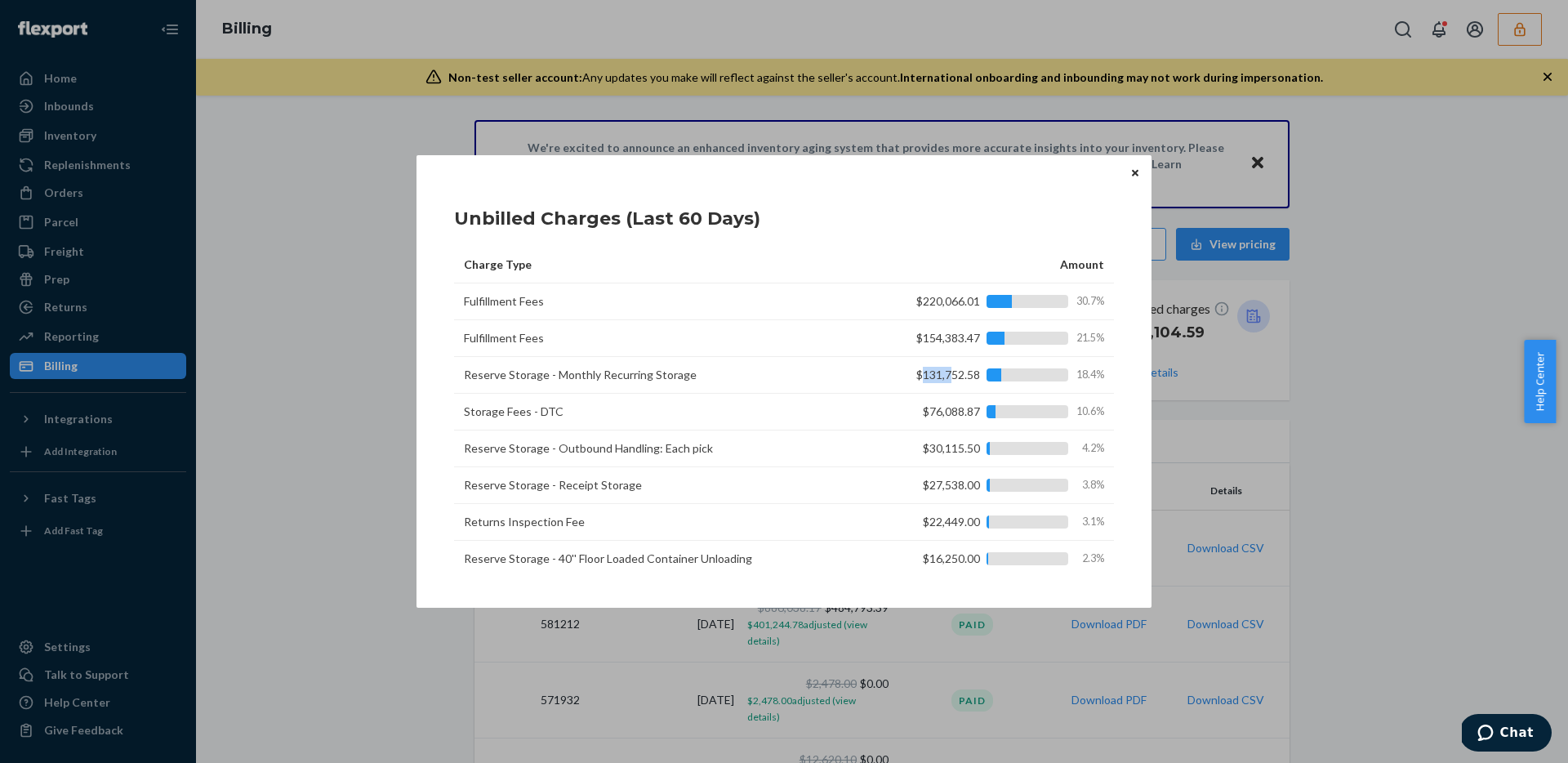
drag, startPoint x: 907, startPoint y: 376, endPoint x: 937, endPoint y: 374, distance: 30.1
click at [937, 374] on div "$131,752.58 18.4%" at bounding box center [996, 374] width 215 height 16
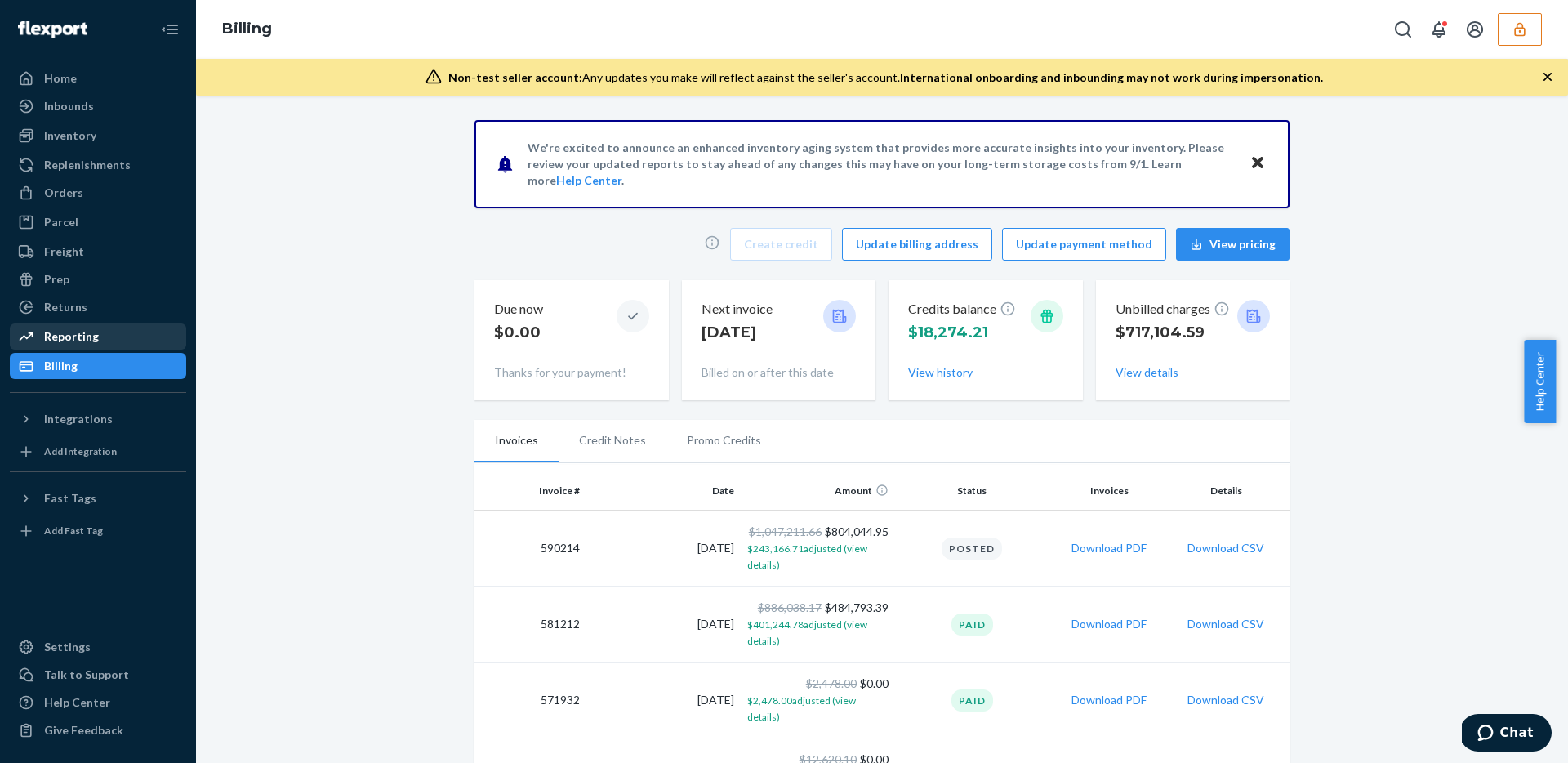
drag, startPoint x: 326, startPoint y: 306, endPoint x: 60, endPoint y: 342, distance: 268.4
click at [325, 306] on div "Home Inbounds Shipping Plans Problems Inventory Products Replenishments Orders …" at bounding box center [784, 381] width 1568 height 763
click at [50, 343] on div "Reporting" at bounding box center [70, 336] width 54 height 16
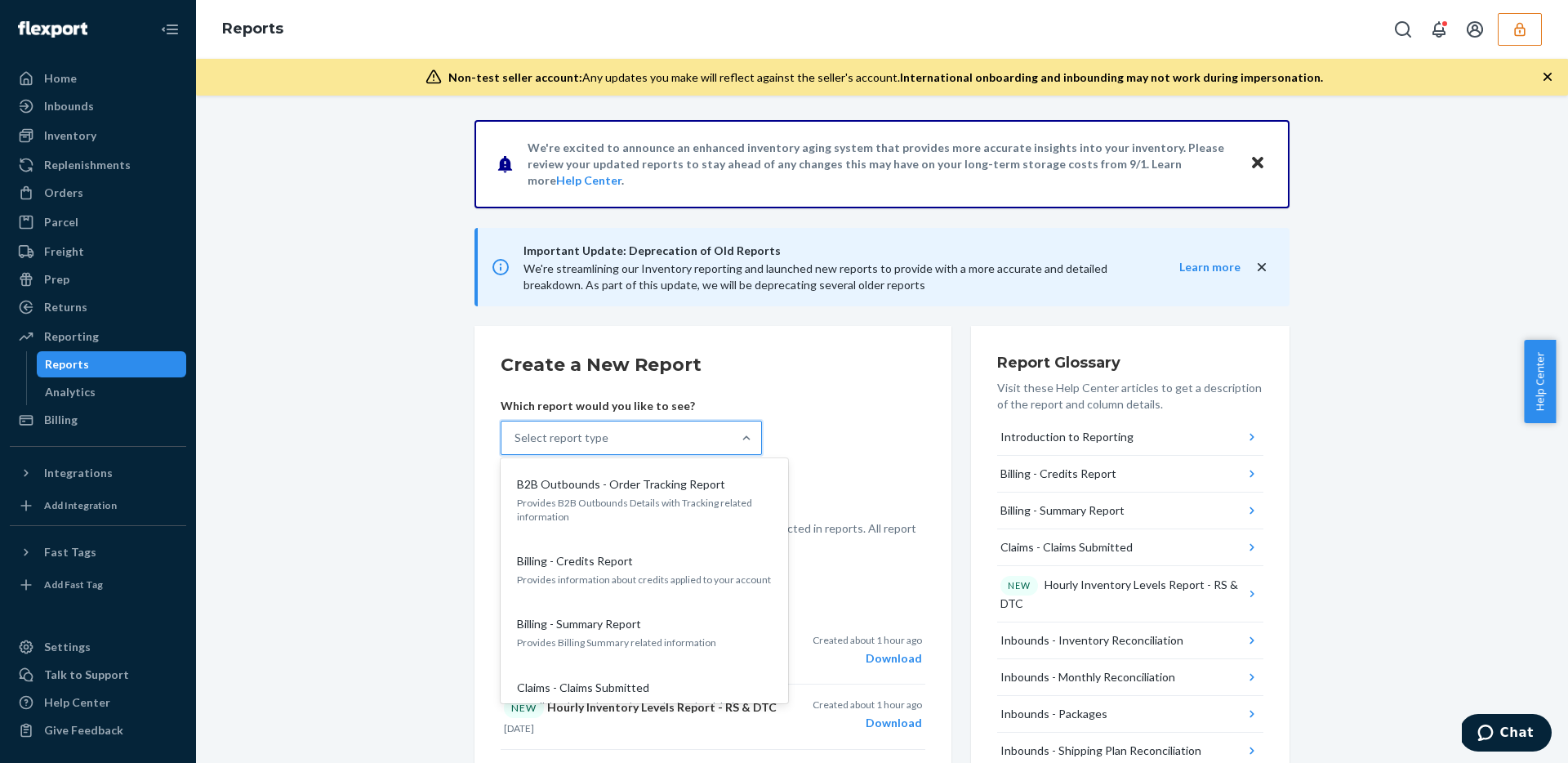
click at [582, 434] on div "Select report type" at bounding box center [561, 437] width 94 height 16
click at [516, 434] on input "option B2B Outbounds - Order Tracking Report focused, 1 of 33. 33 results avail…" at bounding box center [515, 437] width 2 height 16
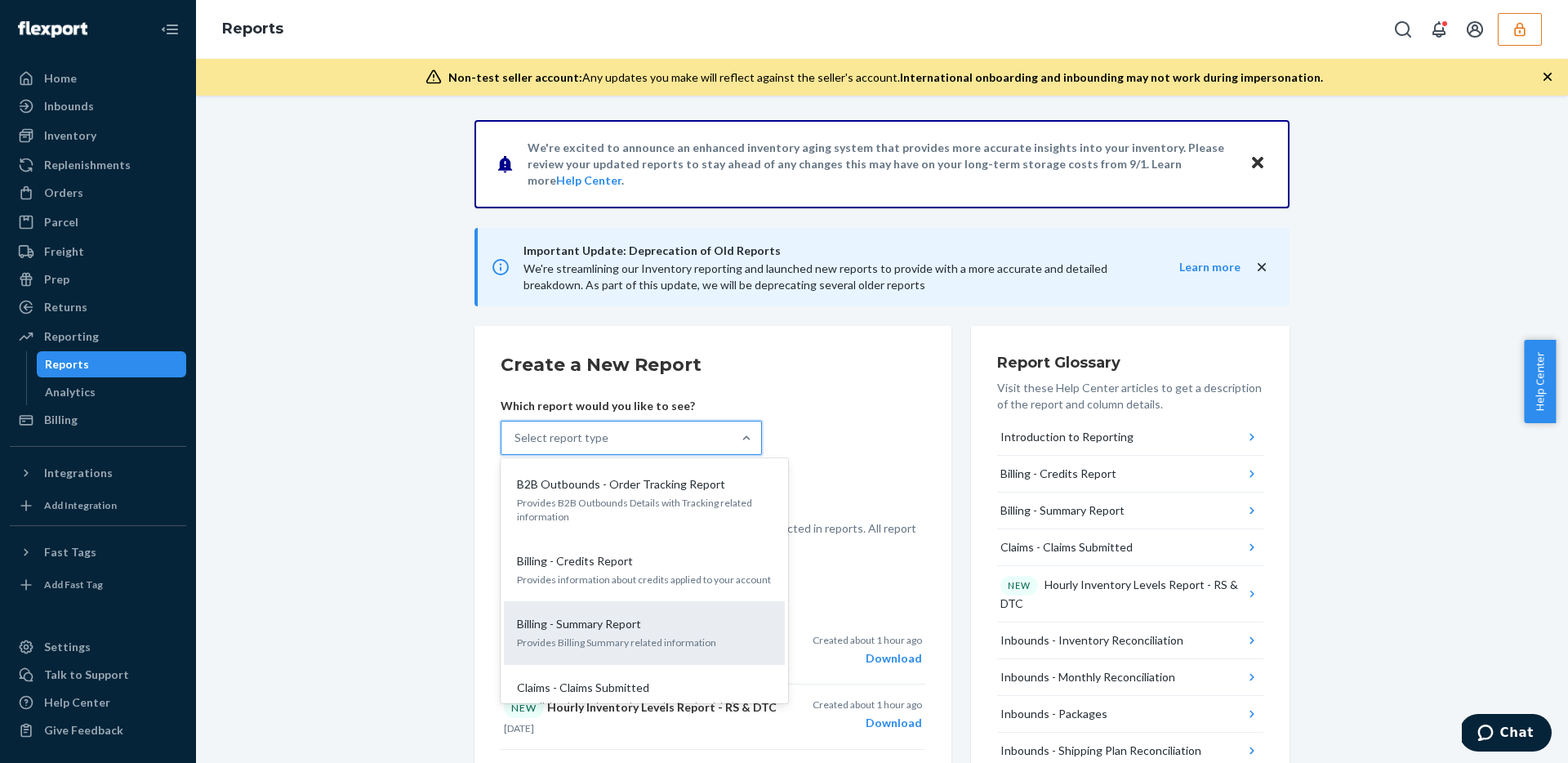
click at [673, 637] on p "Provides Billing Summary related information" at bounding box center [645, 642] width 255 height 14
click at [516, 446] on input "option Billing - Summary Report focused, 3 of 33. 33 results available. Use Up …" at bounding box center [515, 437] width 2 height 16
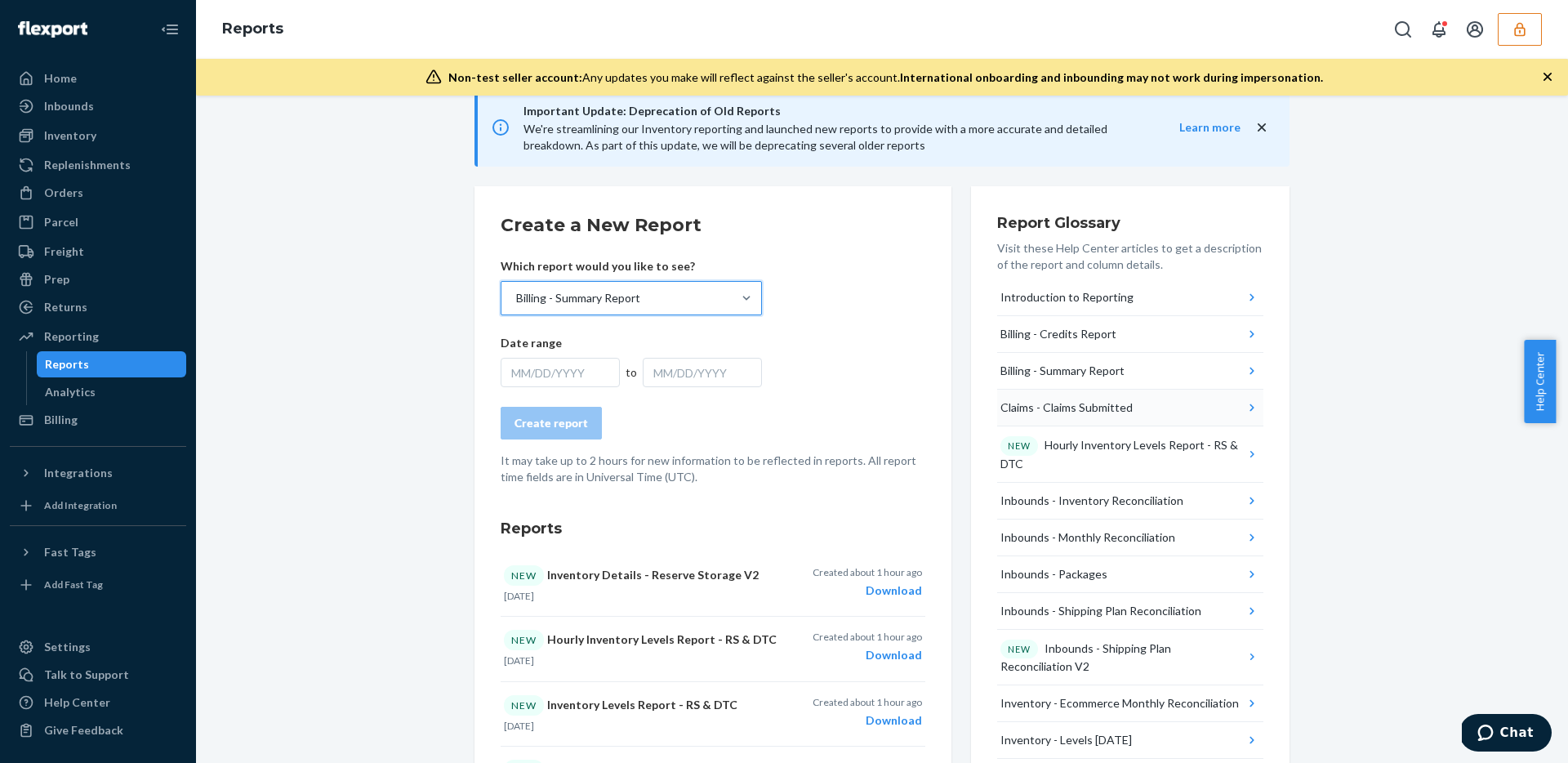
scroll to position [143, 0]
click at [86, 393] on div "Analytics" at bounding box center [69, 392] width 50 height 16
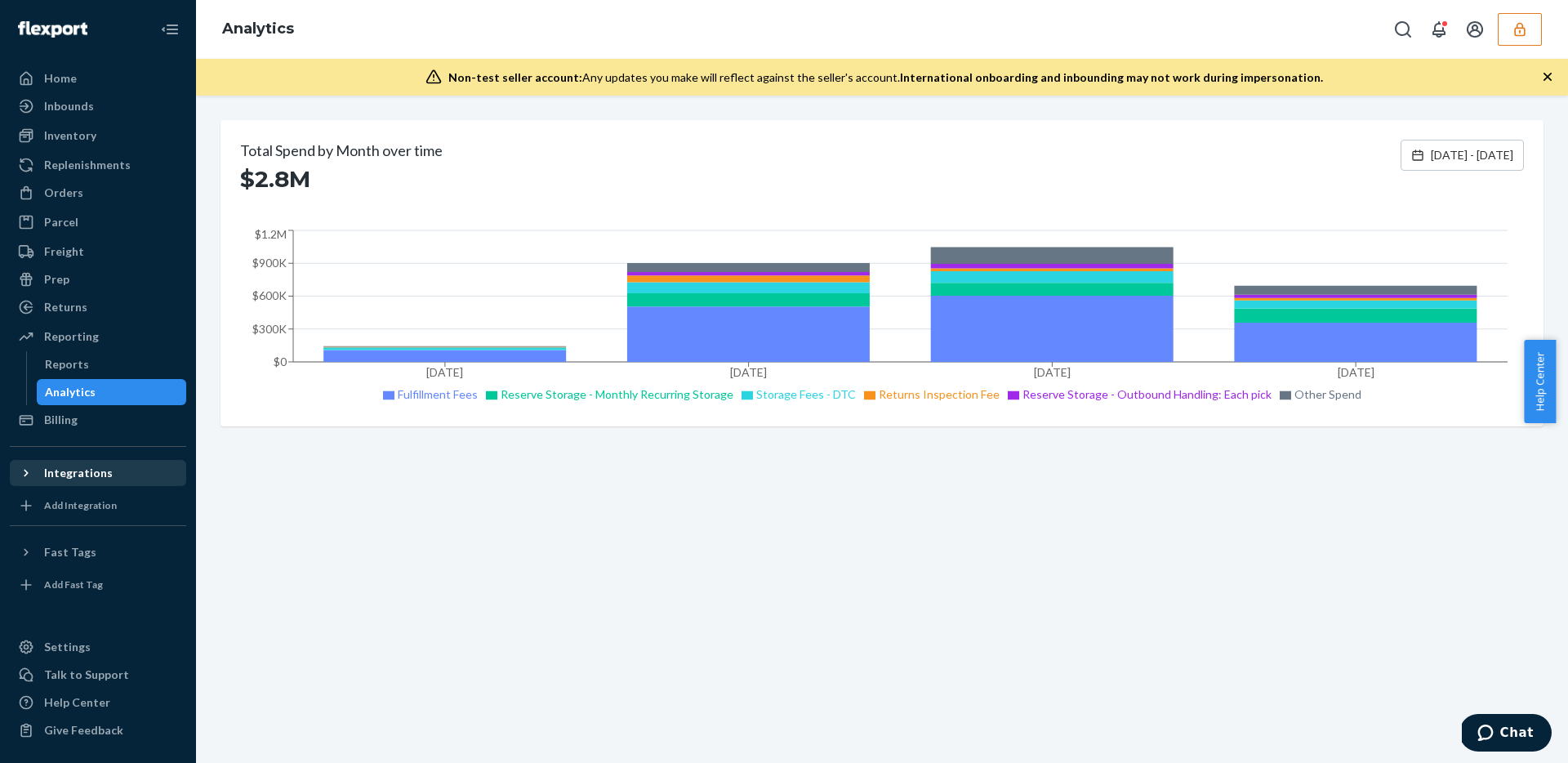
click at [27, 474] on icon at bounding box center [26, 472] width 16 height 16
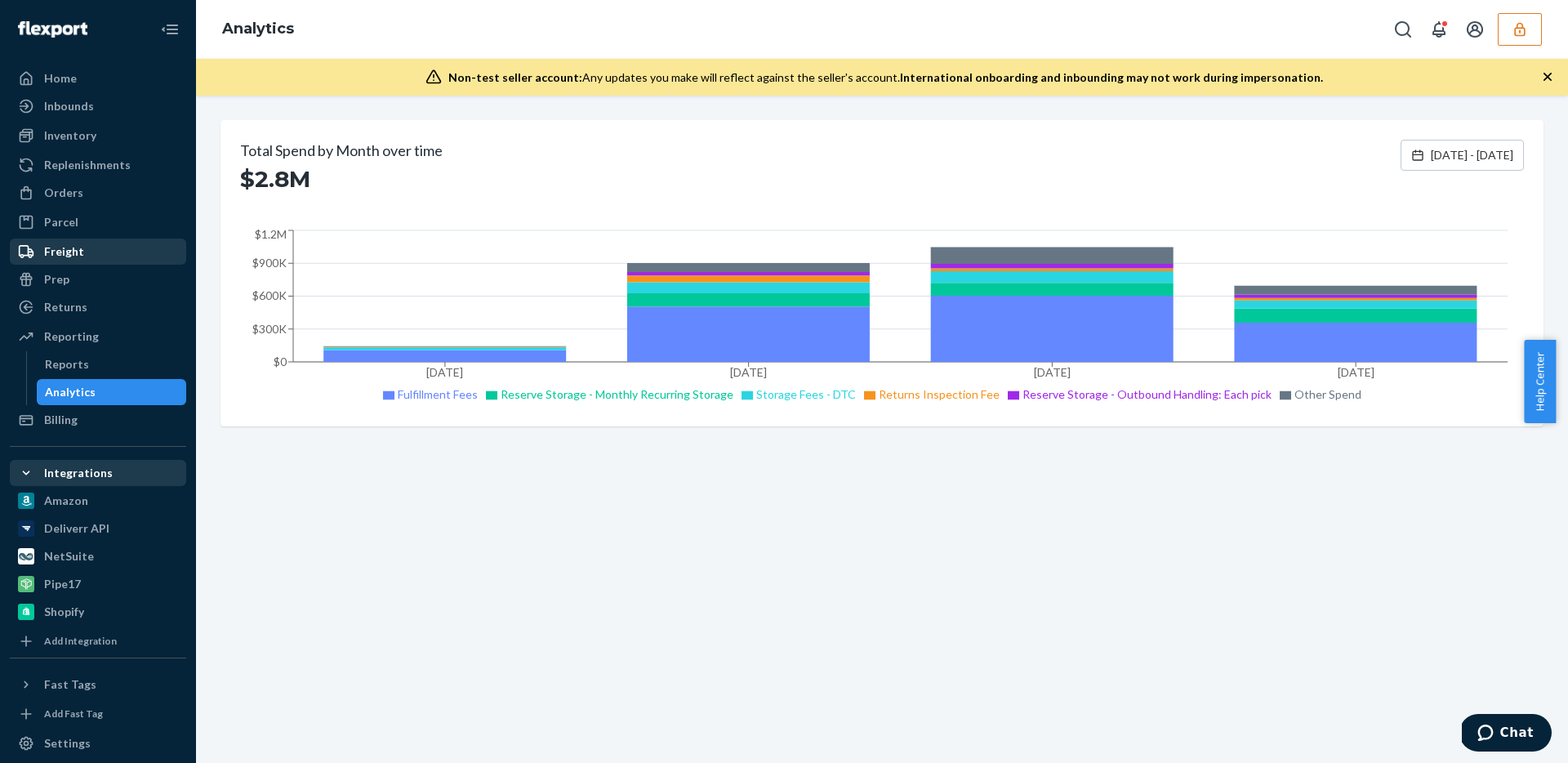
click at [76, 256] on div "Freight" at bounding box center [64, 251] width 40 height 16
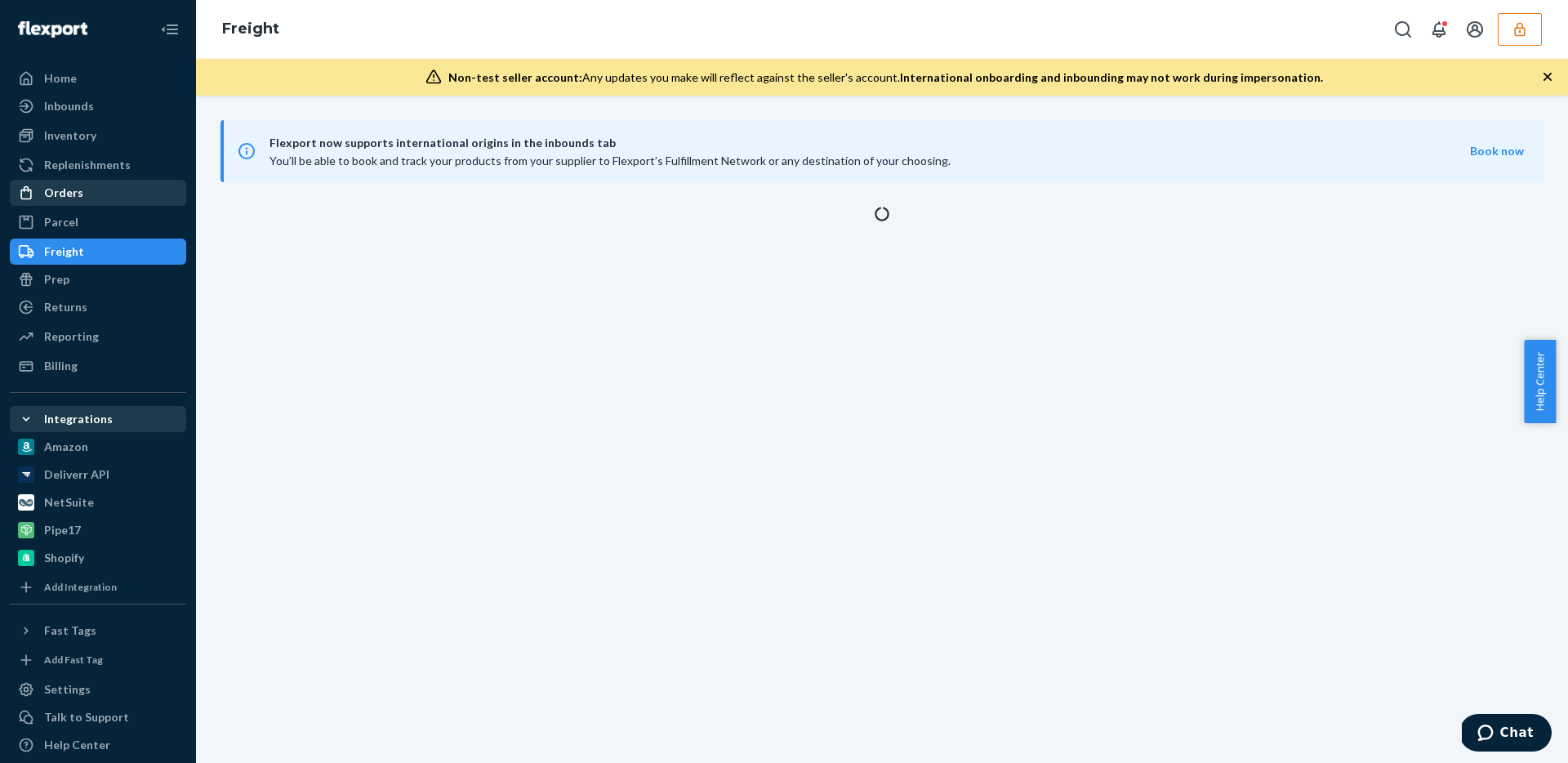
click at [97, 197] on div "Orders" at bounding box center [98, 192] width 173 height 23
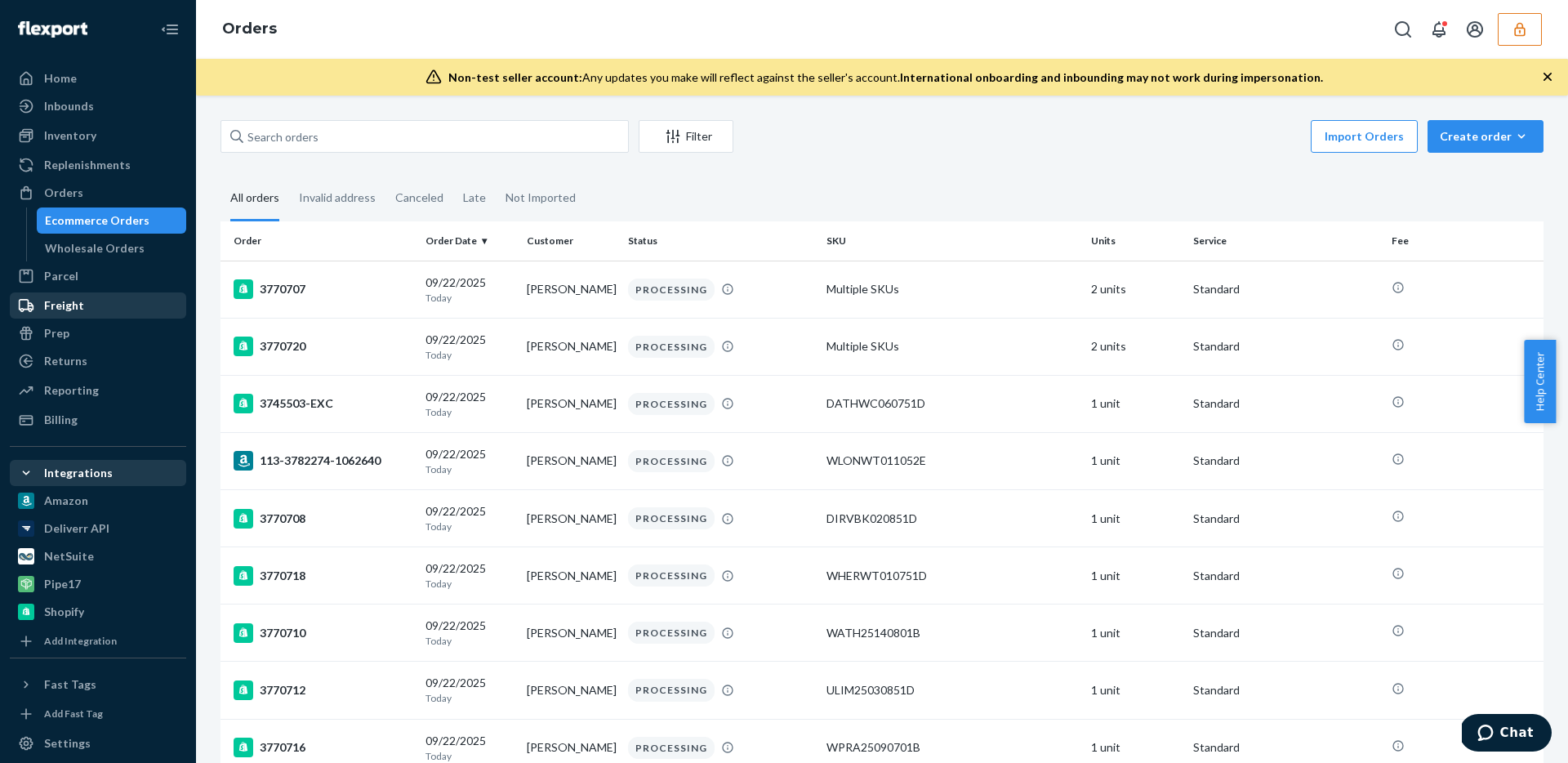
click at [83, 302] on div "Freight" at bounding box center [98, 306] width 173 height 23
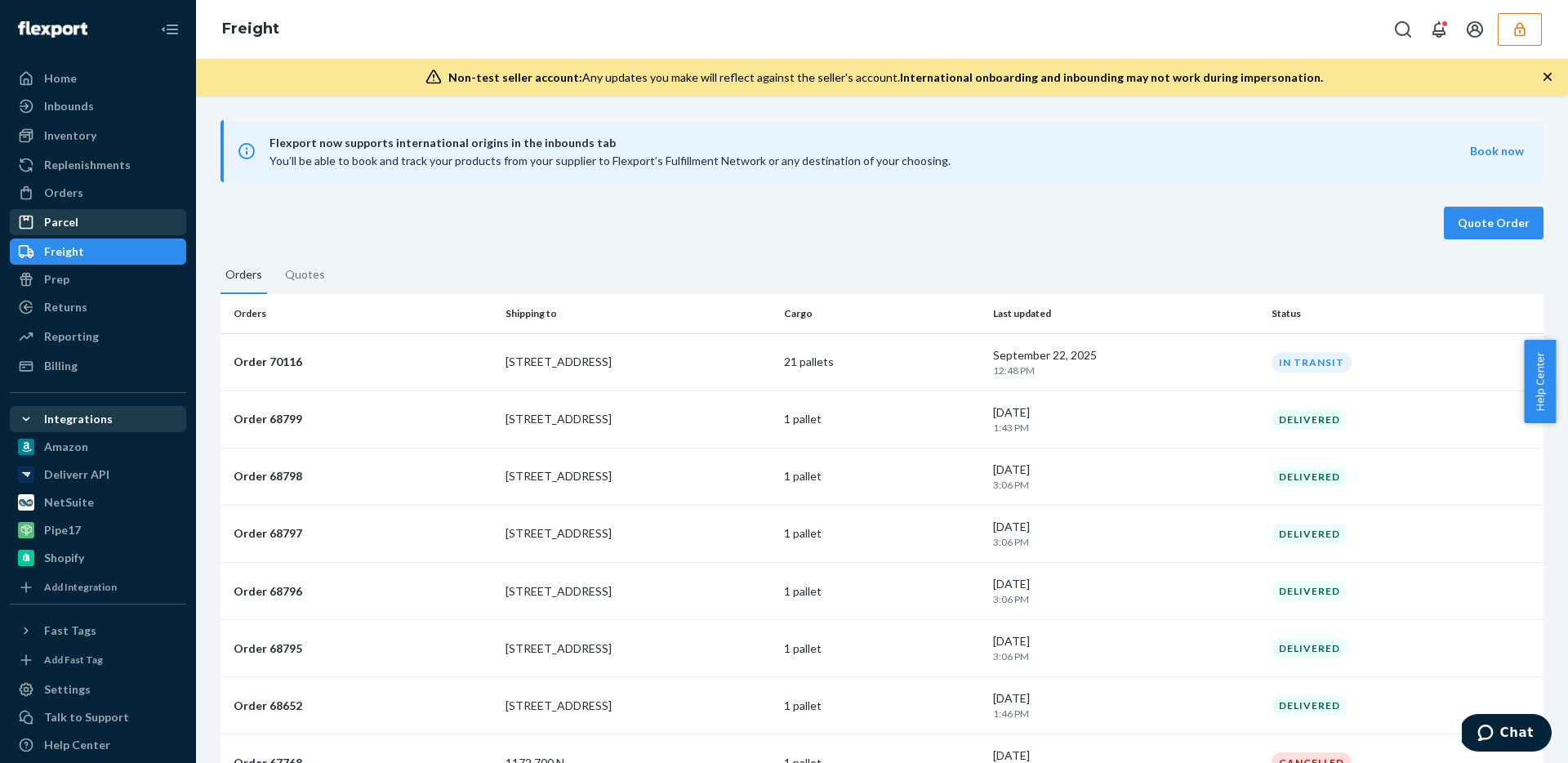
click at [107, 226] on div "Parcel" at bounding box center [98, 222] width 173 height 23
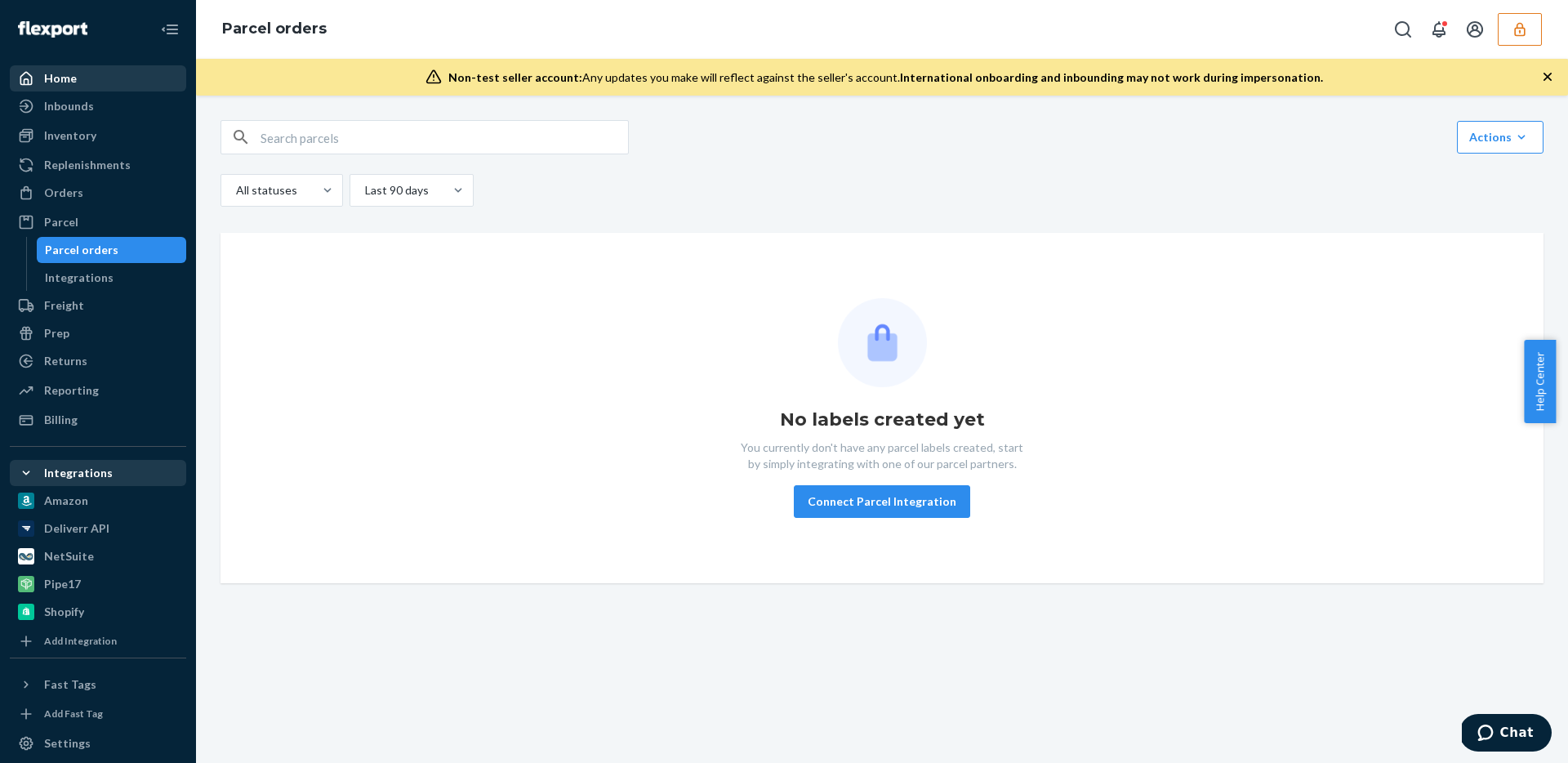
click at [60, 84] on div "Home" at bounding box center [60, 78] width 32 height 16
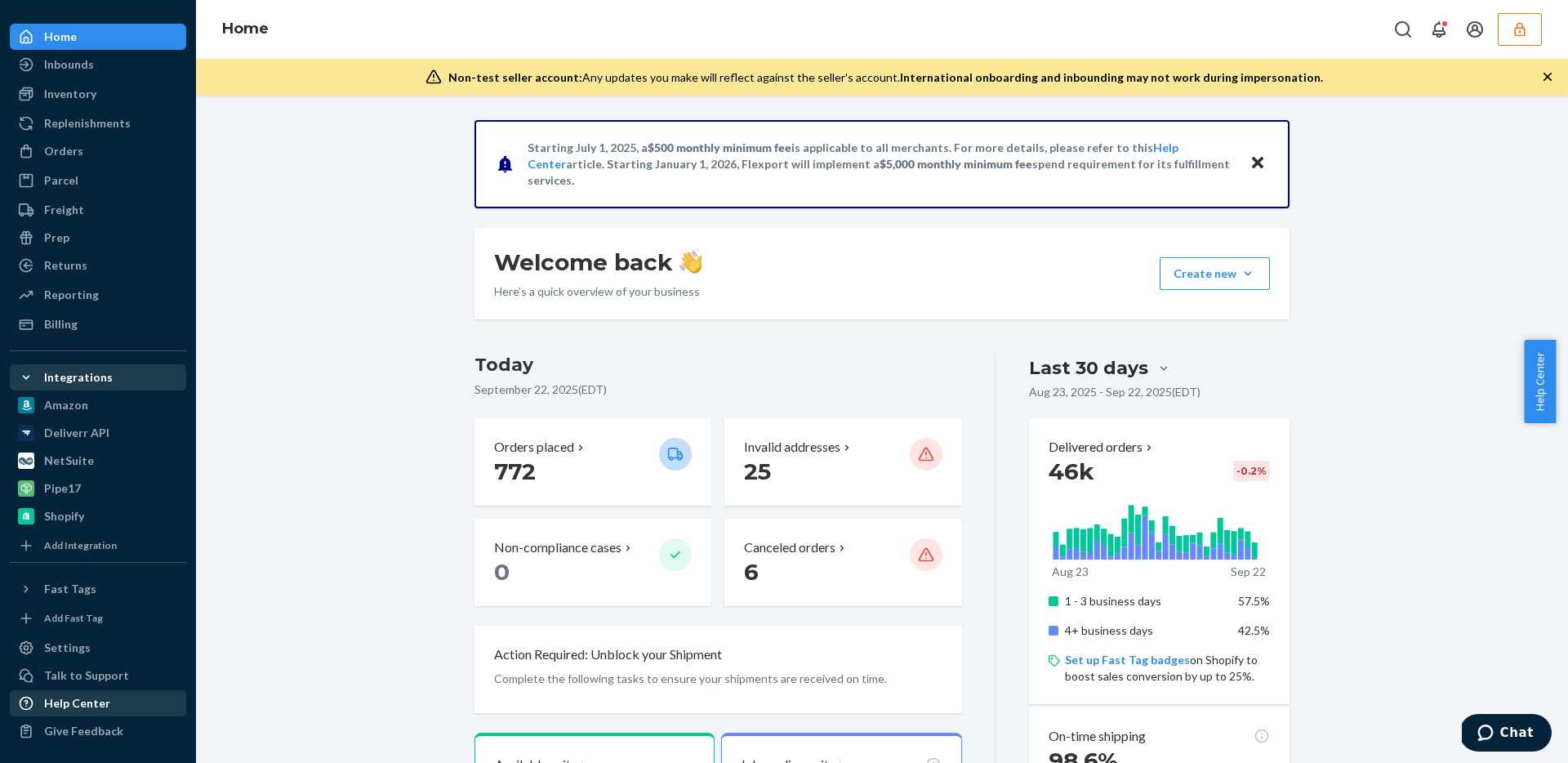
scroll to position [43, 0]
click at [76, 644] on div "Settings" at bounding box center [67, 647] width 47 height 16
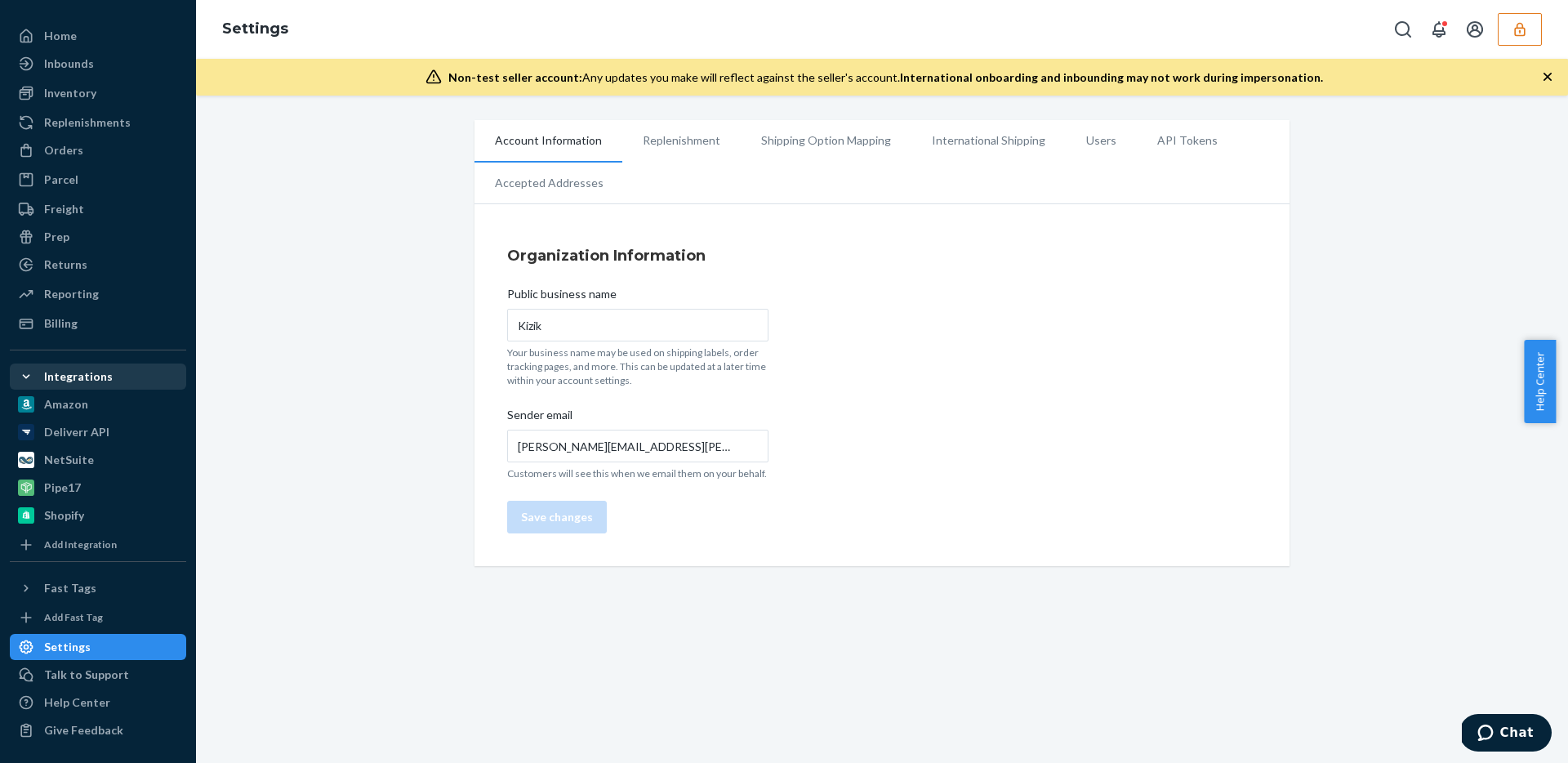
click at [968, 144] on li "International Shipping" at bounding box center [988, 140] width 154 height 41
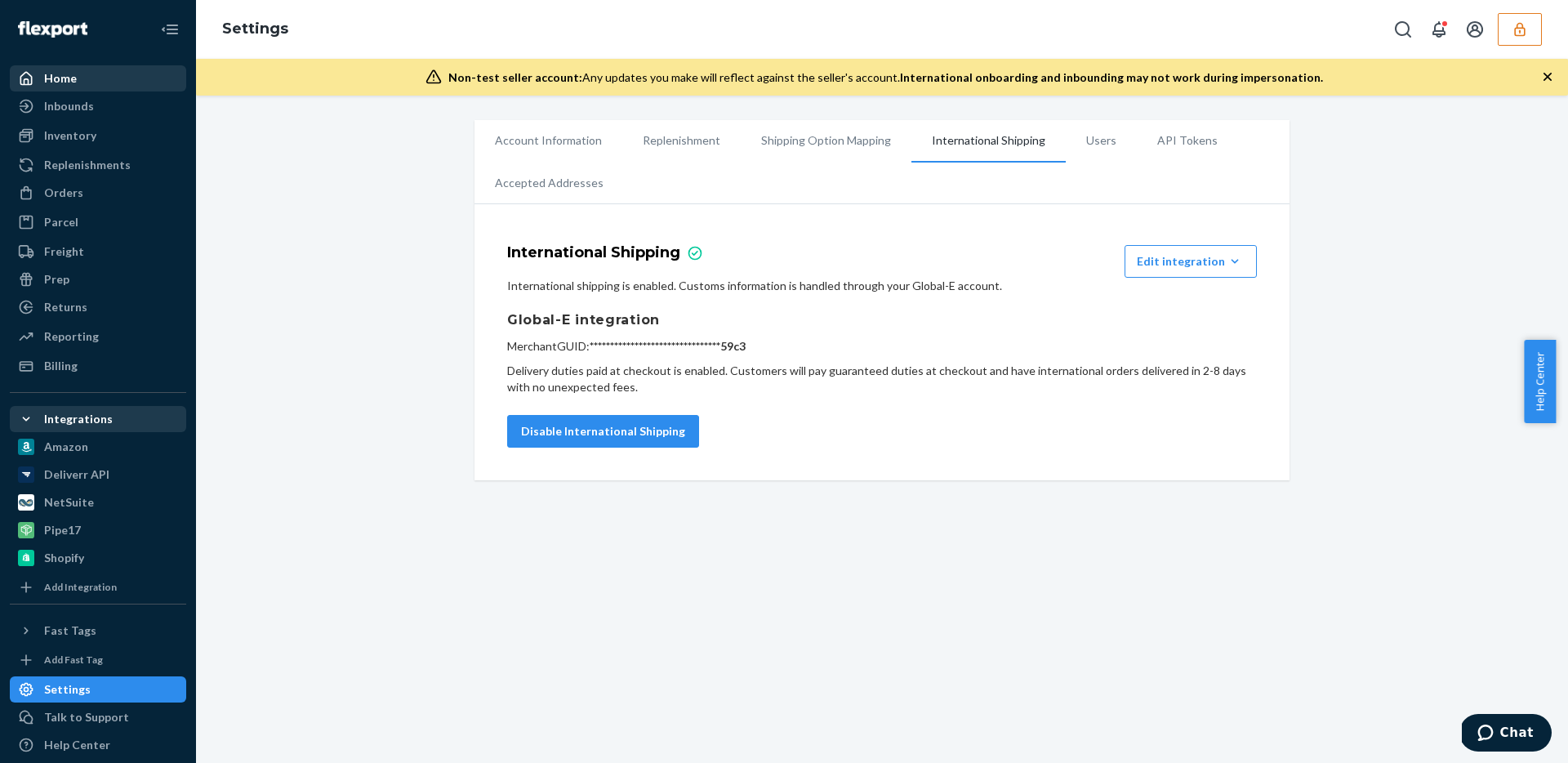
click at [74, 82] on div "Home" at bounding box center [60, 78] width 32 height 16
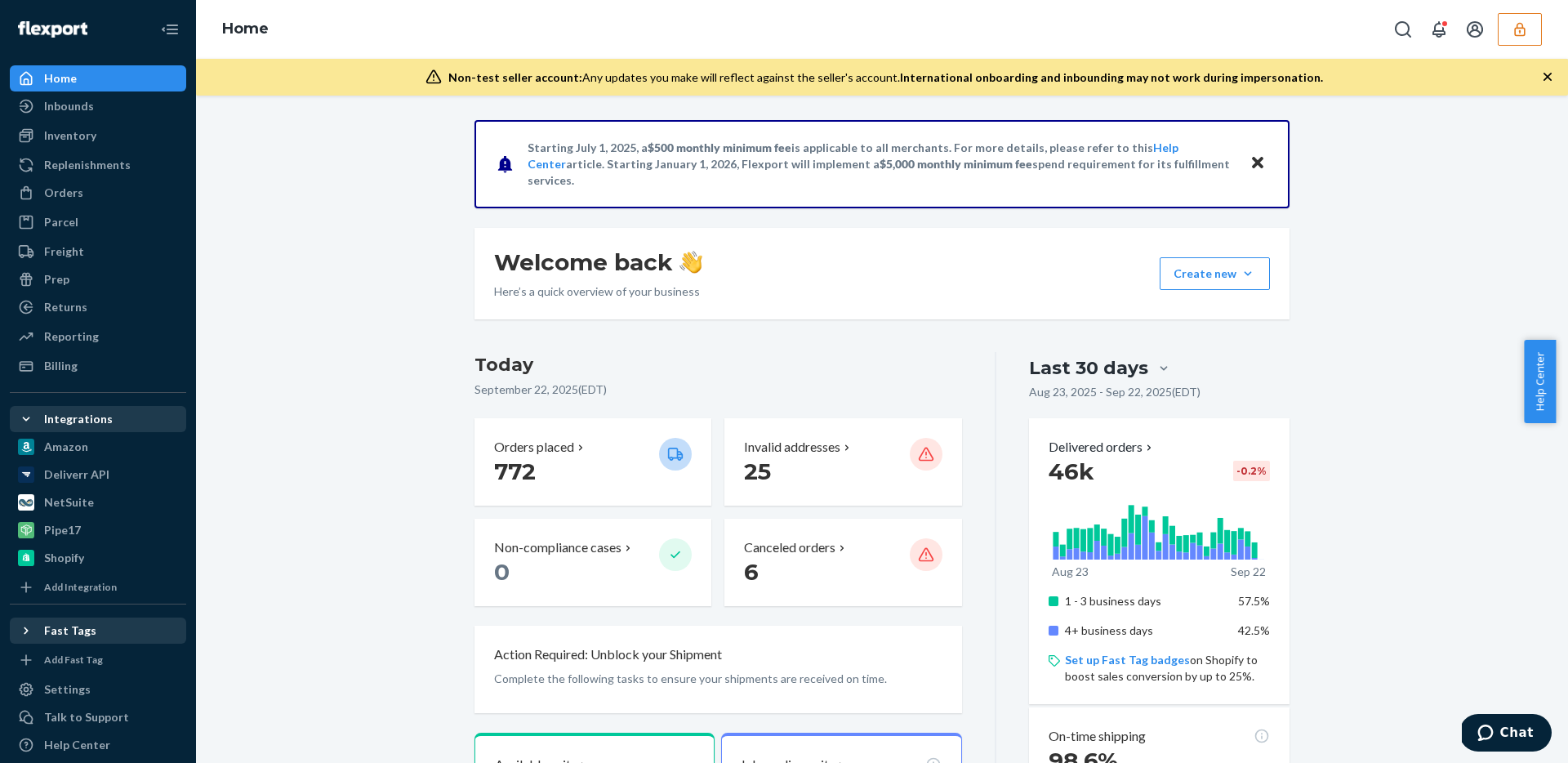
click at [26, 629] on icon at bounding box center [26, 632] width 4 height 8
click at [29, 632] on icon at bounding box center [26, 630] width 16 height 16
